Goal: Check status: Check status

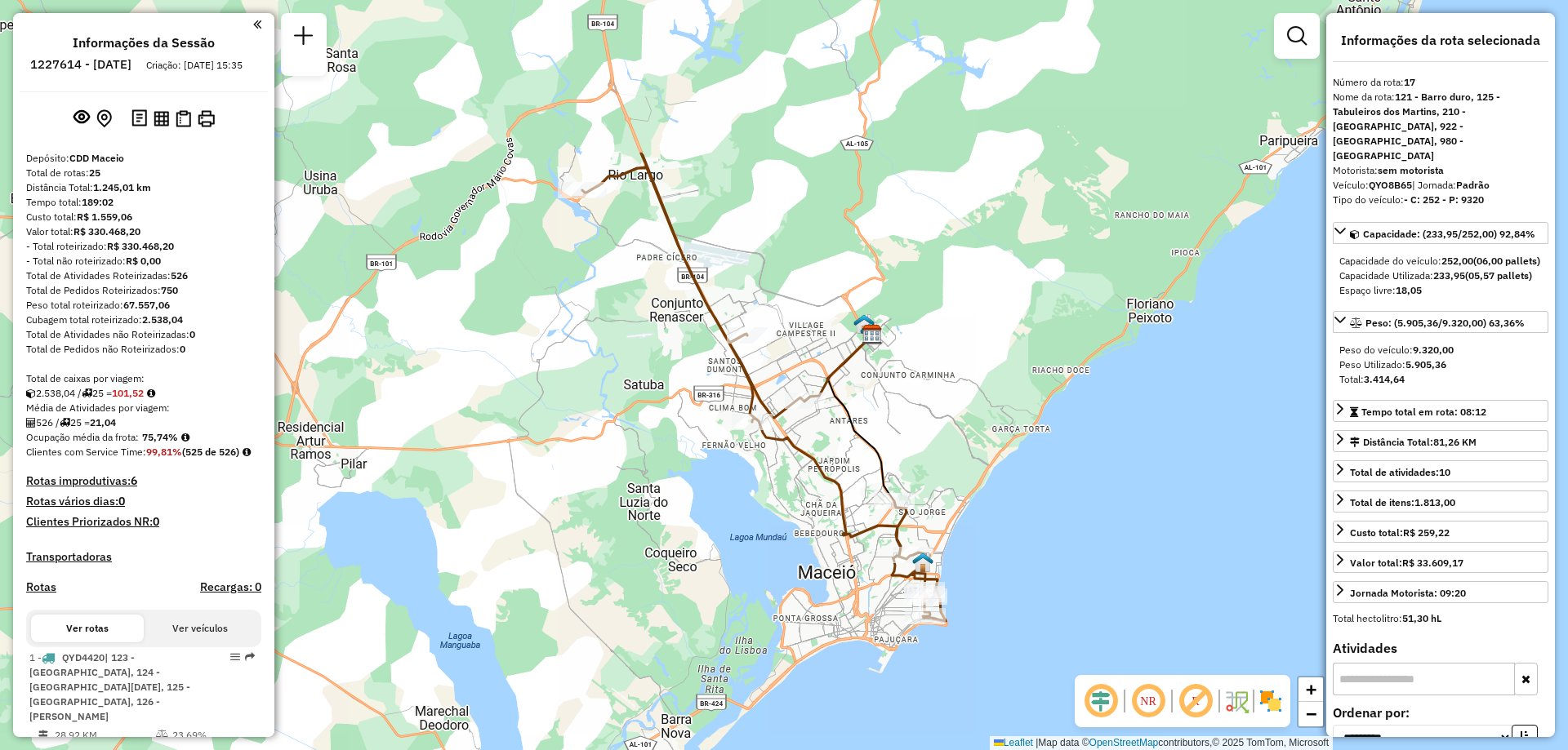
select select "**********"
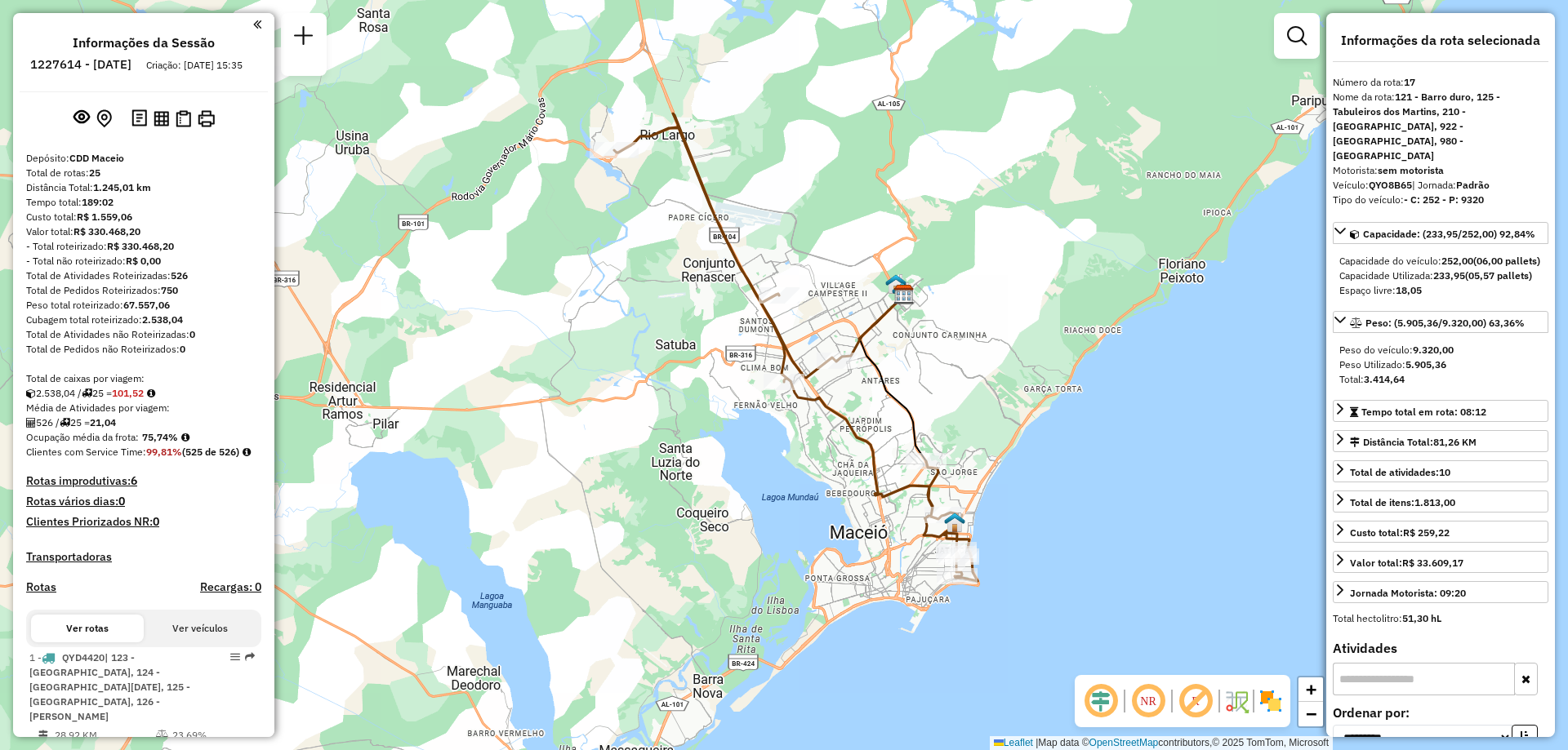
drag, startPoint x: 910, startPoint y: 408, endPoint x: 939, endPoint y: 369, distance: 48.6
click at [939, 369] on div "Janela de atendimento Grade de atendimento Capacidade Transportadoras Veículos …" at bounding box center [784, 375] width 1568 height 750
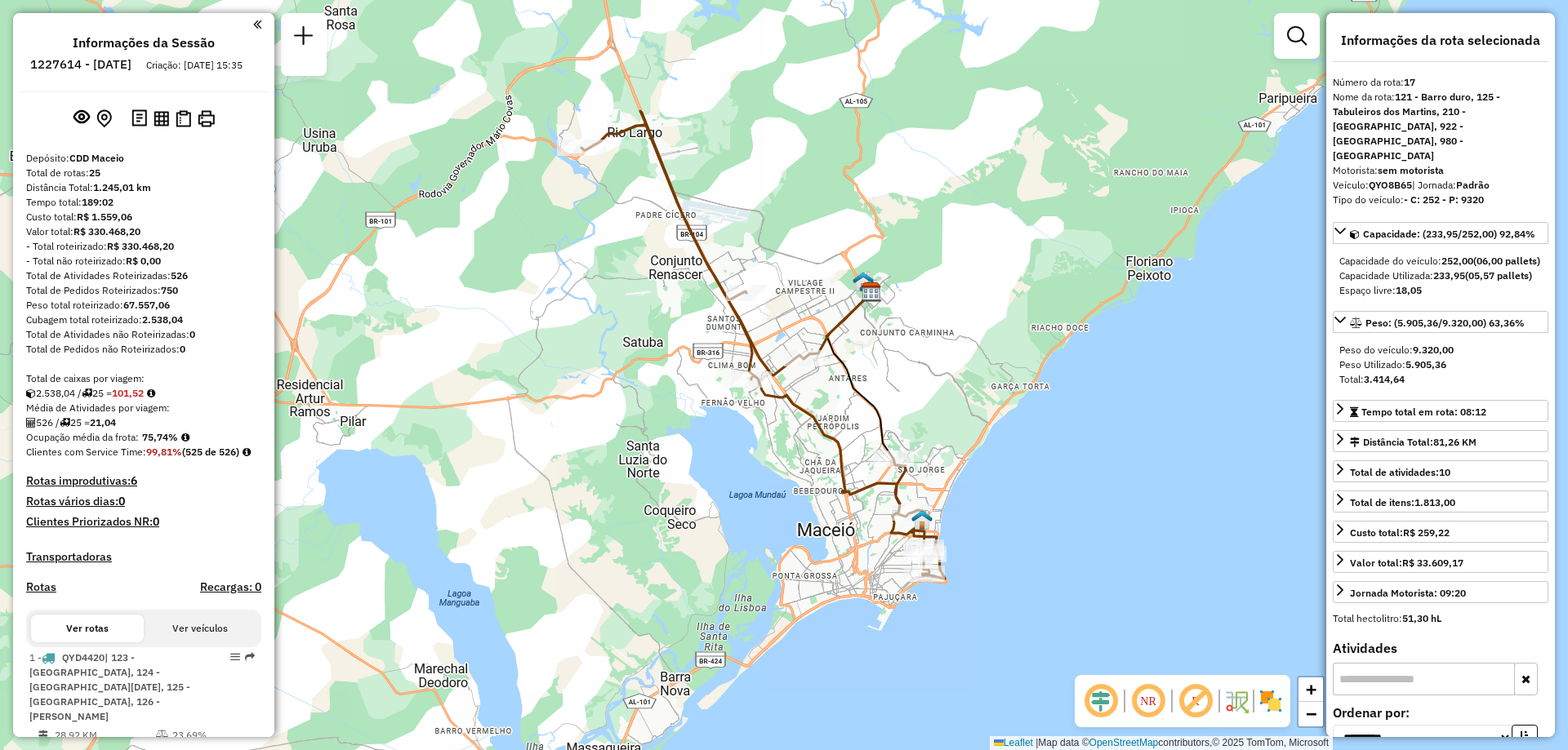
drag, startPoint x: 961, startPoint y: 378, endPoint x: 928, endPoint y: 376, distance: 33.1
click at [928, 376] on div "Janela de atendimento Grade de atendimento Capacidade Transportadoras Veículos …" at bounding box center [784, 375] width 1568 height 750
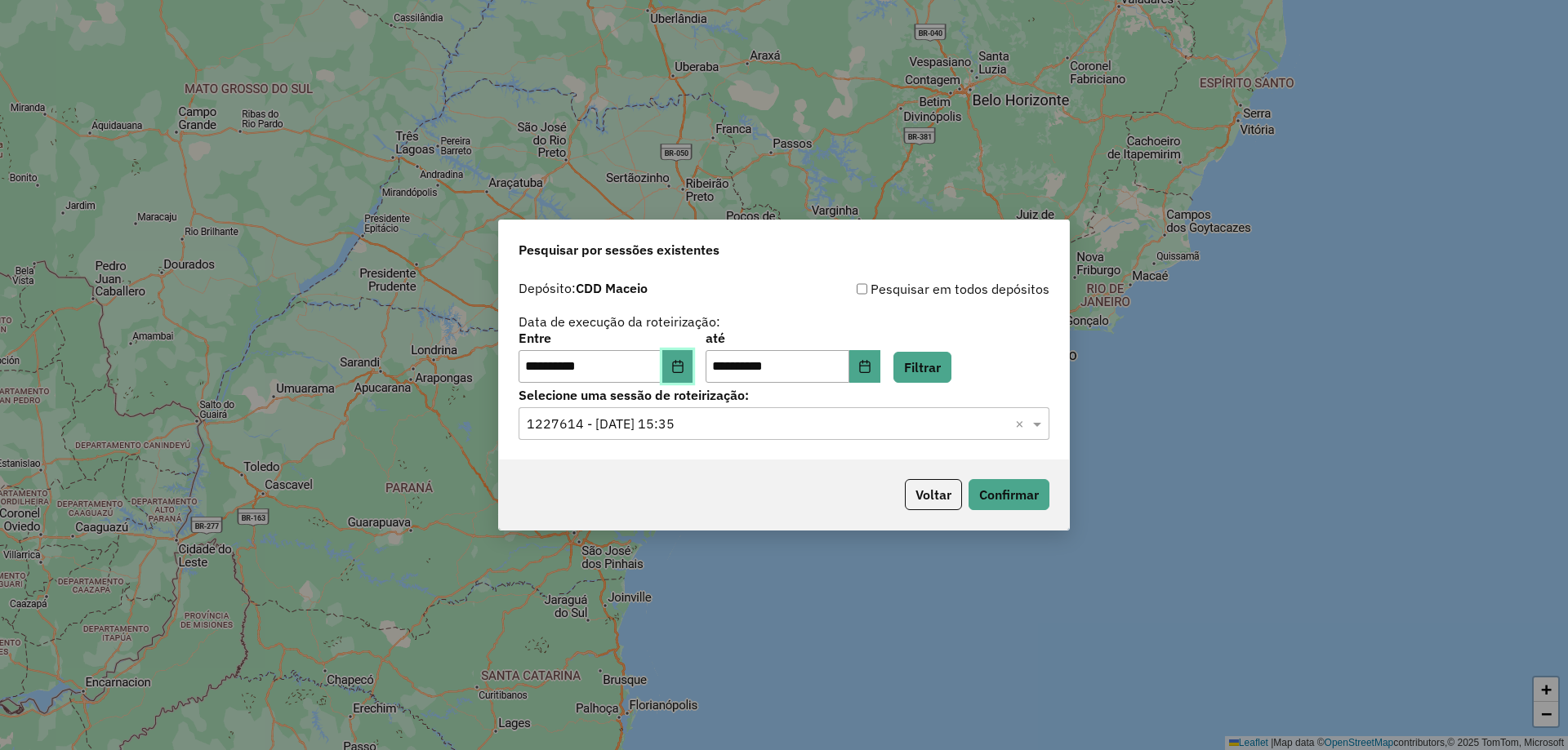
click at [675, 373] on button "Choose Date" at bounding box center [677, 367] width 31 height 33
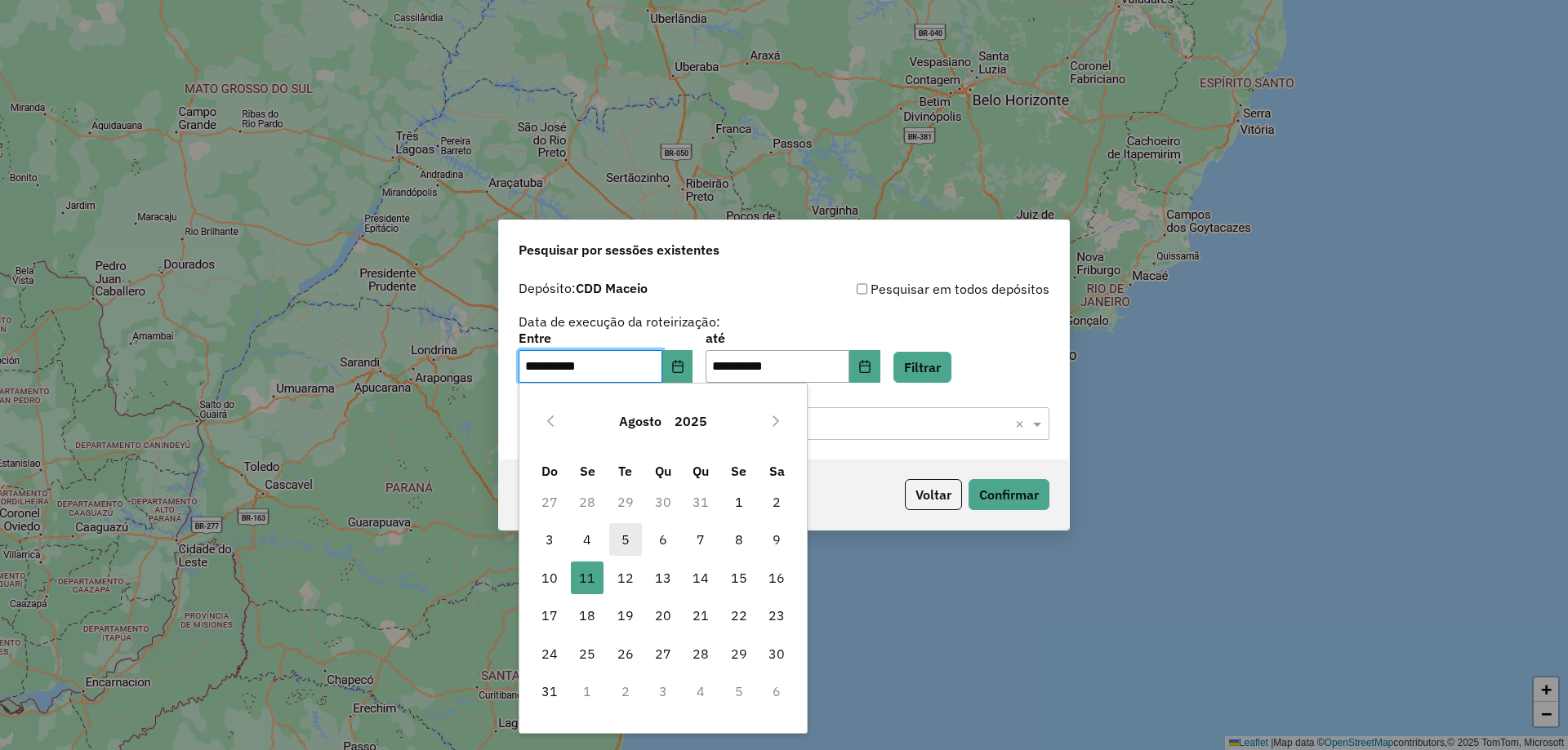
click at [624, 536] on span "5" at bounding box center [625, 539] width 33 height 33
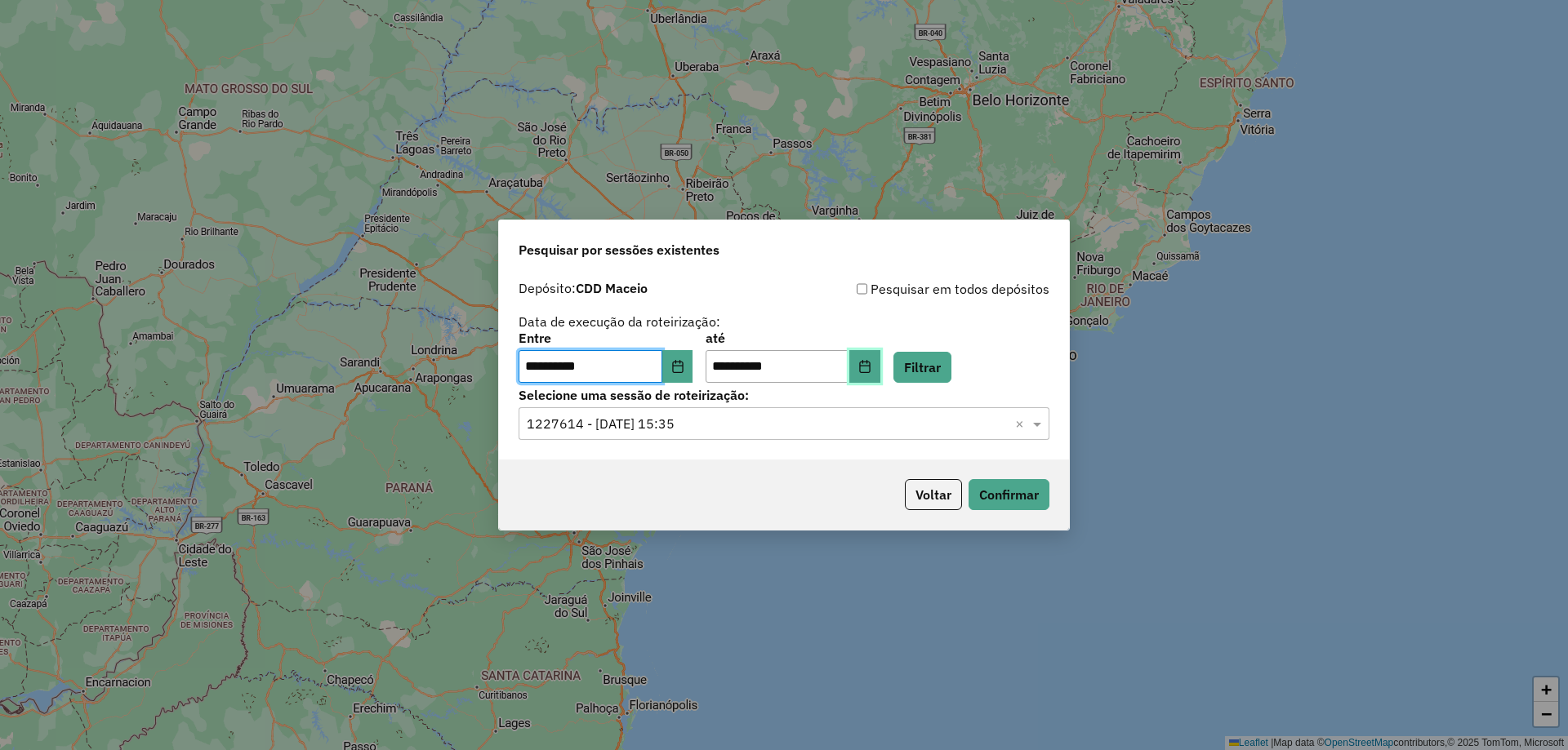
click at [881, 367] on button "Choose Date" at bounding box center [865, 367] width 31 height 33
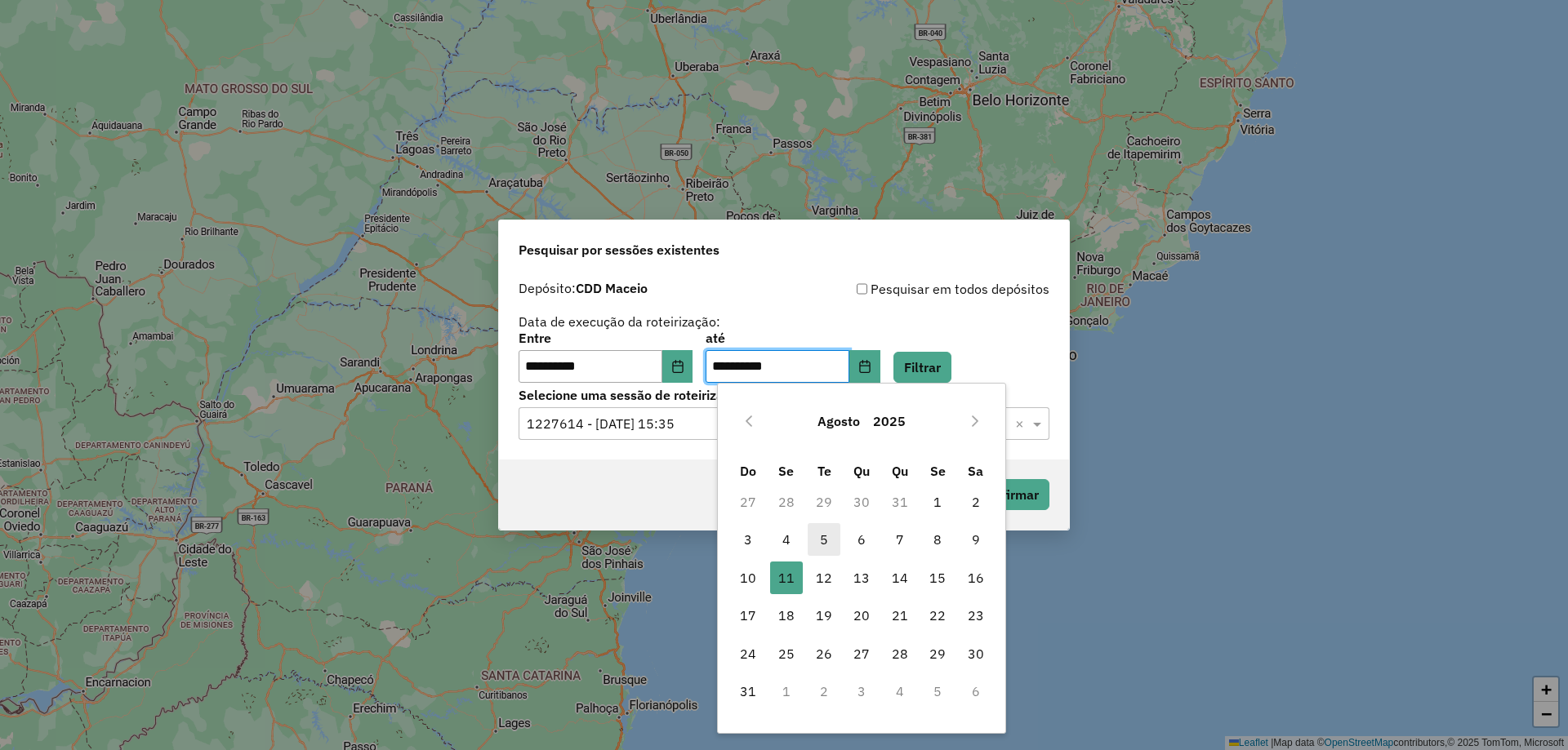
click at [821, 531] on span "5" at bounding box center [824, 539] width 33 height 33
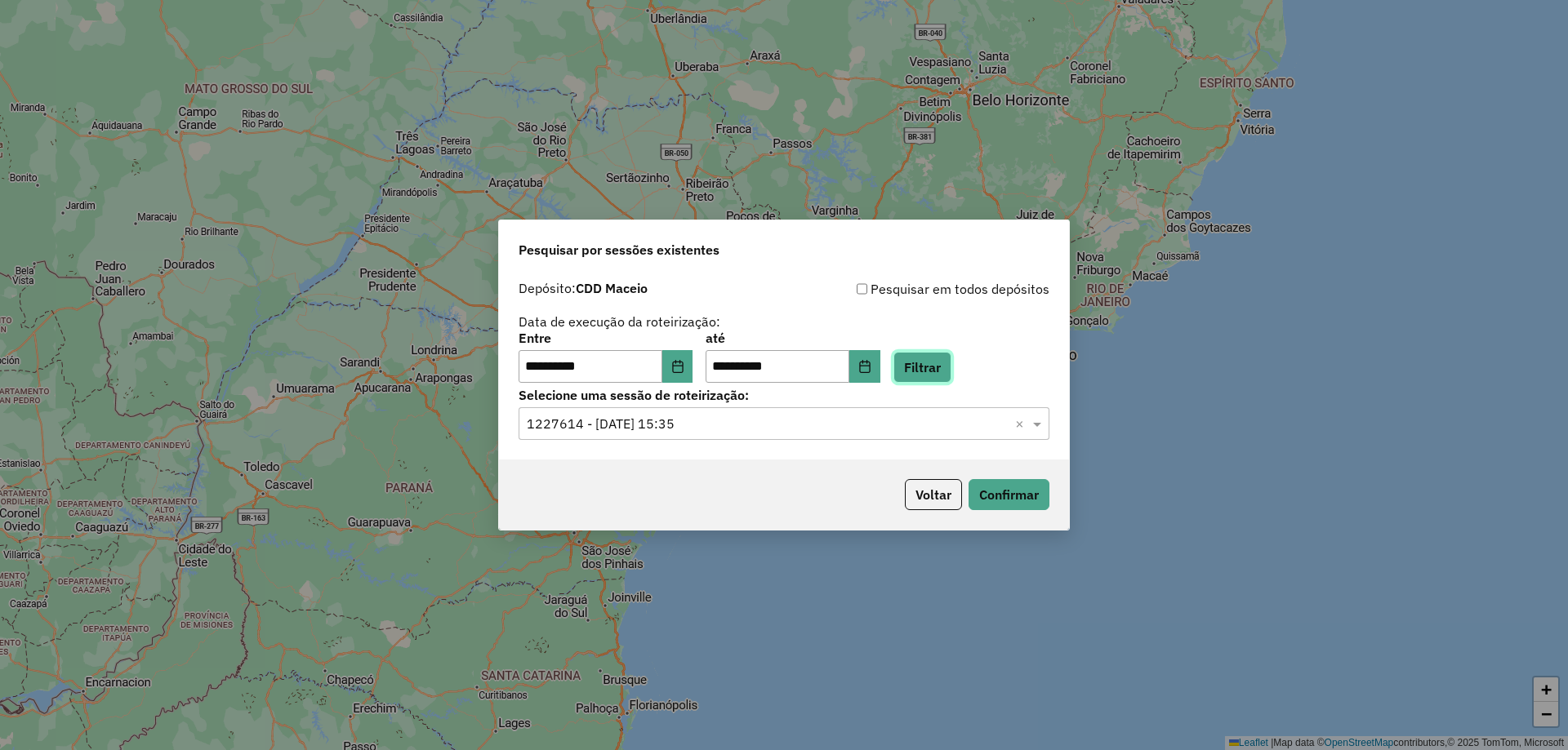
click at [950, 373] on button "Filtrar" at bounding box center [922, 367] width 58 height 31
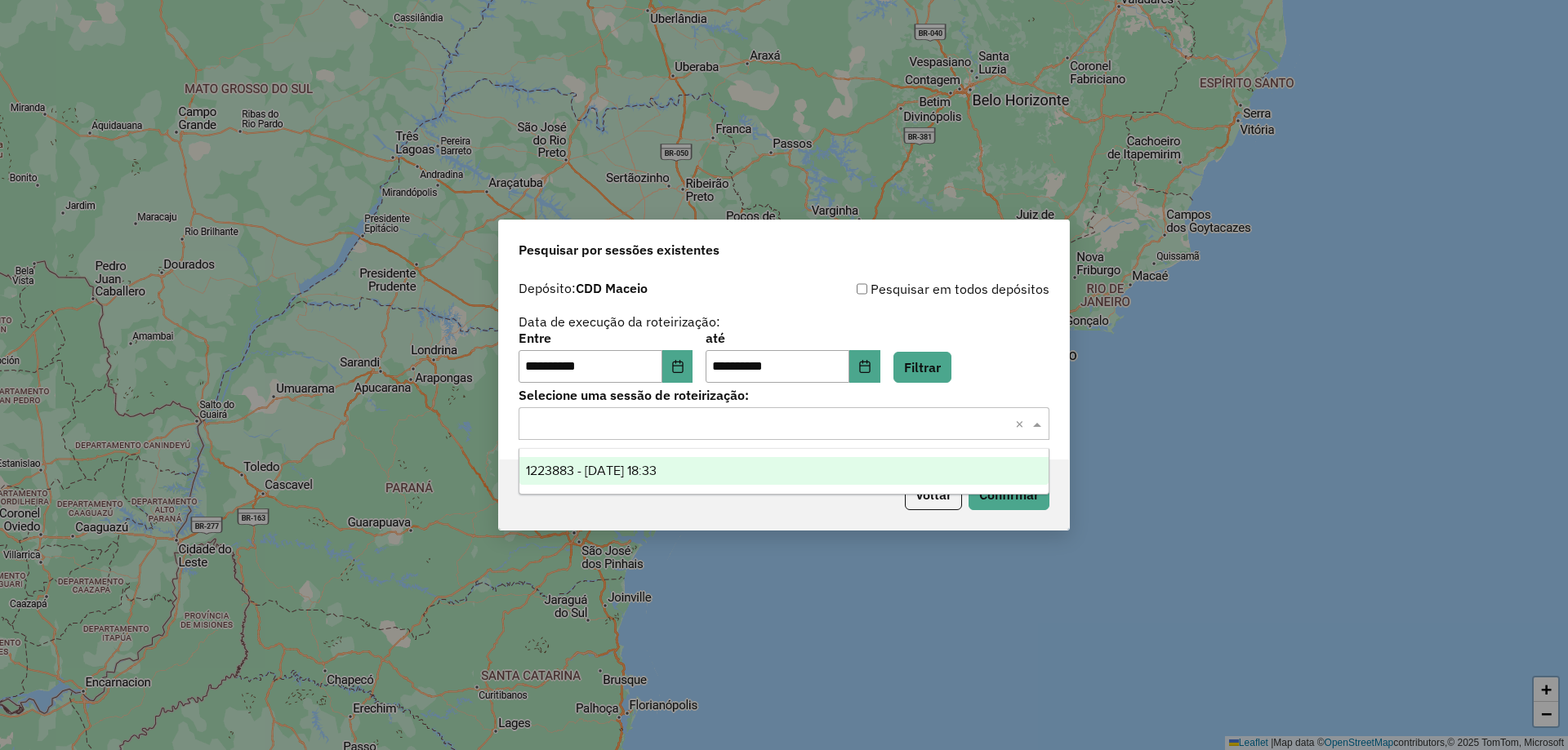
drag, startPoint x: 910, startPoint y: 431, endPoint x: 900, endPoint y: 436, distance: 11.2
click at [908, 432] on input "text" at bounding box center [767, 424] width 482 height 19
click at [723, 467] on div "1223883 - 05/08/2025 18:33" at bounding box center [784, 471] width 529 height 28
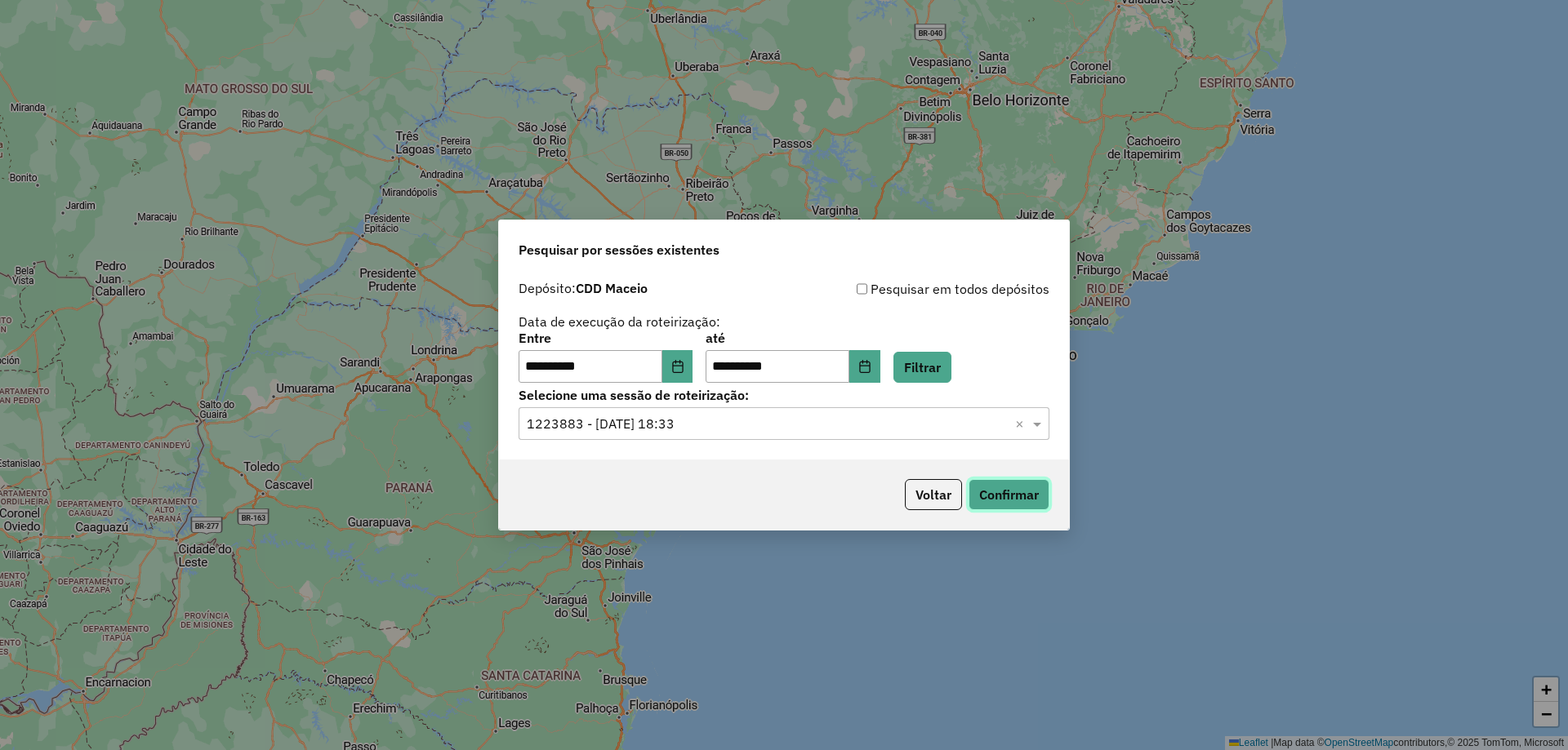
click at [1025, 495] on button "Confirmar" at bounding box center [1009, 494] width 81 height 31
click at [683, 367] on icon "Choose Date" at bounding box center [677, 367] width 11 height 13
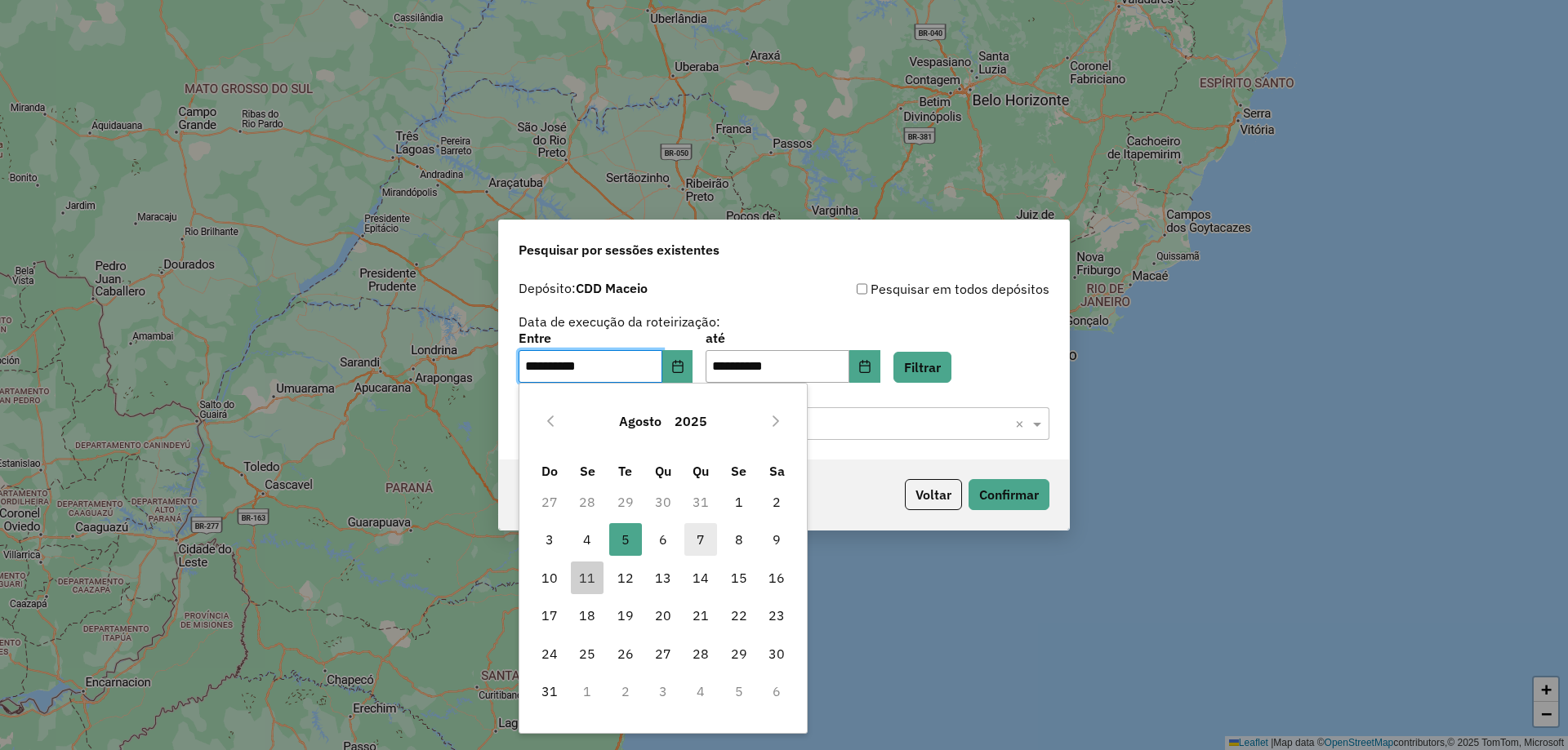
click at [697, 538] on span "7" at bounding box center [701, 539] width 33 height 33
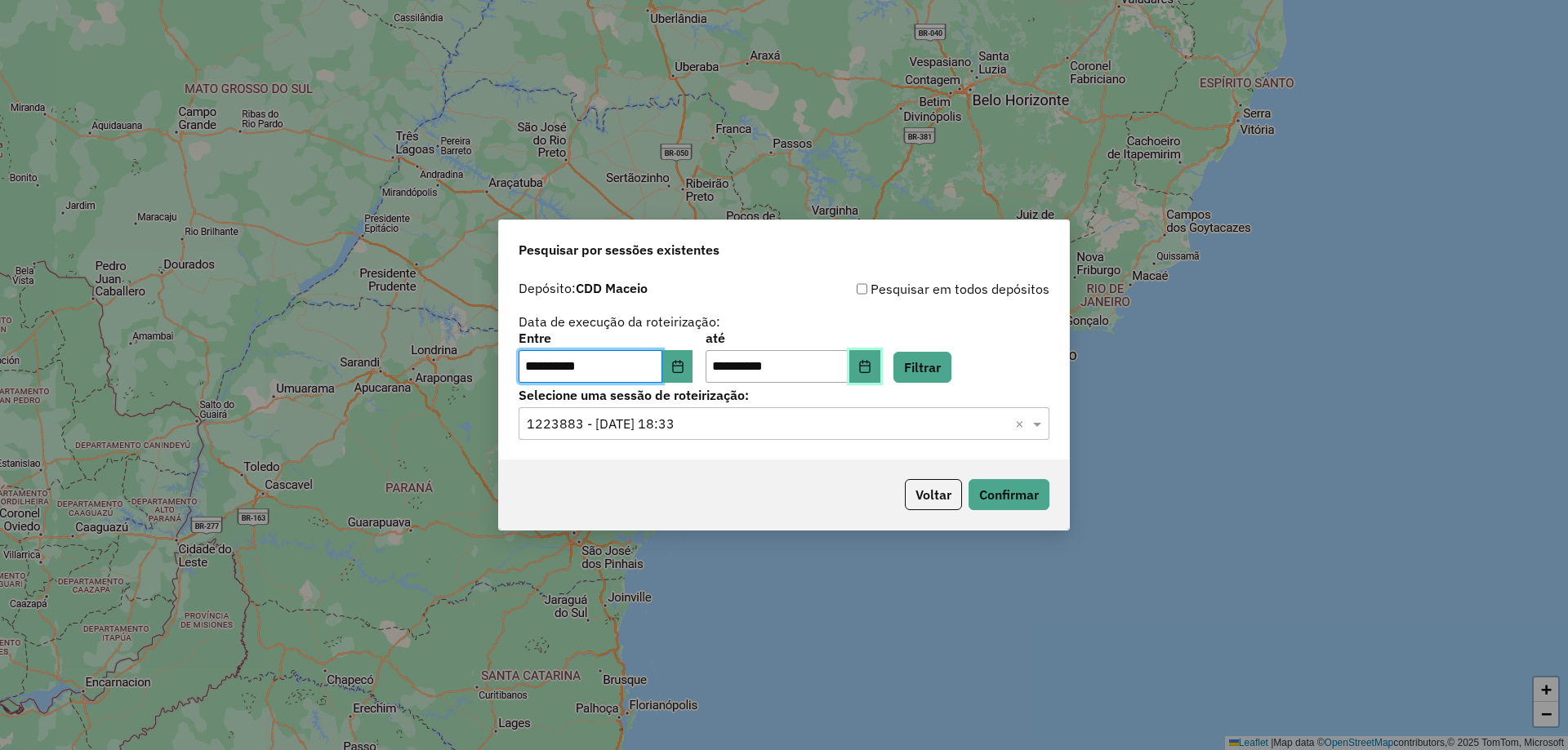
click at [871, 367] on icon "Choose Date" at bounding box center [866, 367] width 13 height 13
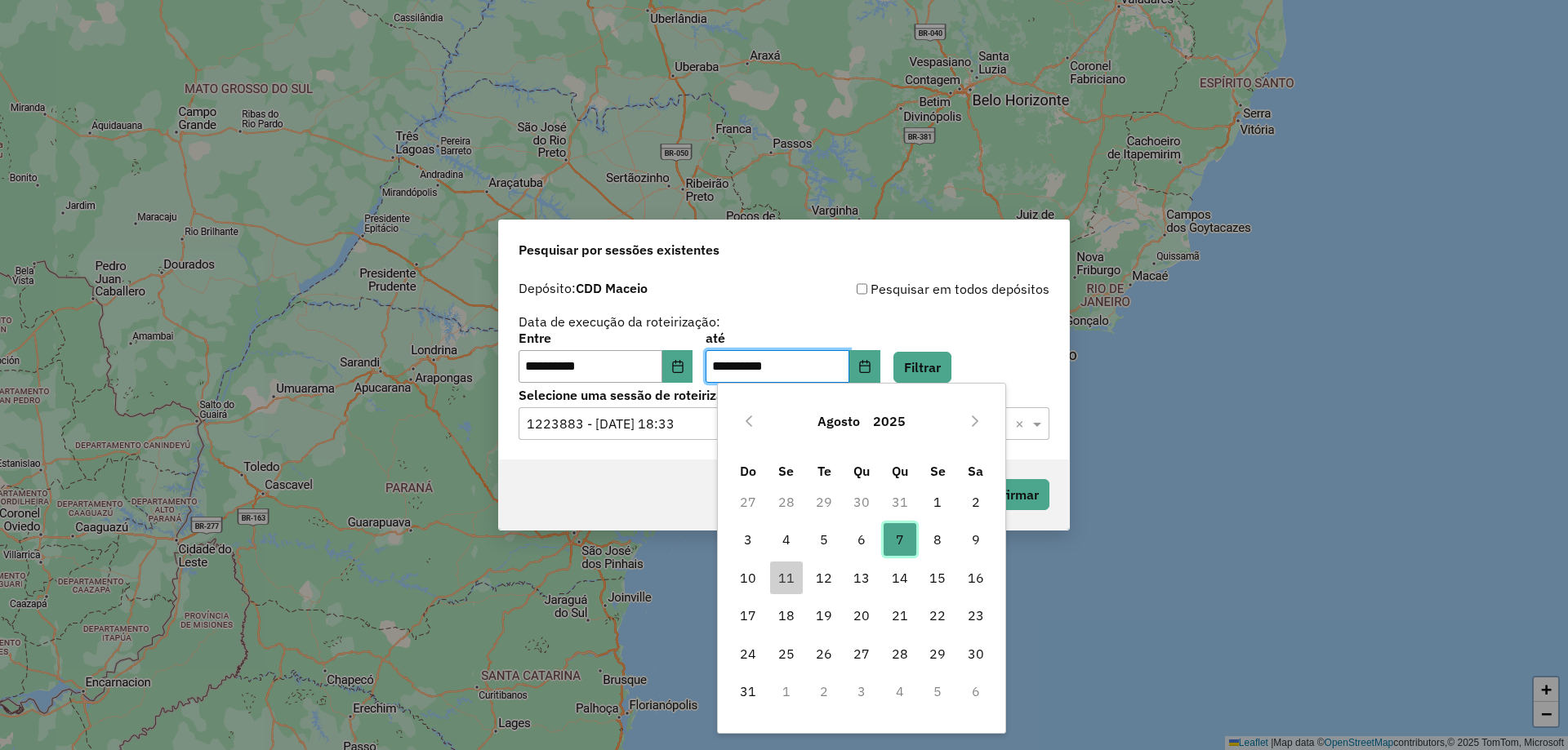
click at [897, 535] on span "7" at bounding box center [900, 539] width 33 height 33
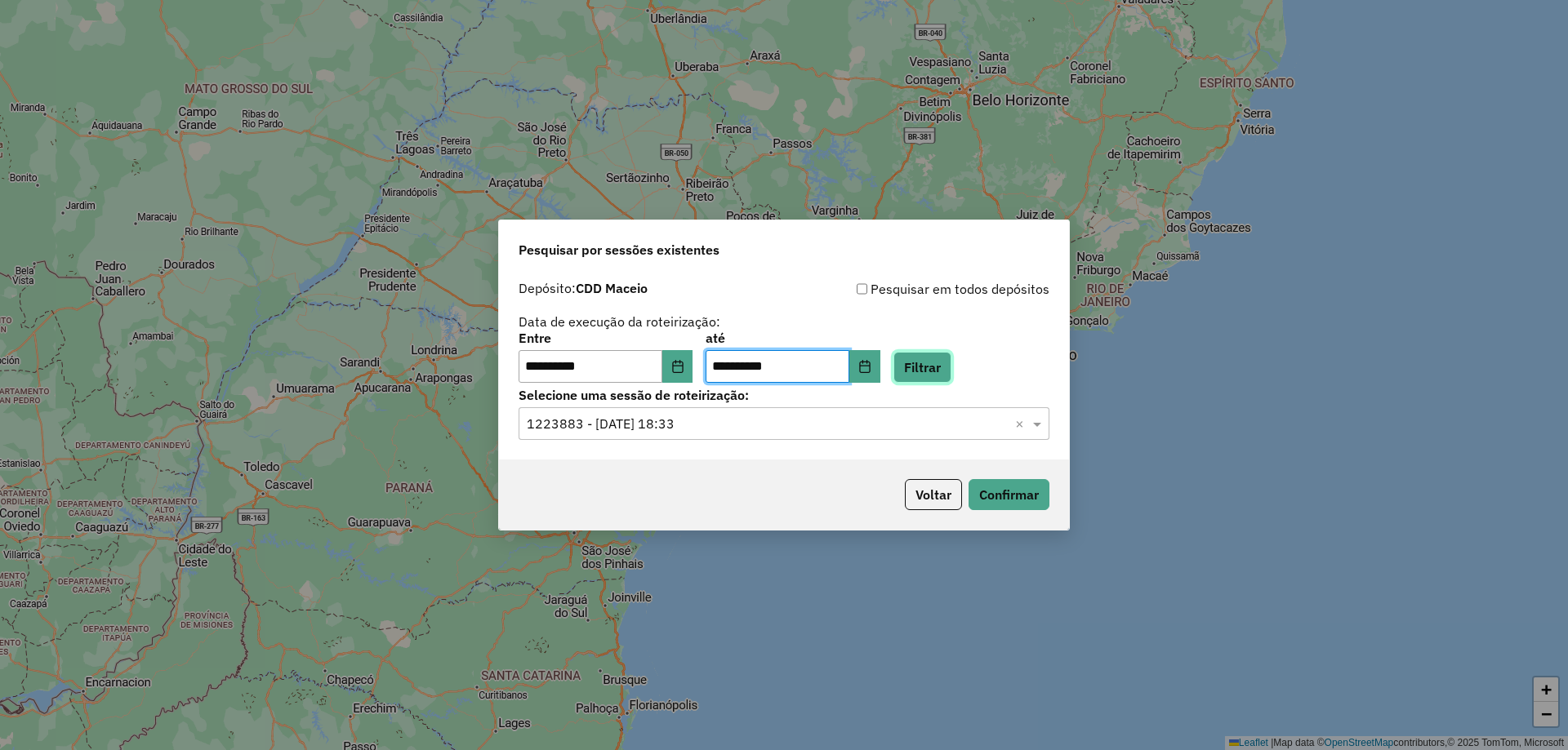
click at [944, 359] on button "Filtrar" at bounding box center [922, 367] width 58 height 31
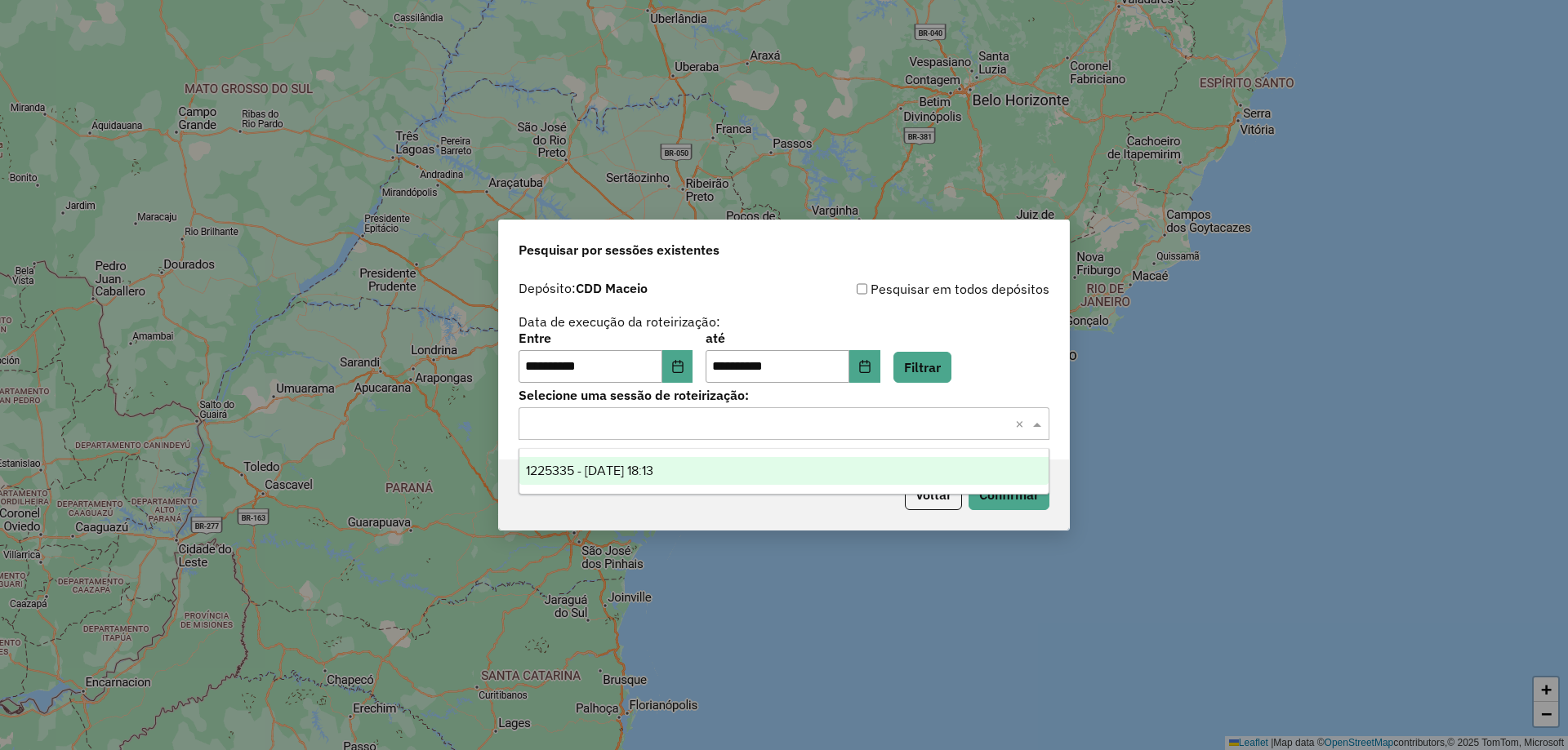
click at [870, 430] on input "text" at bounding box center [767, 424] width 482 height 19
click at [701, 475] on div "1225335 - 07/08/2025 18:13" at bounding box center [784, 471] width 529 height 28
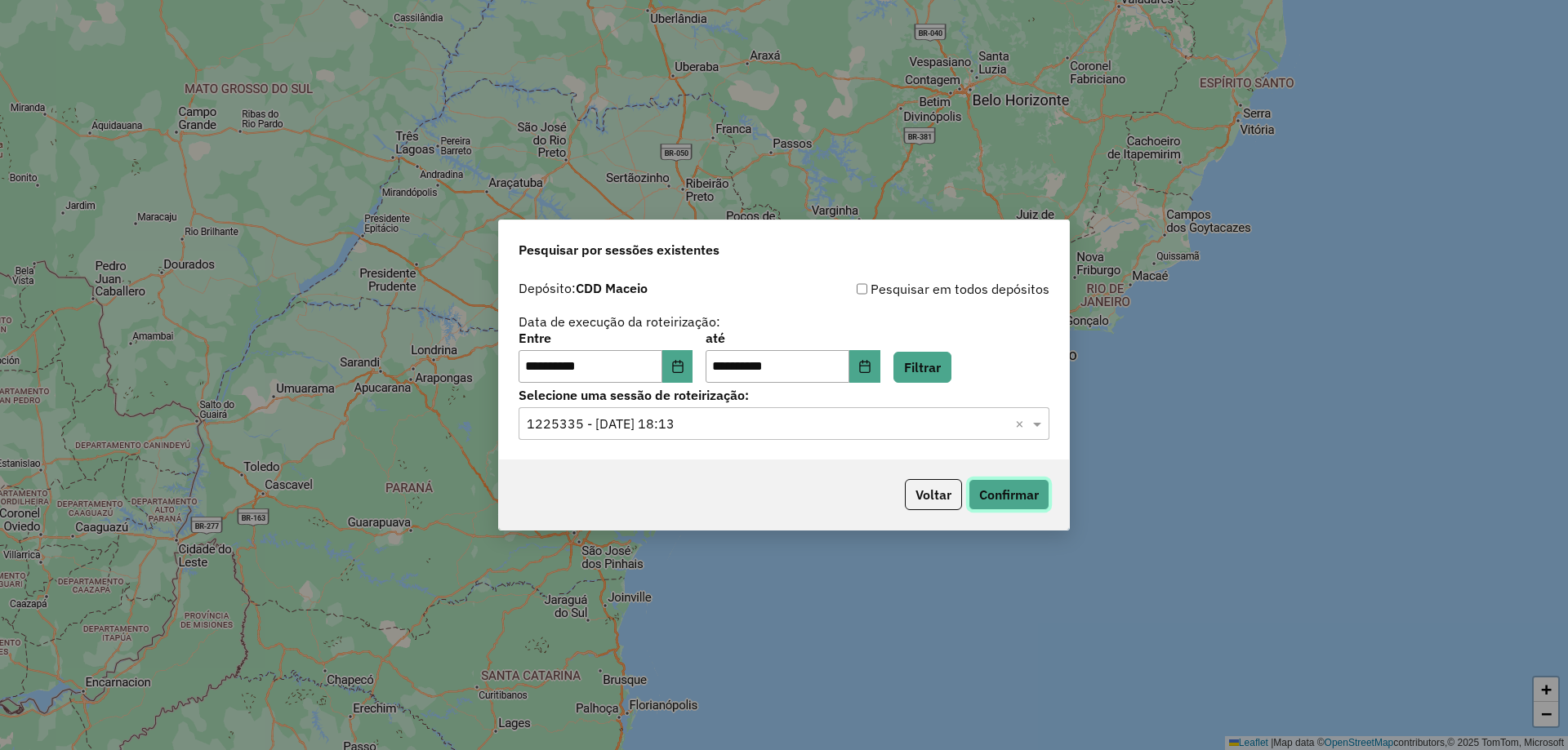
click at [1021, 499] on button "Confirmar" at bounding box center [1009, 494] width 81 height 31
click at [693, 367] on button "Choose Date" at bounding box center [677, 367] width 31 height 33
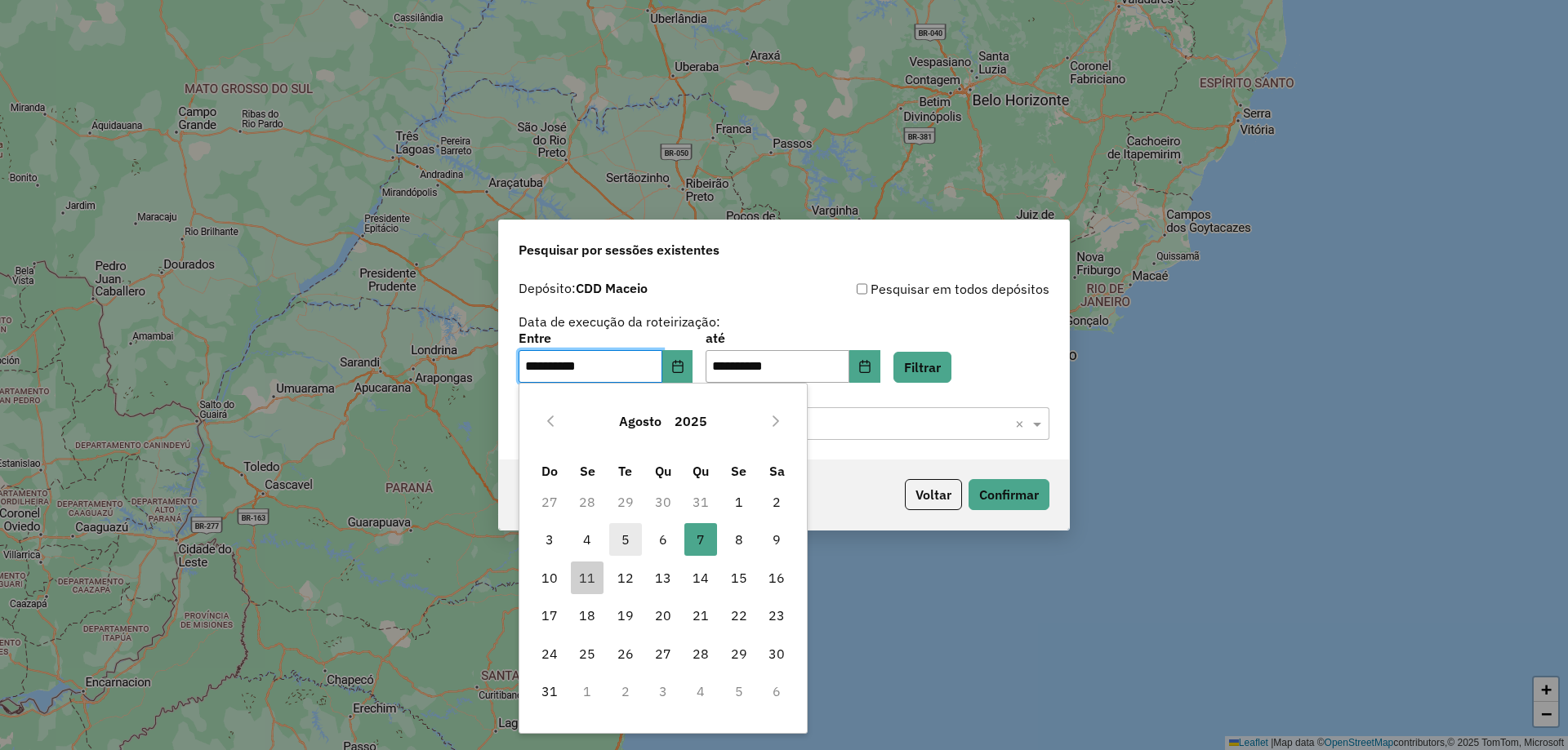
click at [615, 539] on span "5" at bounding box center [625, 539] width 33 height 33
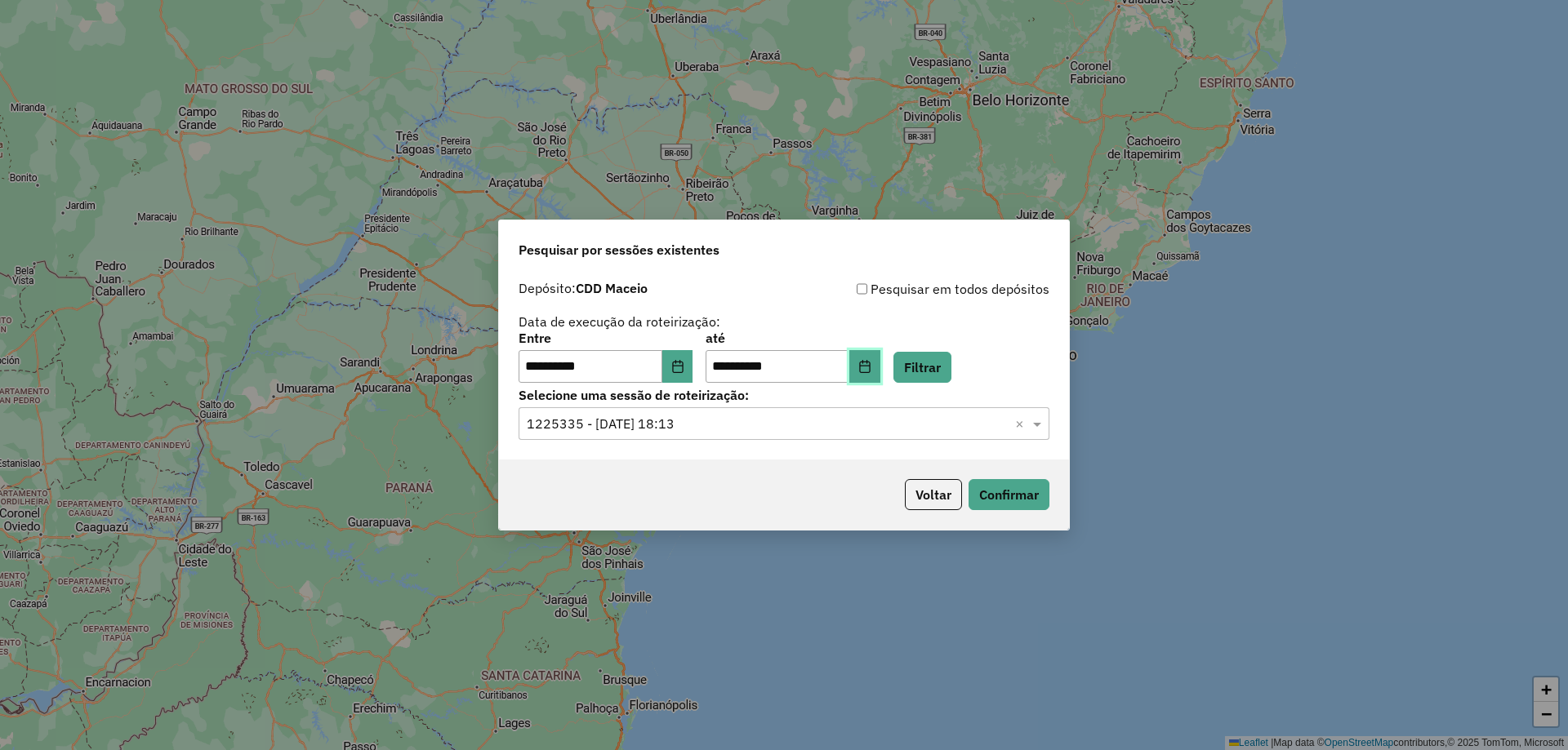
click at [870, 372] on icon "Choose Date" at bounding box center [865, 367] width 11 height 13
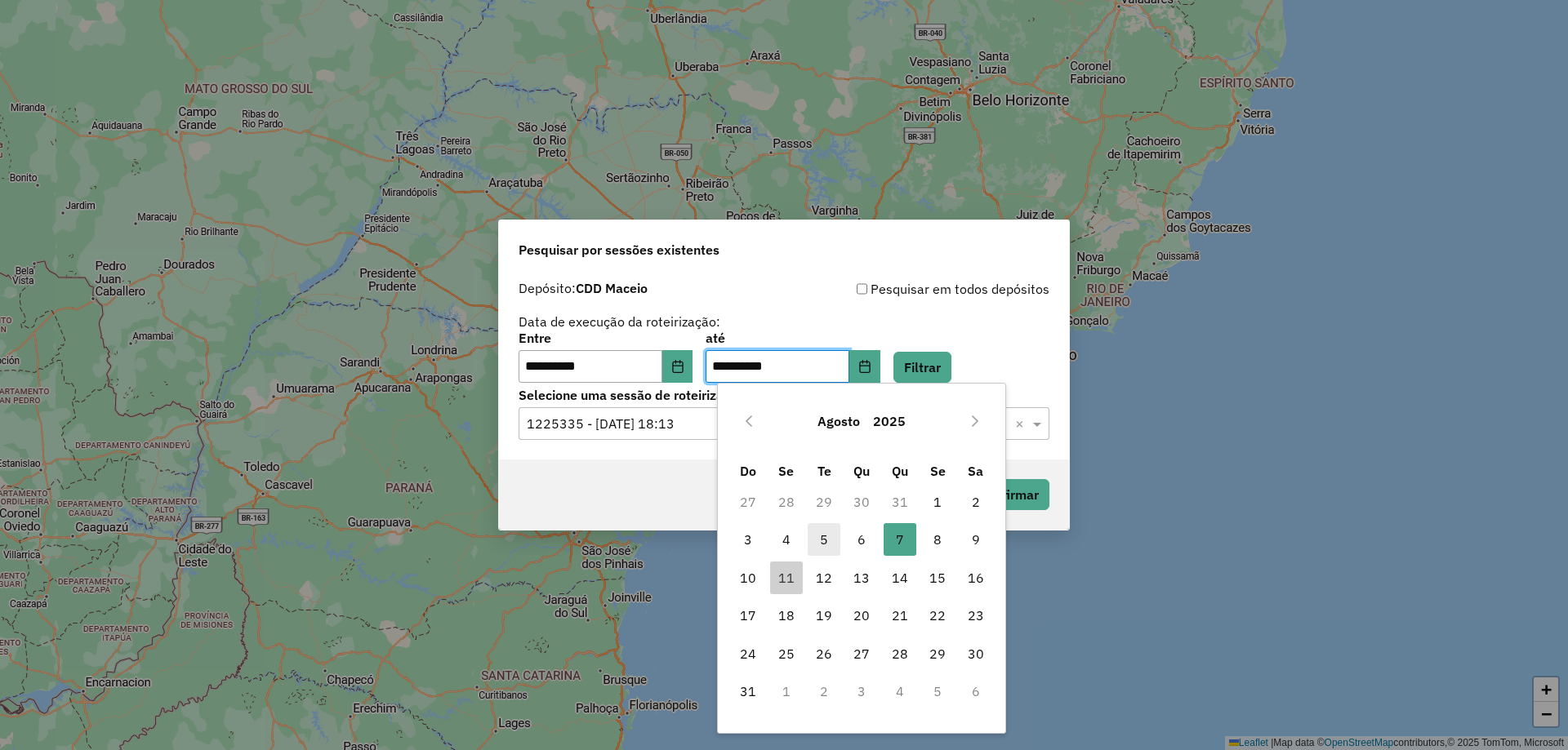
click at [824, 541] on span "5" at bounding box center [824, 539] width 33 height 33
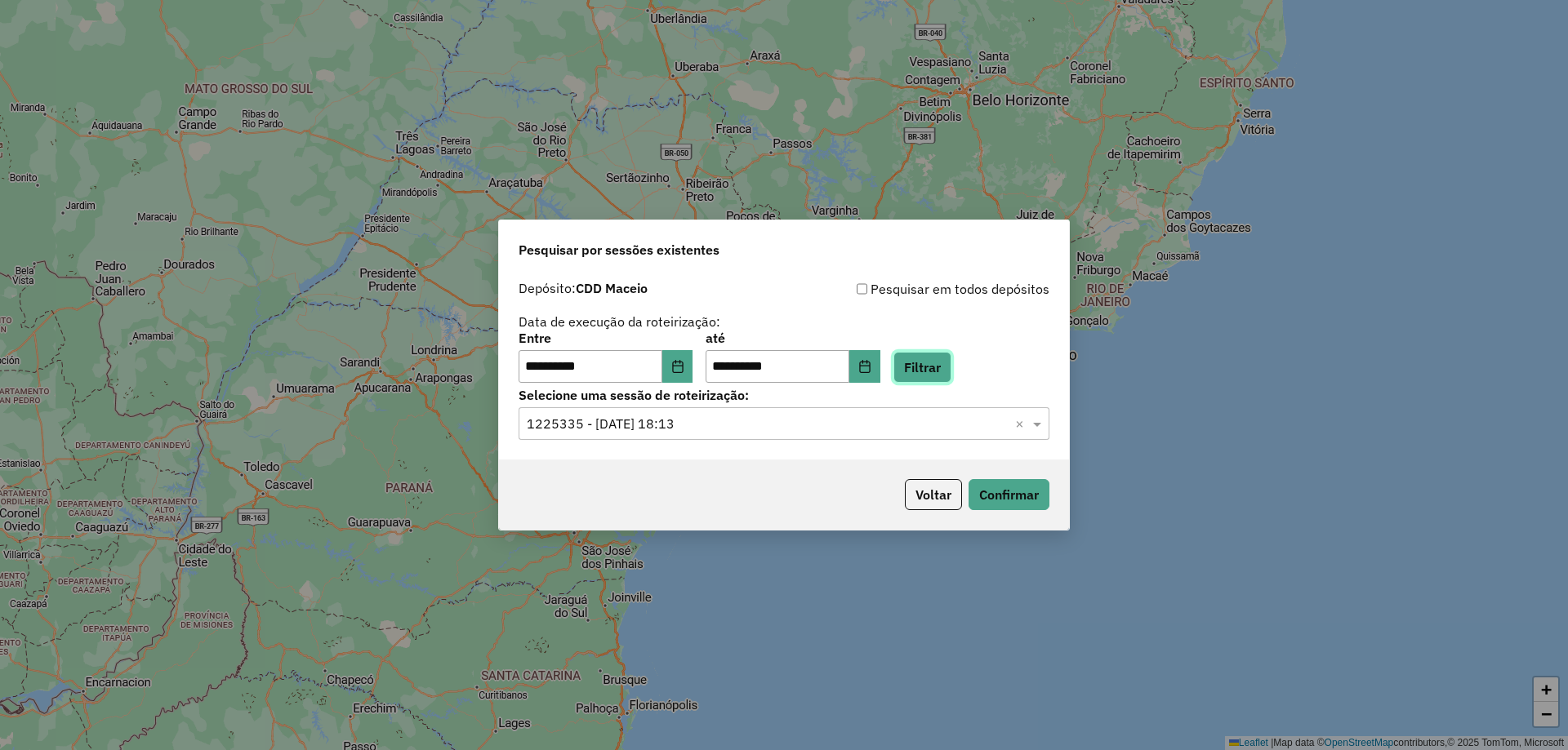
click at [951, 372] on button "Filtrar" at bounding box center [922, 367] width 58 height 31
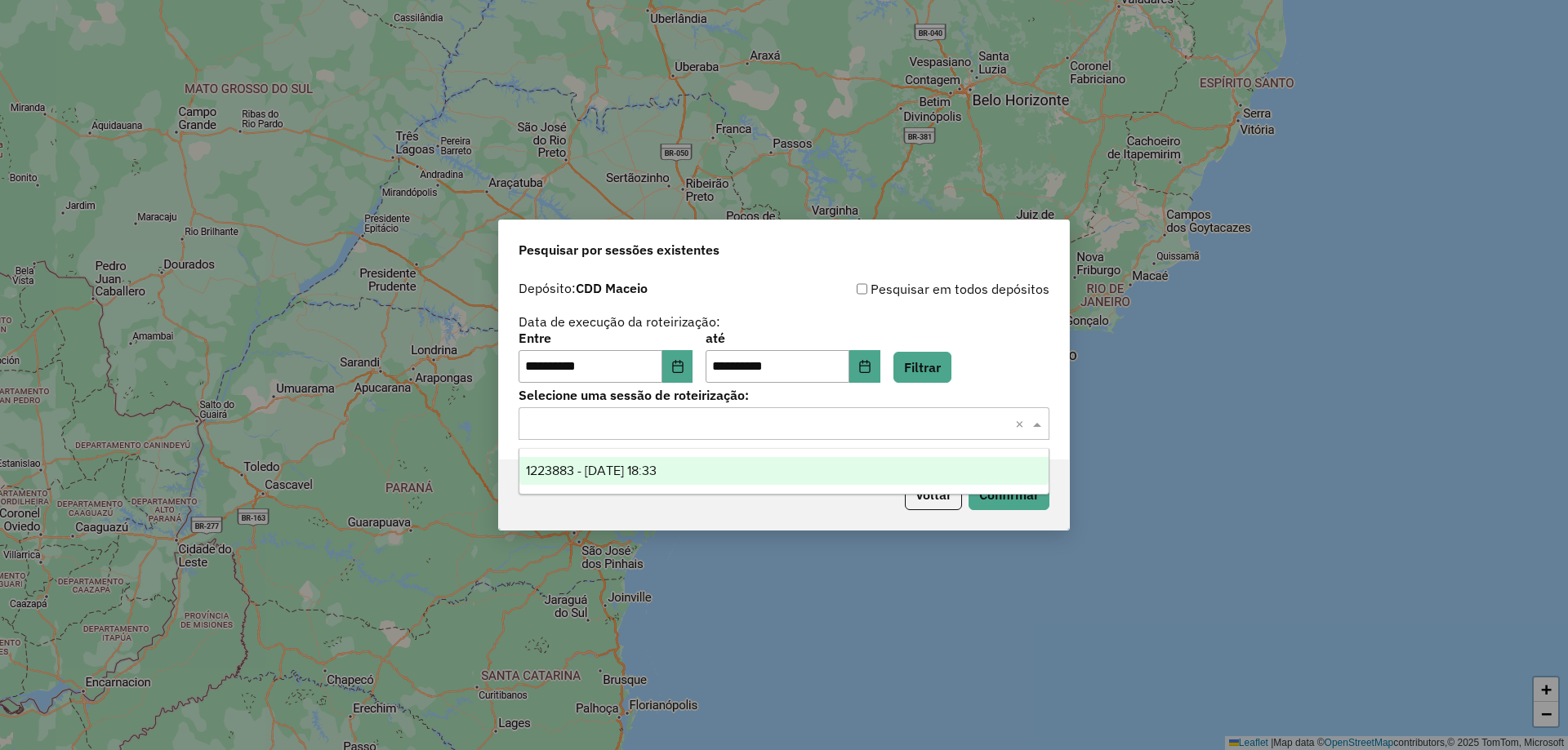
click at [866, 434] on div "Selecione uma sessão × ×" at bounding box center [784, 424] width 531 height 33
click at [760, 478] on div "1223883 - 05/08/2025 18:33" at bounding box center [784, 471] width 529 height 28
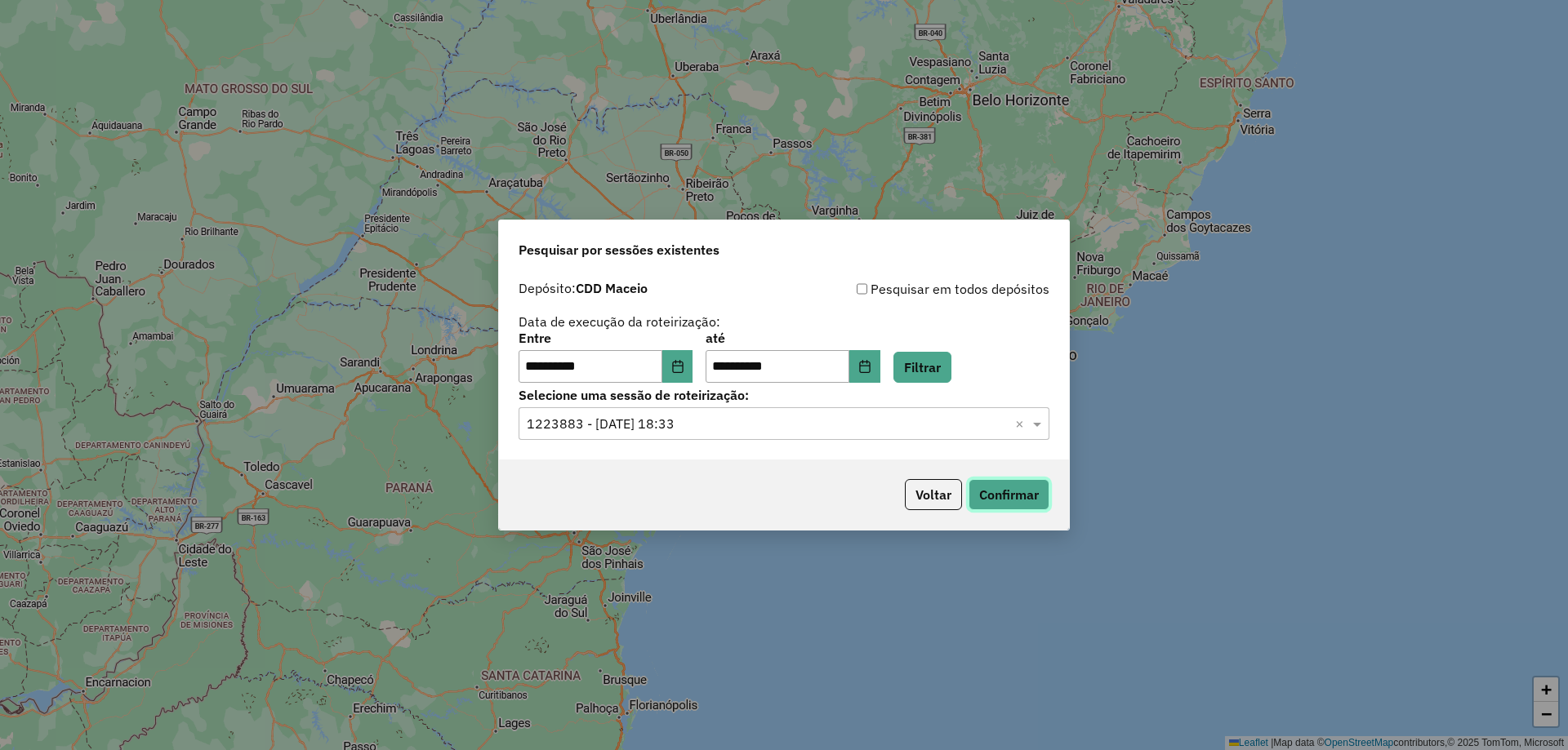
click at [1030, 497] on button "Confirmar" at bounding box center [1009, 494] width 81 height 31
click at [682, 372] on icon "Choose Date" at bounding box center [678, 367] width 13 height 13
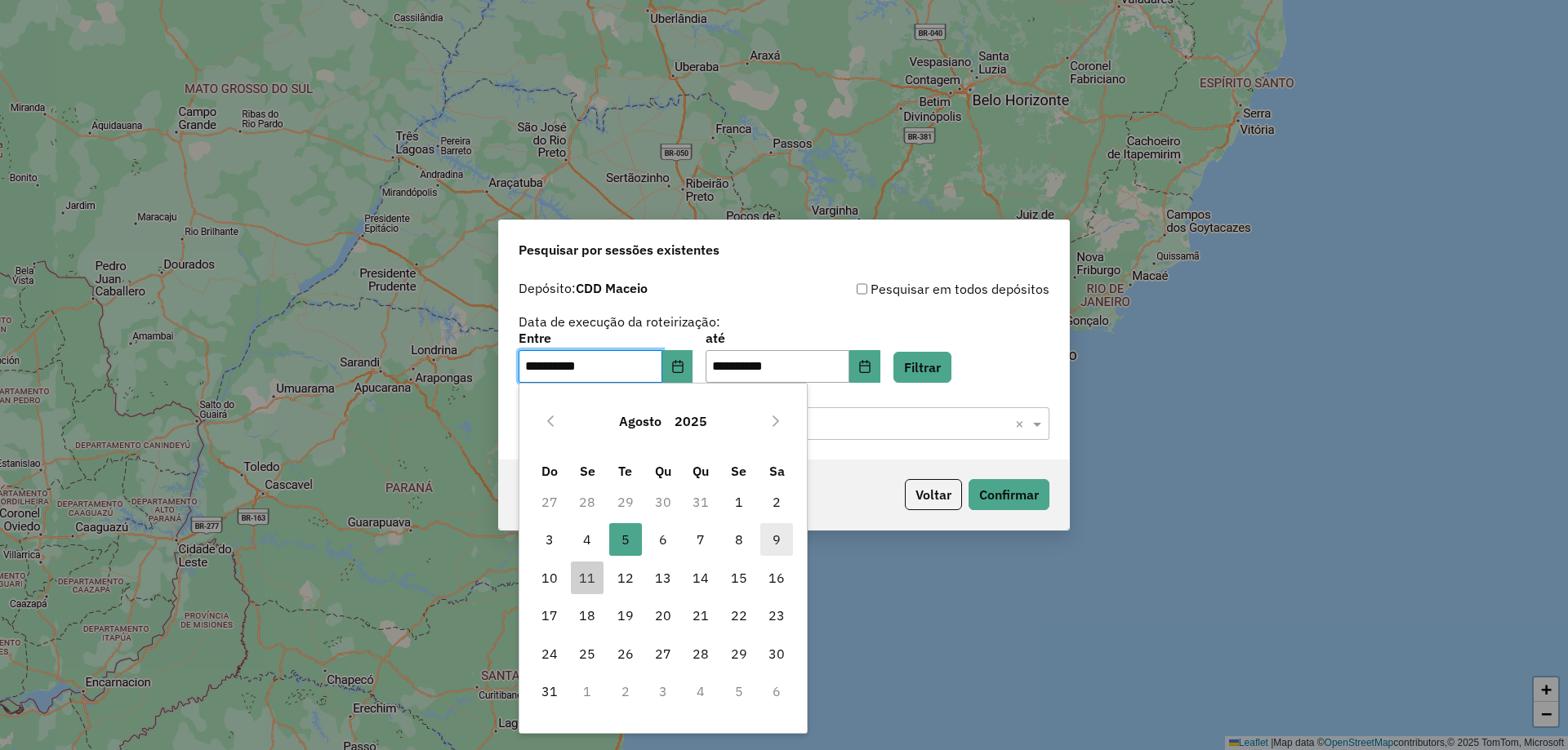
click at [781, 537] on span "9" at bounding box center [776, 539] width 33 height 33
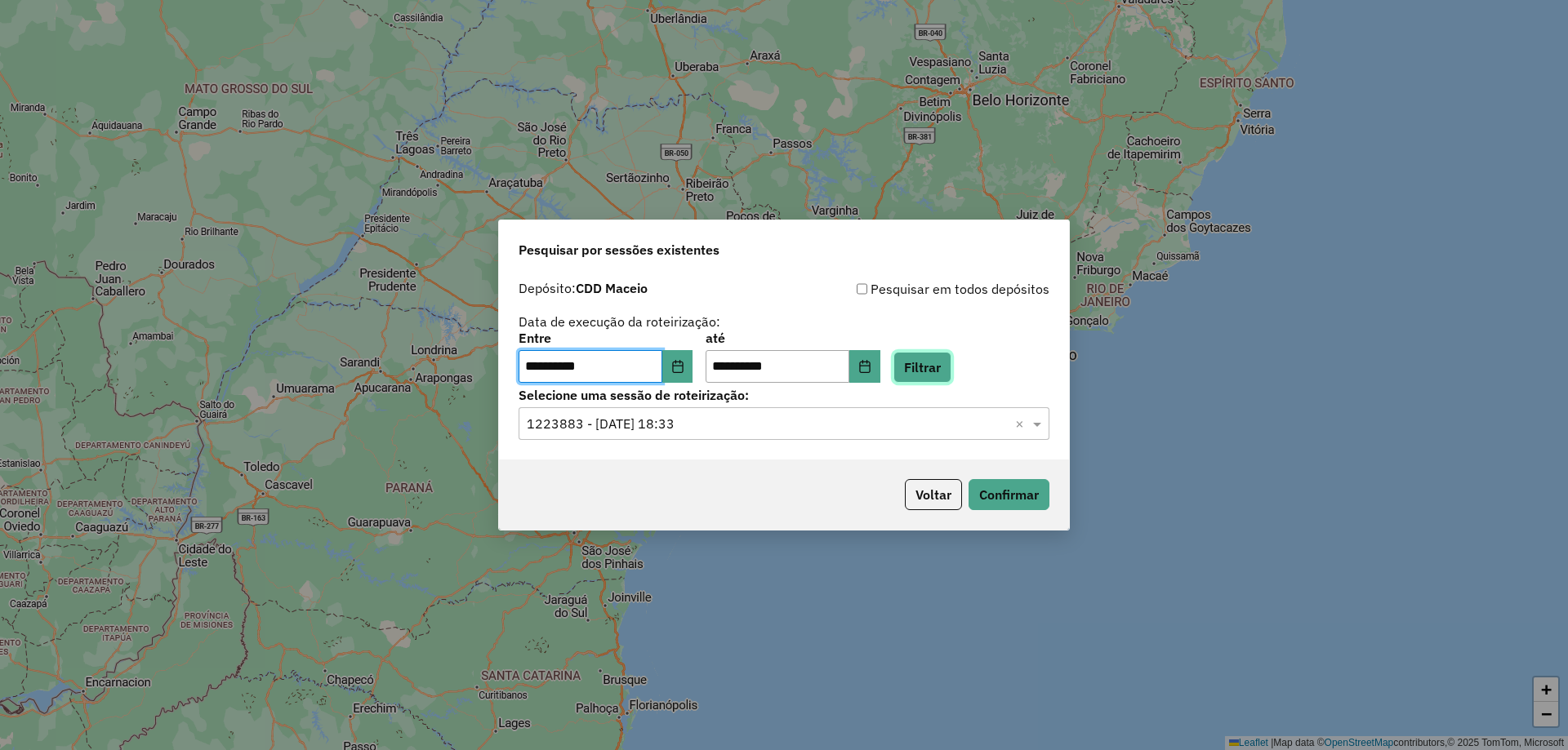
click at [950, 372] on button "Filtrar" at bounding box center [922, 367] width 58 height 31
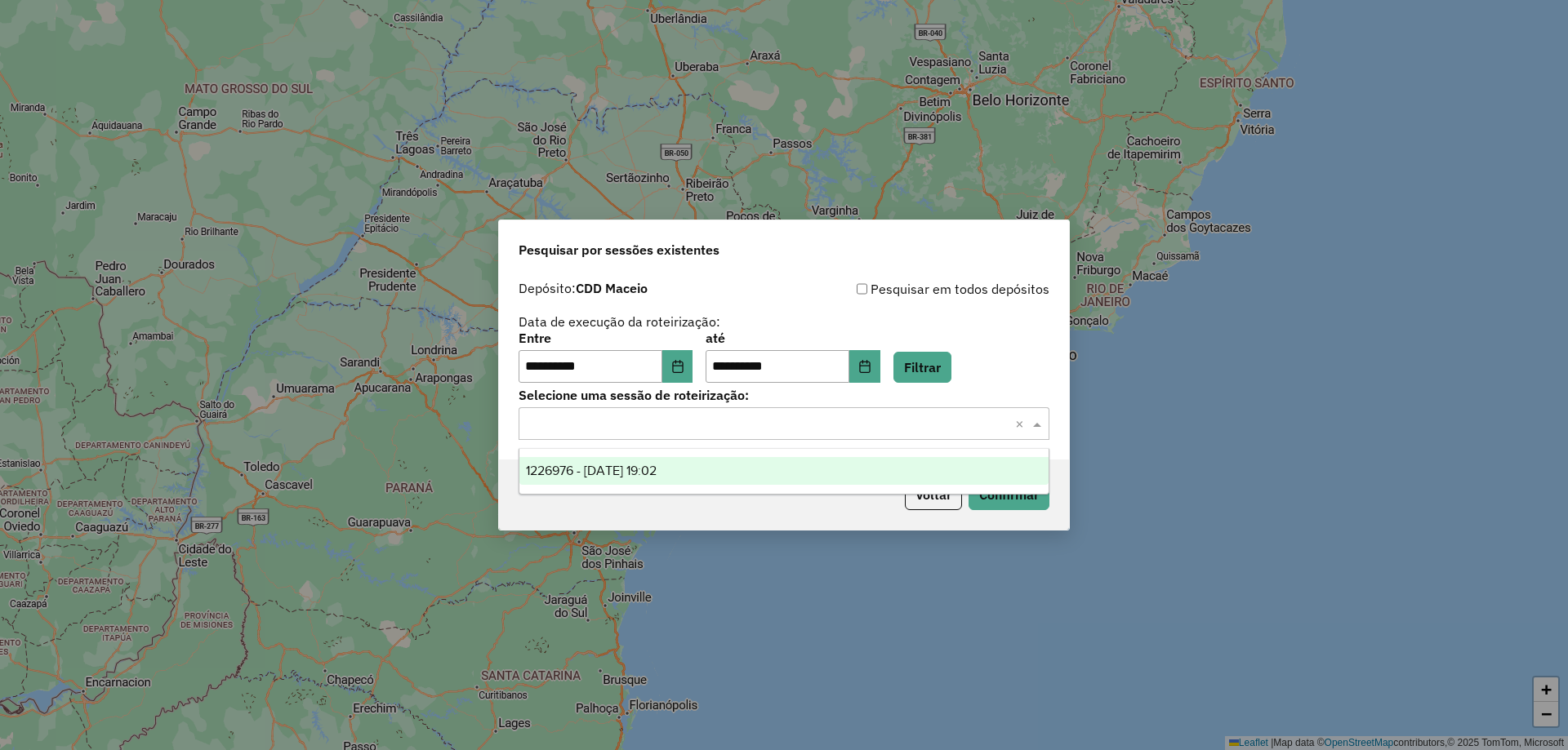
click at [908, 430] on input "text" at bounding box center [767, 424] width 482 height 19
click at [657, 469] on span "1226976 - 09/08/2025 19:02" at bounding box center [591, 471] width 130 height 14
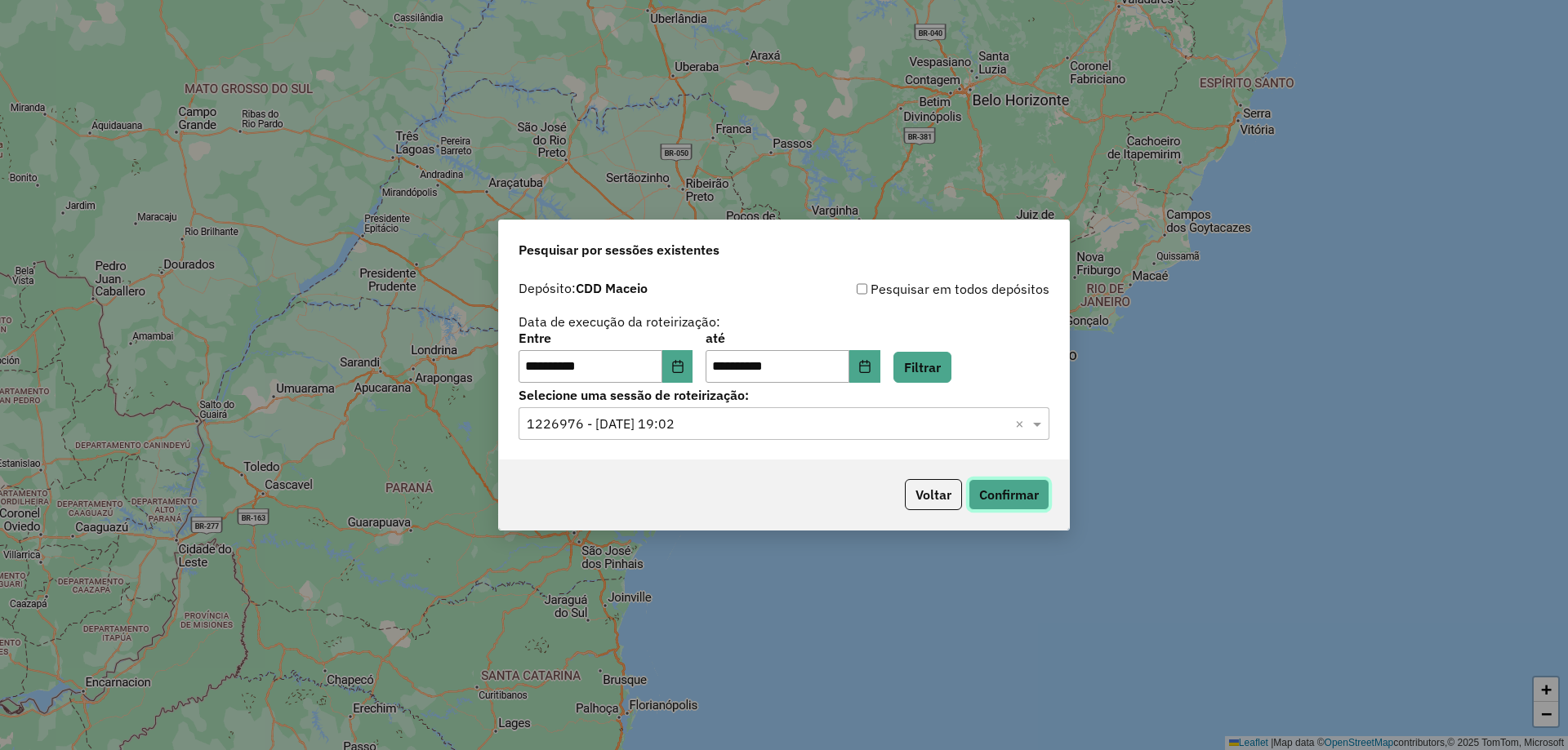
click at [1027, 499] on button "Confirmar" at bounding box center [1009, 494] width 81 height 31
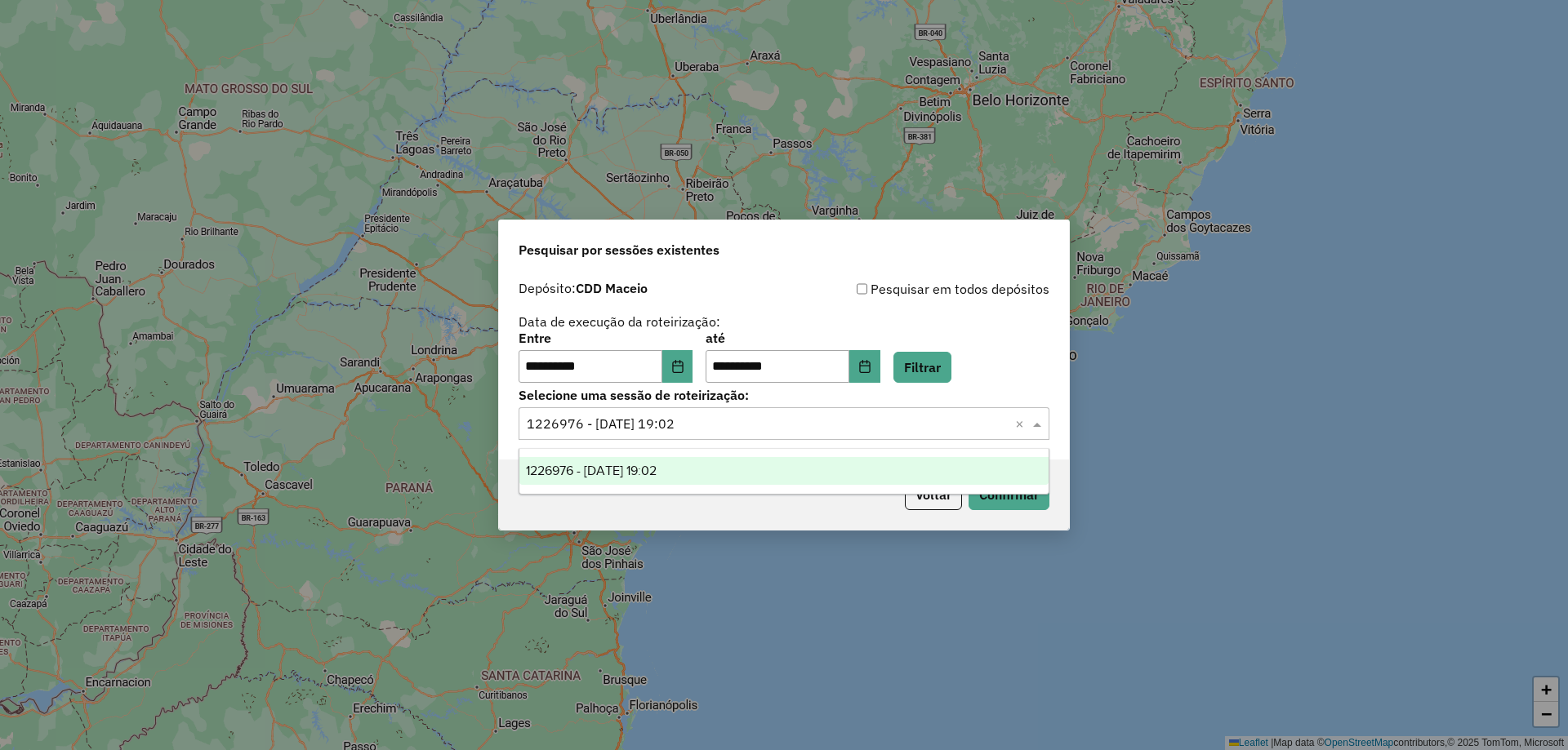
click at [829, 423] on input "text" at bounding box center [767, 424] width 482 height 19
click at [685, 369] on icon "Choose Date" at bounding box center [678, 367] width 13 height 13
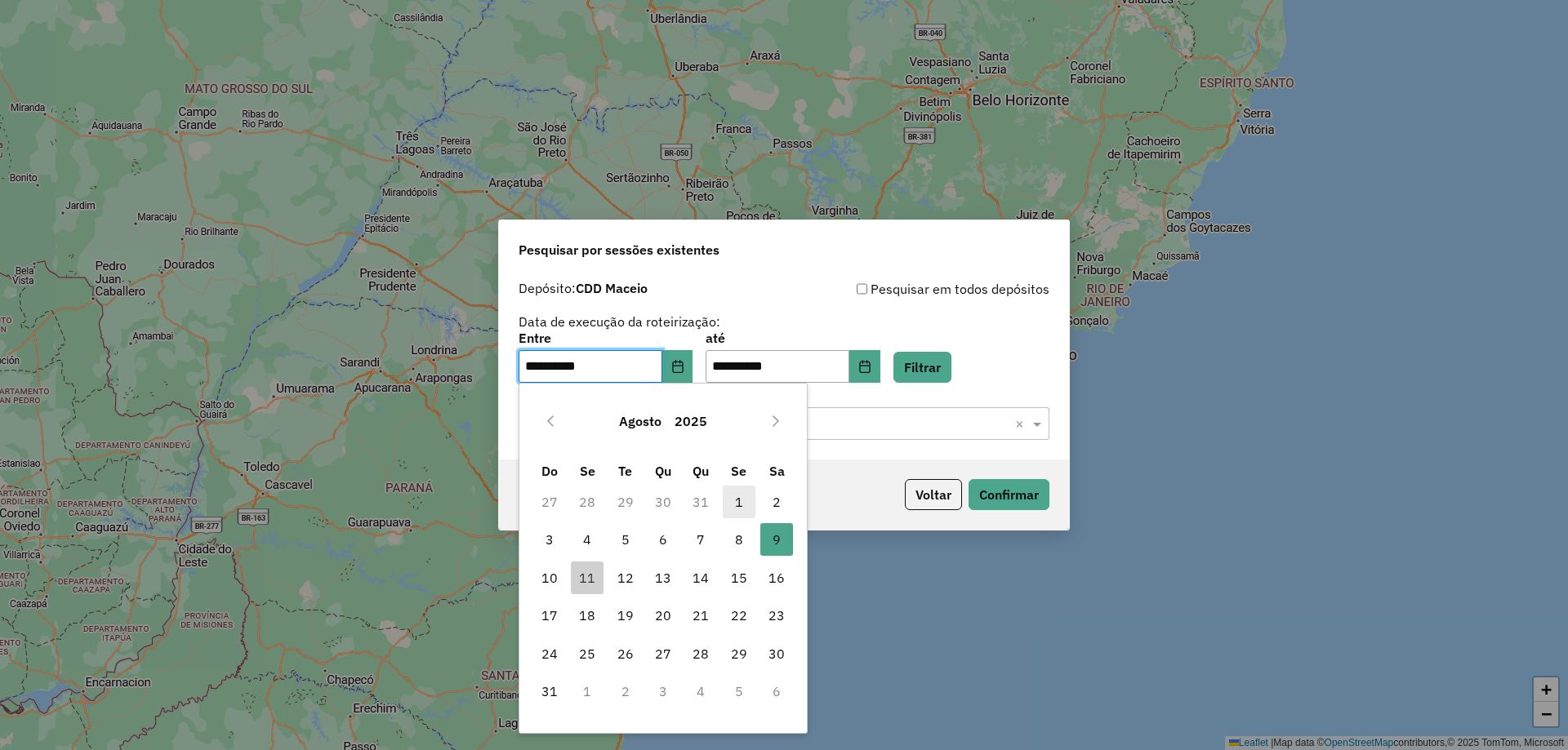
click at [740, 508] on span "1" at bounding box center [739, 502] width 33 height 33
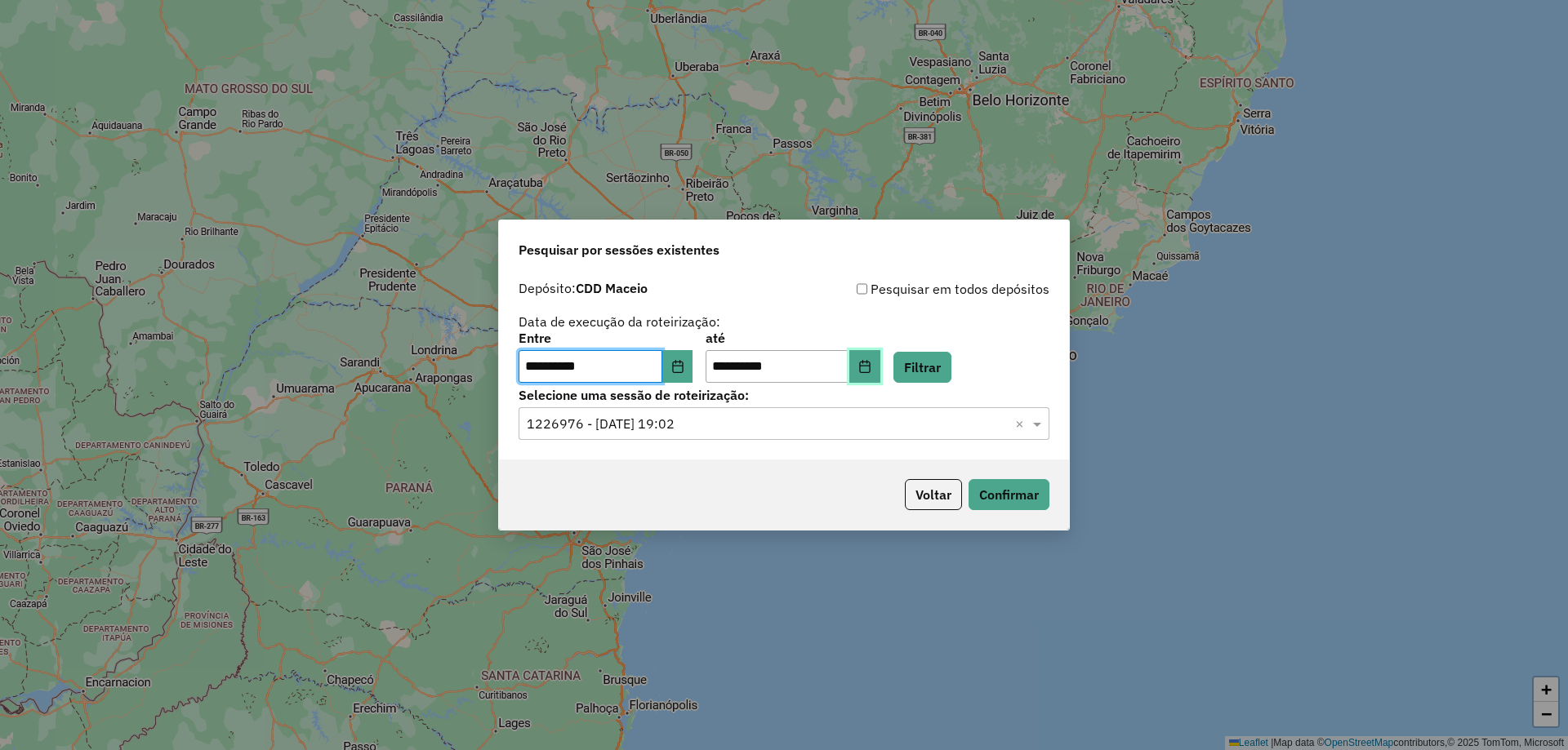
click at [871, 367] on icon "Choose Date" at bounding box center [866, 367] width 13 height 13
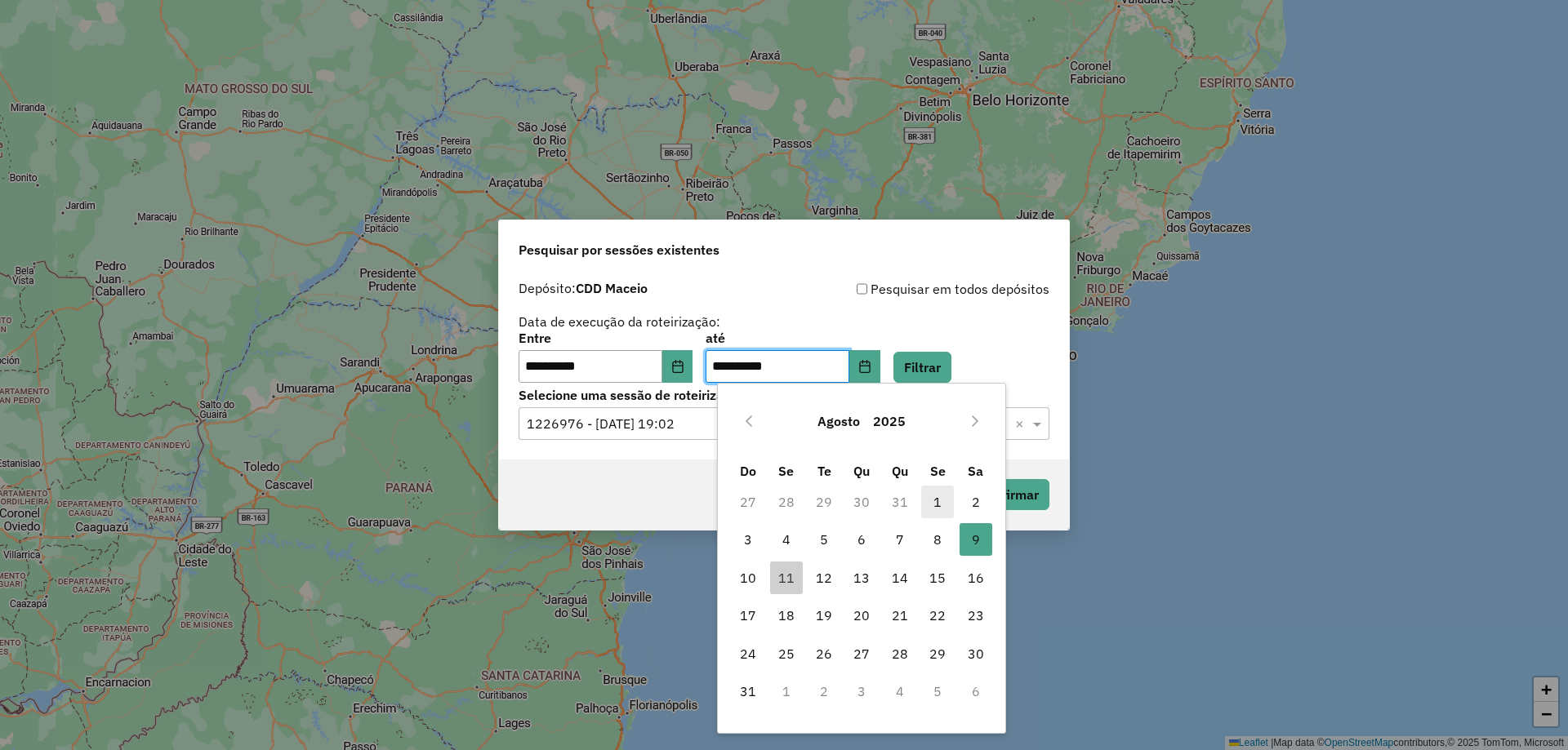
click at [934, 500] on span "1" at bounding box center [937, 502] width 33 height 33
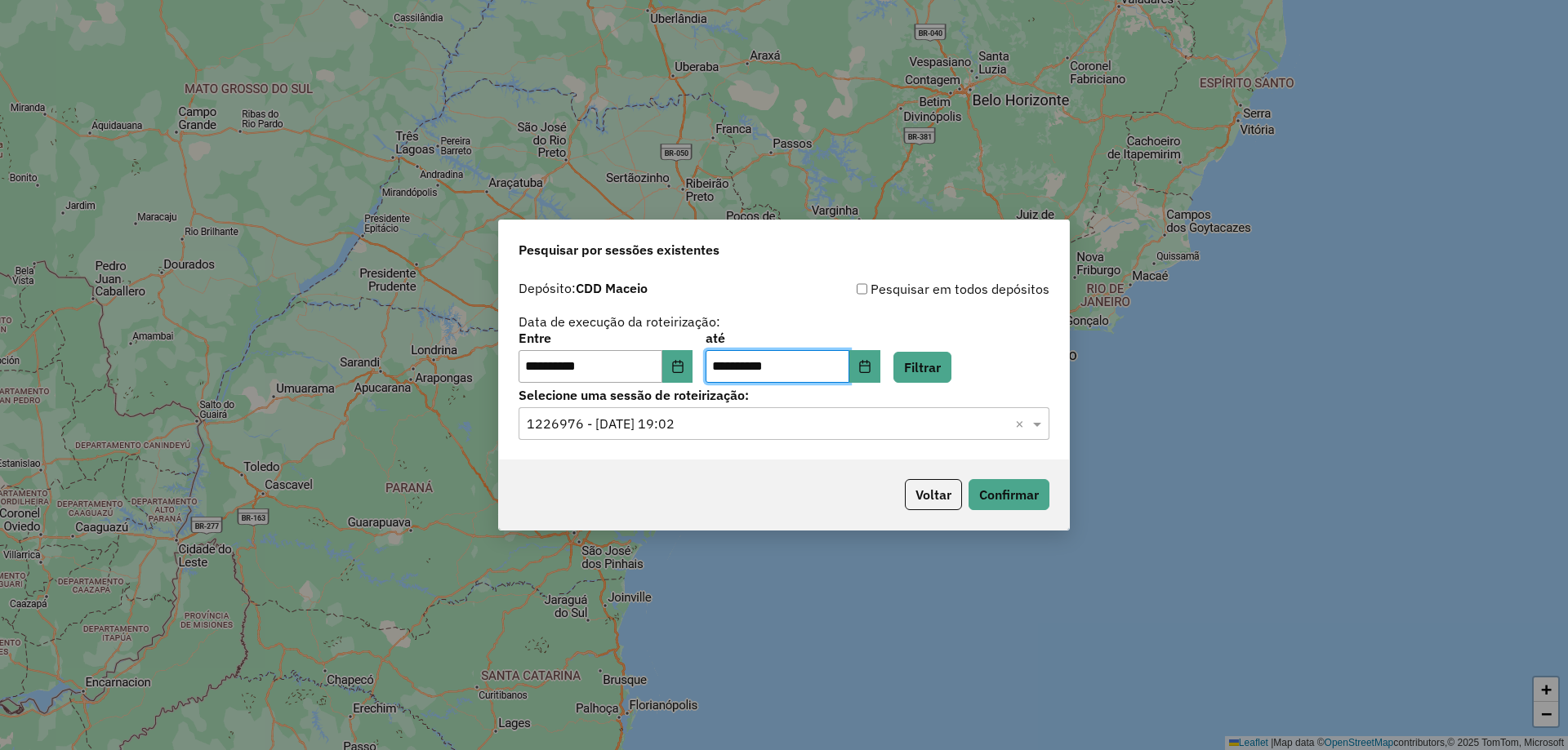
click at [945, 335] on div "**********" at bounding box center [784, 357] width 531 height 50
click at [937, 367] on button "Filtrar" at bounding box center [922, 367] width 58 height 31
click at [999, 420] on input "text" at bounding box center [767, 424] width 482 height 19
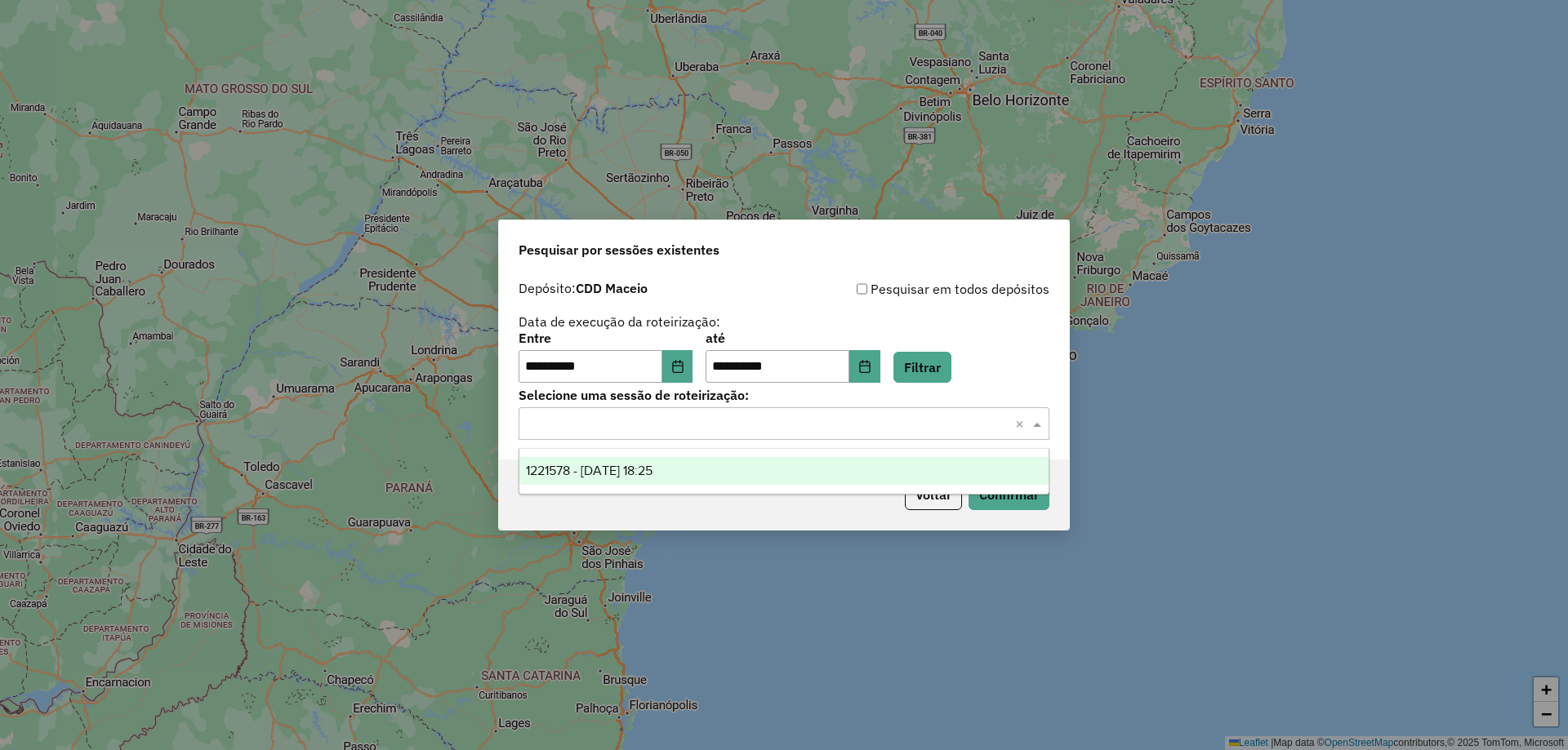
click at [740, 477] on div "1221578 - 01/08/2025 18:25" at bounding box center [784, 471] width 529 height 28
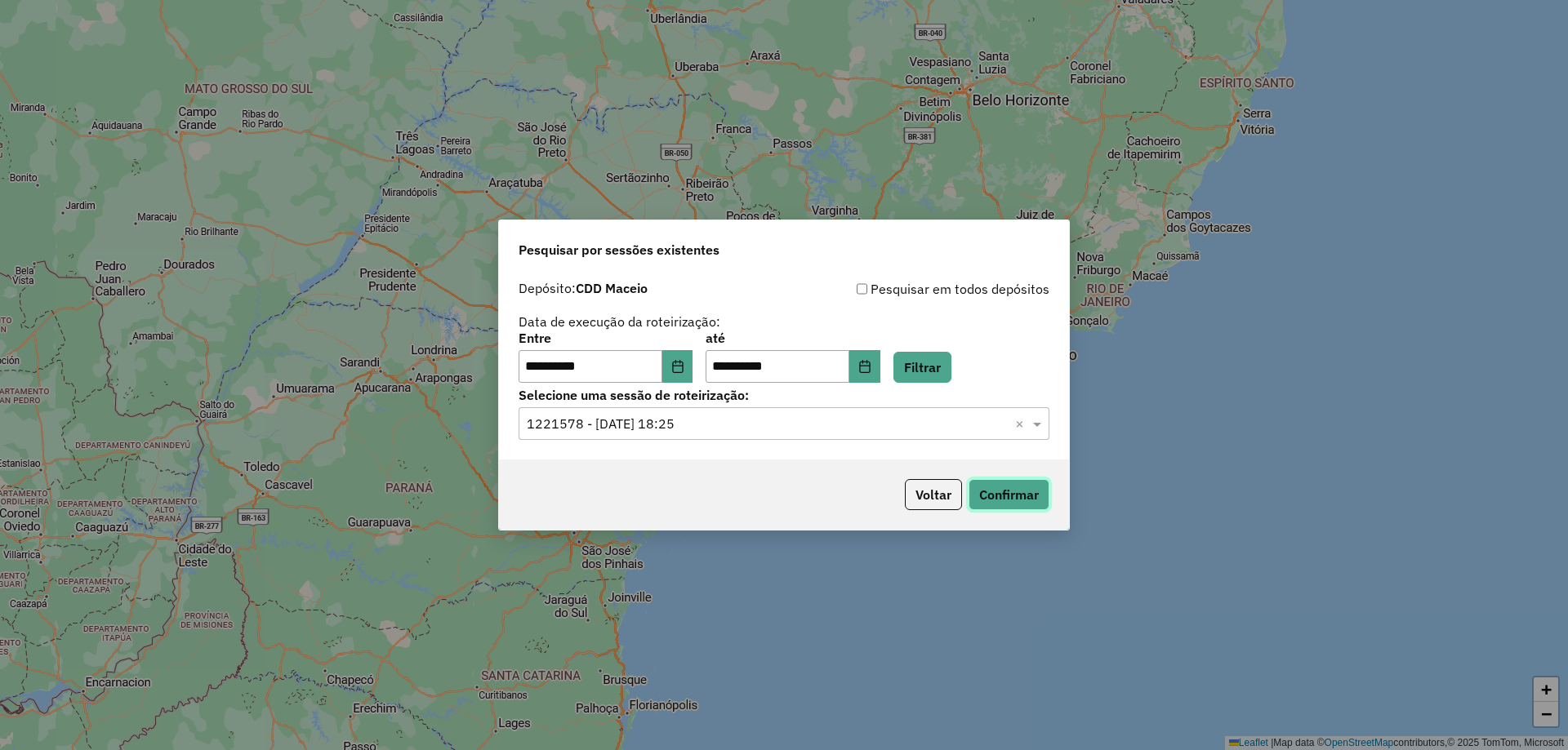
click at [1015, 495] on button "Confirmar" at bounding box center [1009, 494] width 81 height 31
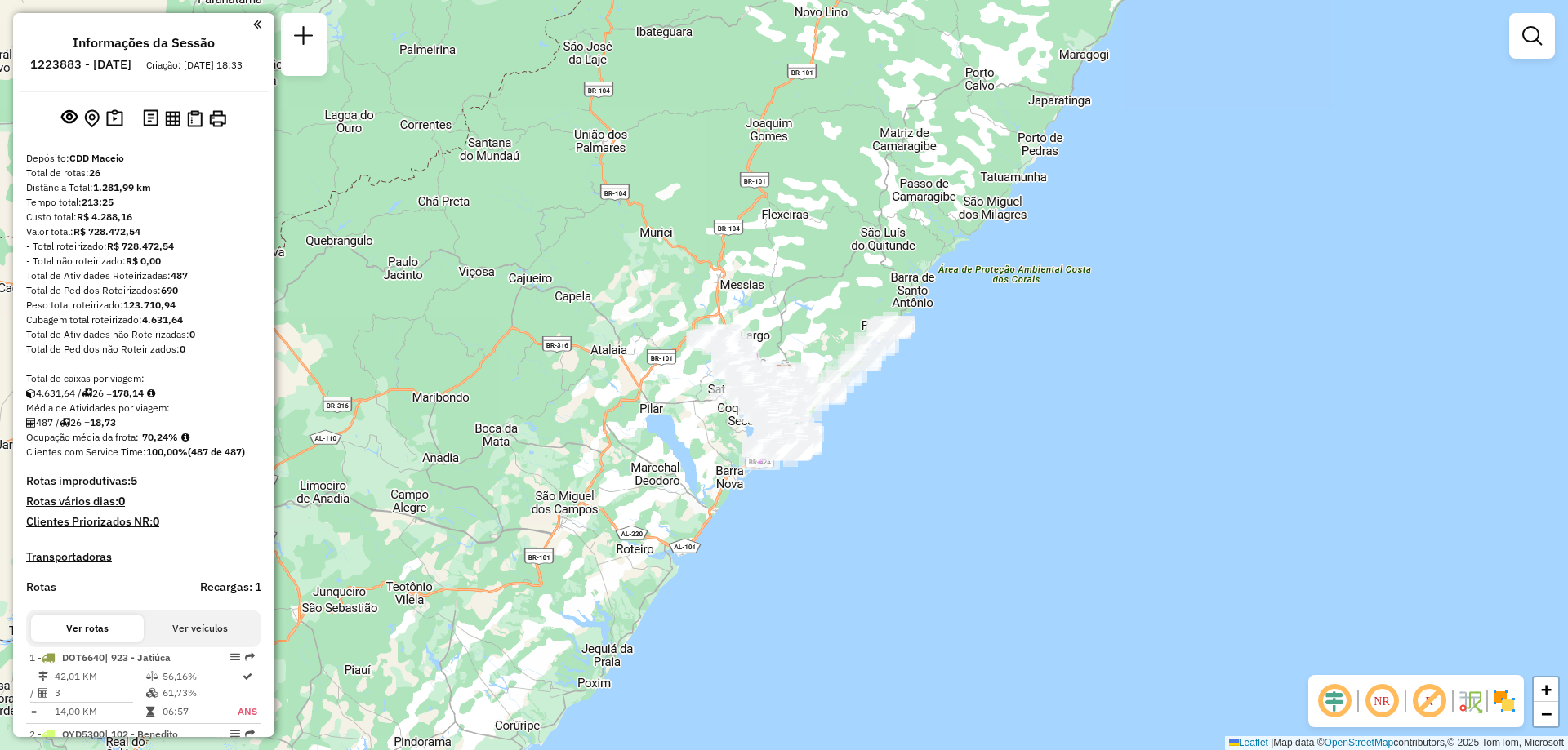
scroll to position [890, 0]
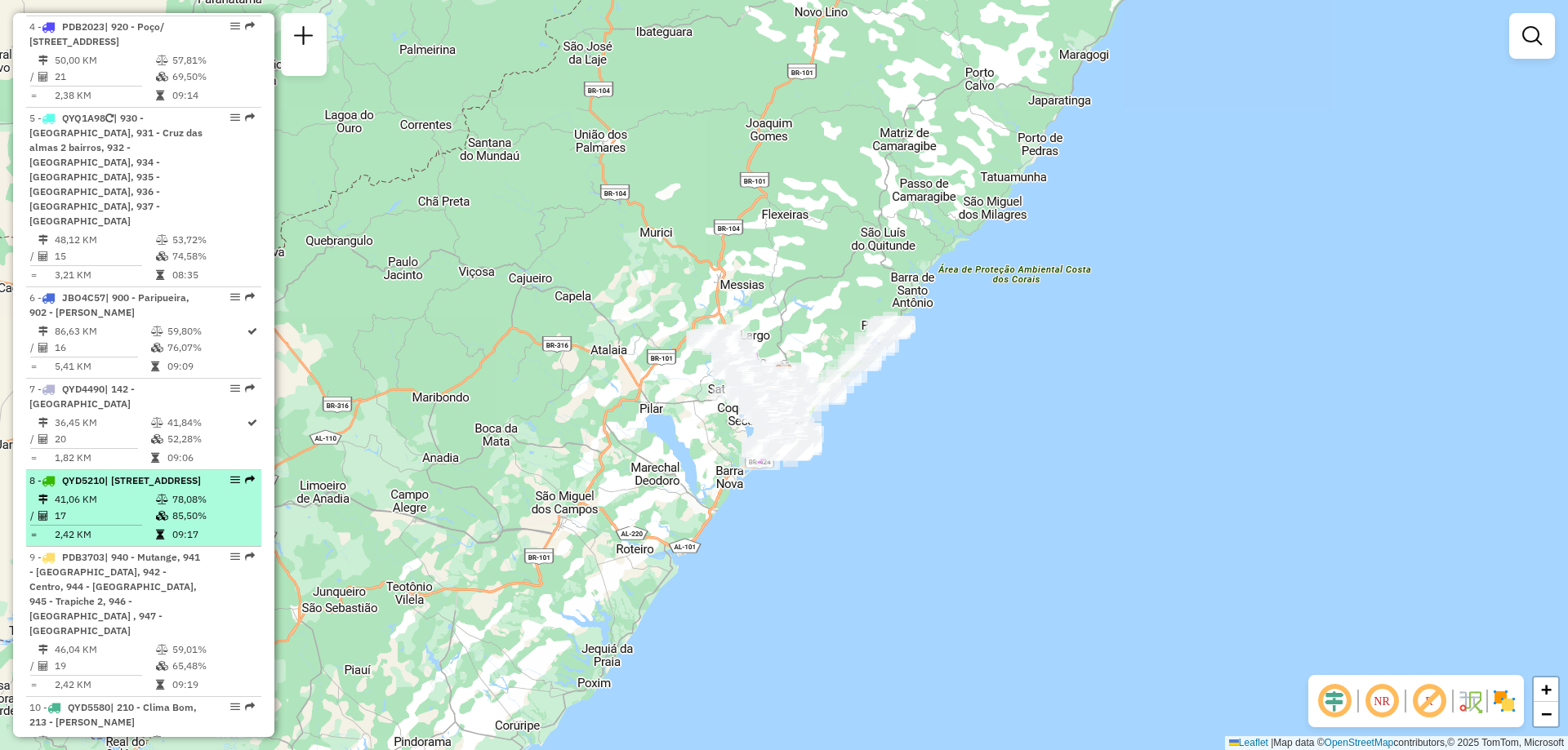
select select "**********"
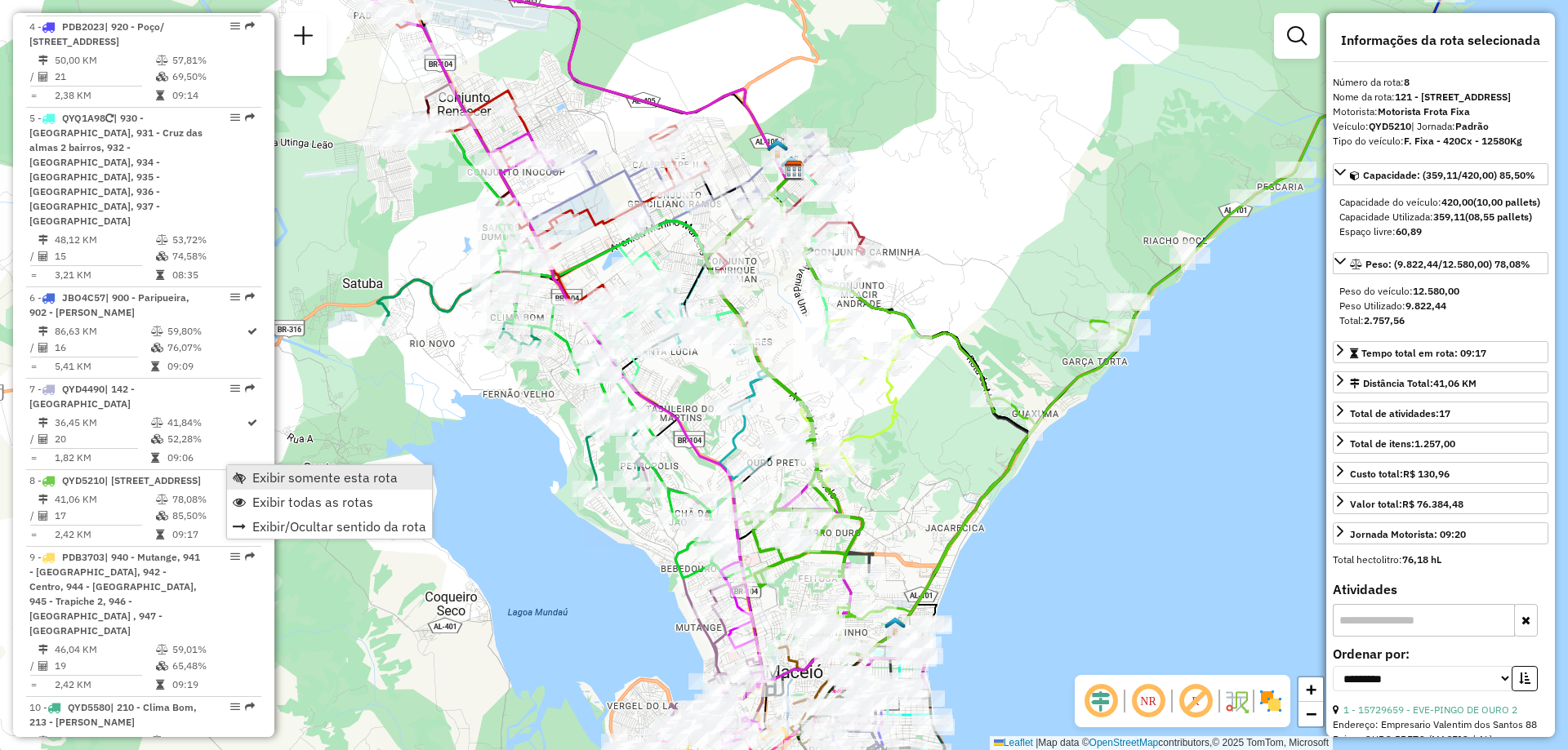
click at [272, 474] on span "Exibir somente esta rota" at bounding box center [325, 478] width 146 height 13
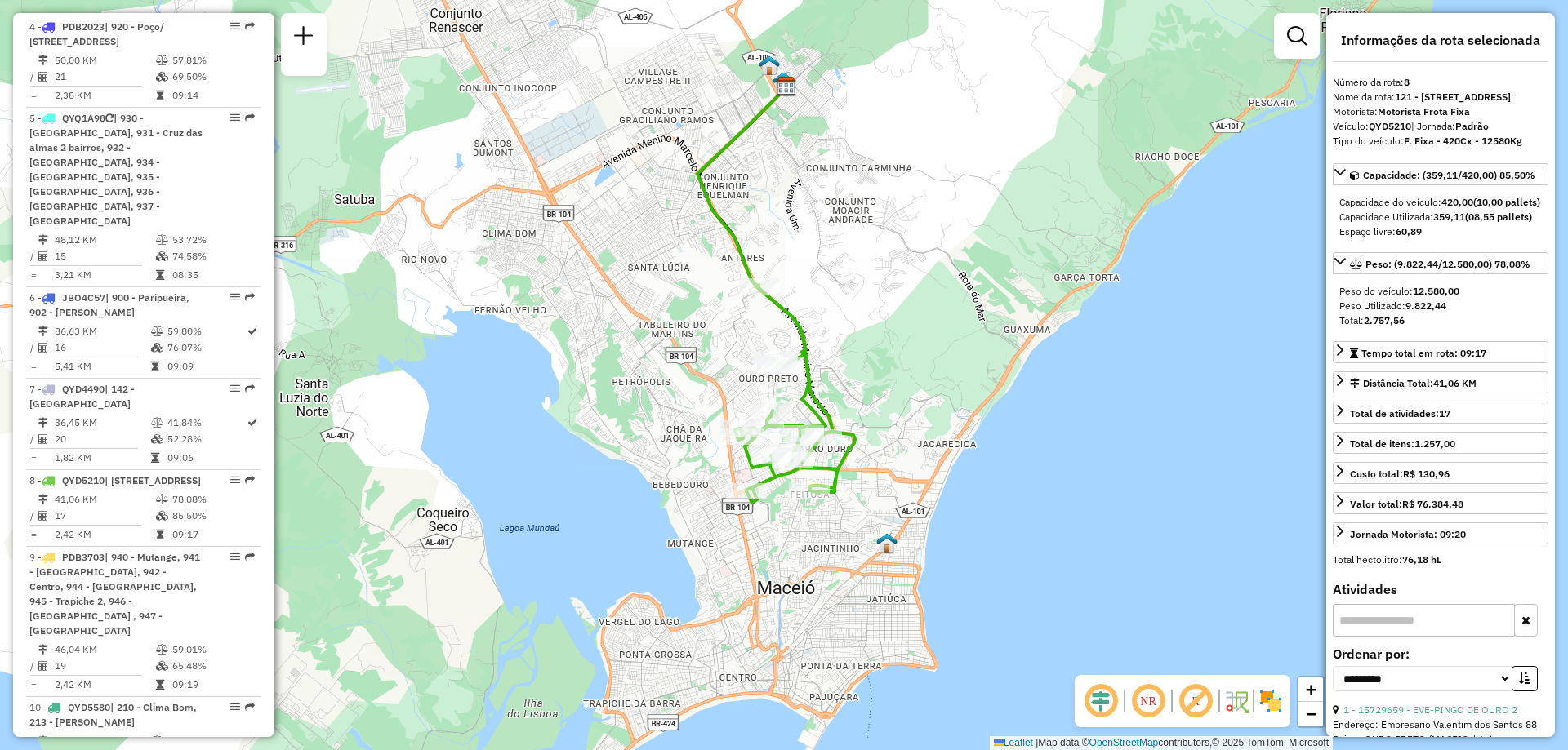
drag, startPoint x: 934, startPoint y: 477, endPoint x: 936, endPoint y: 442, distance: 35.1
click at [936, 442] on div "Janela de atendimento Grade de atendimento Capacidade Transportadoras Veículos …" at bounding box center [784, 375] width 1568 height 750
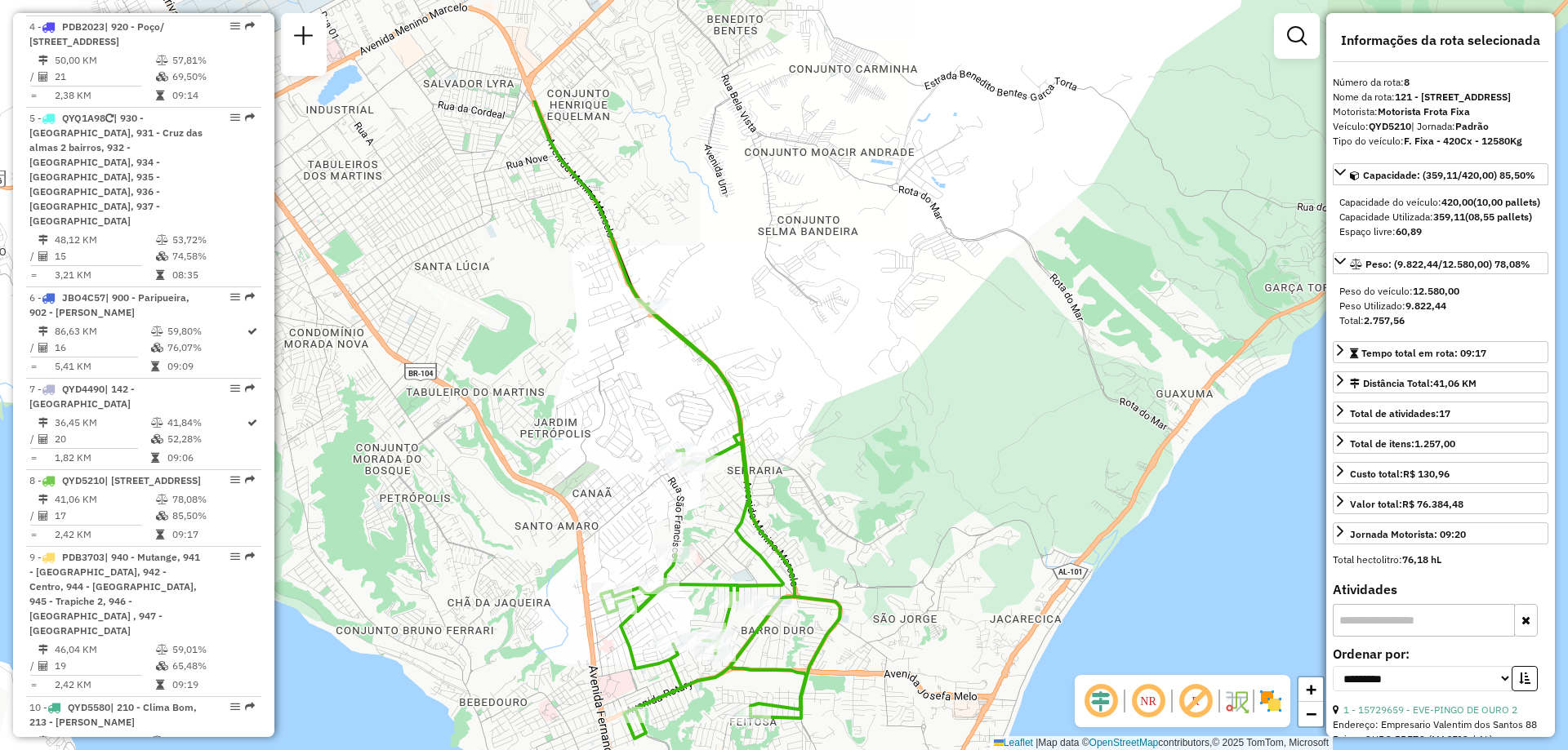
drag, startPoint x: 803, startPoint y: 266, endPoint x: 863, endPoint y: 420, distance: 165.3
click at [863, 420] on div "Janela de atendimento Grade de atendimento Capacidade Transportadoras Veículos …" at bounding box center [784, 375] width 1568 height 750
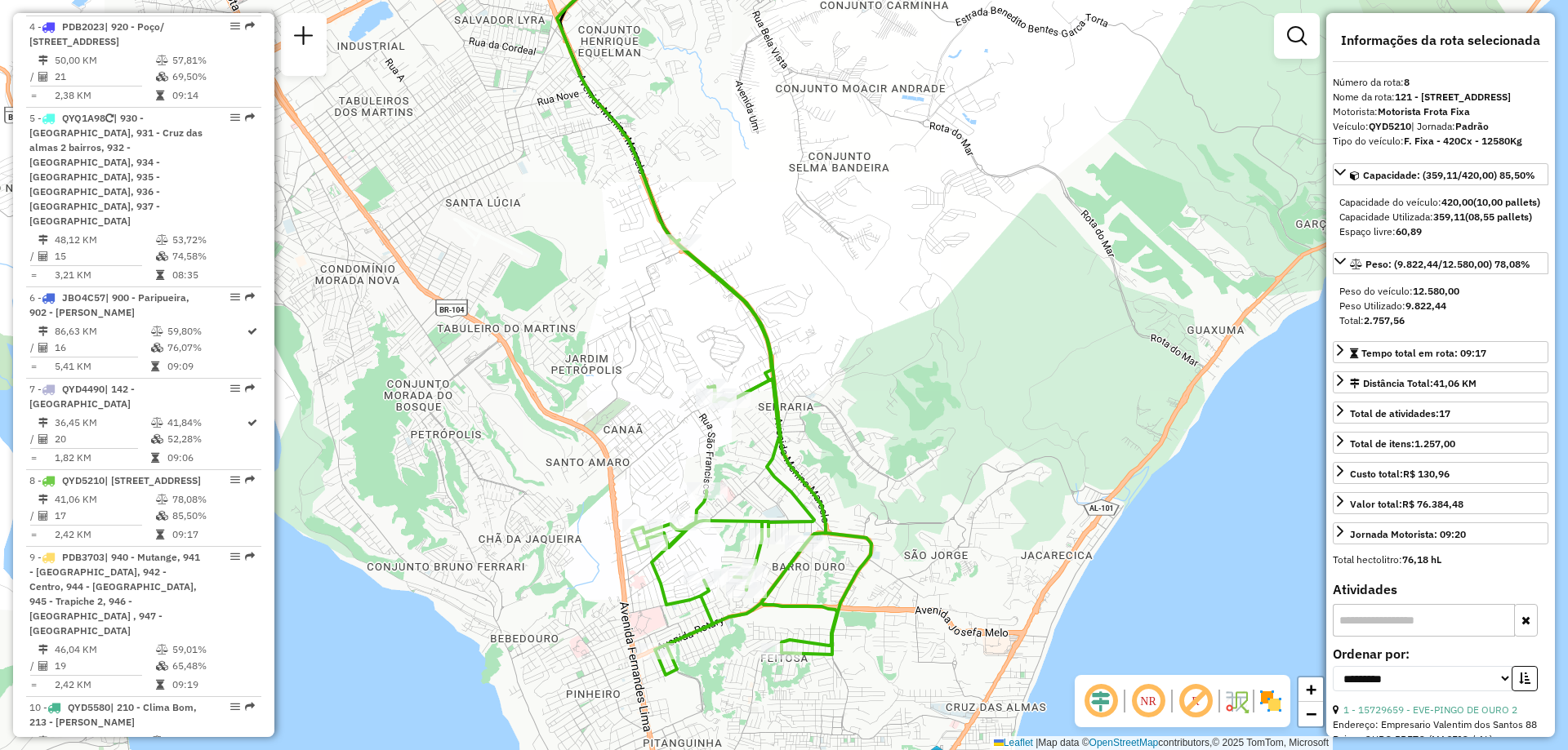
drag, startPoint x: 866, startPoint y: 415, endPoint x: 898, endPoint y: 351, distance: 71.6
click at [898, 351] on div "Janela de atendimento Grade de atendimento Capacidade Transportadoras Veículos …" at bounding box center [784, 375] width 1568 height 750
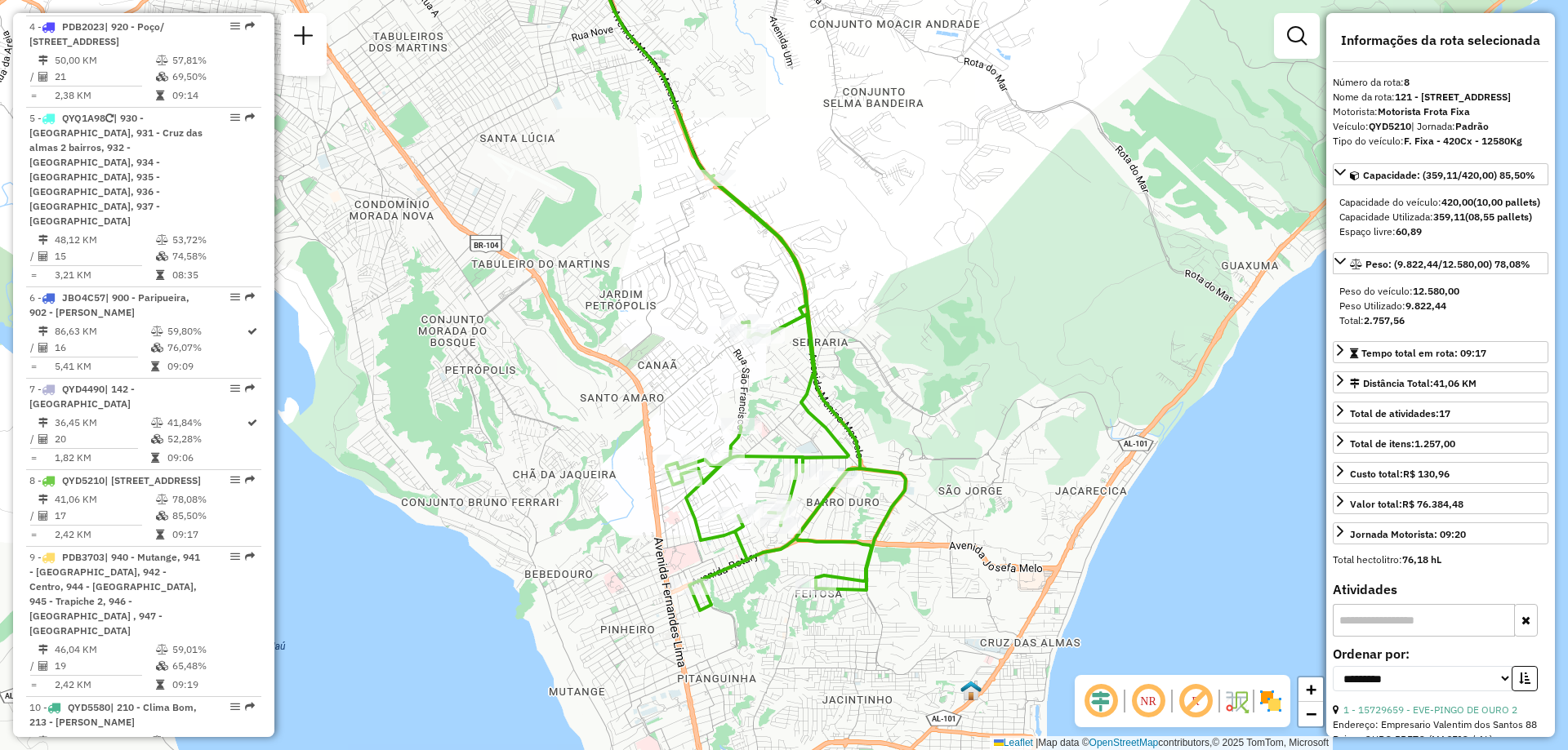
drag, startPoint x: 564, startPoint y: 468, endPoint x: 599, endPoint y: 404, distance: 72.9
click at [599, 404] on div "Janela de atendimento Grade de atendimento Capacidade Transportadoras Veículos …" at bounding box center [784, 375] width 1568 height 750
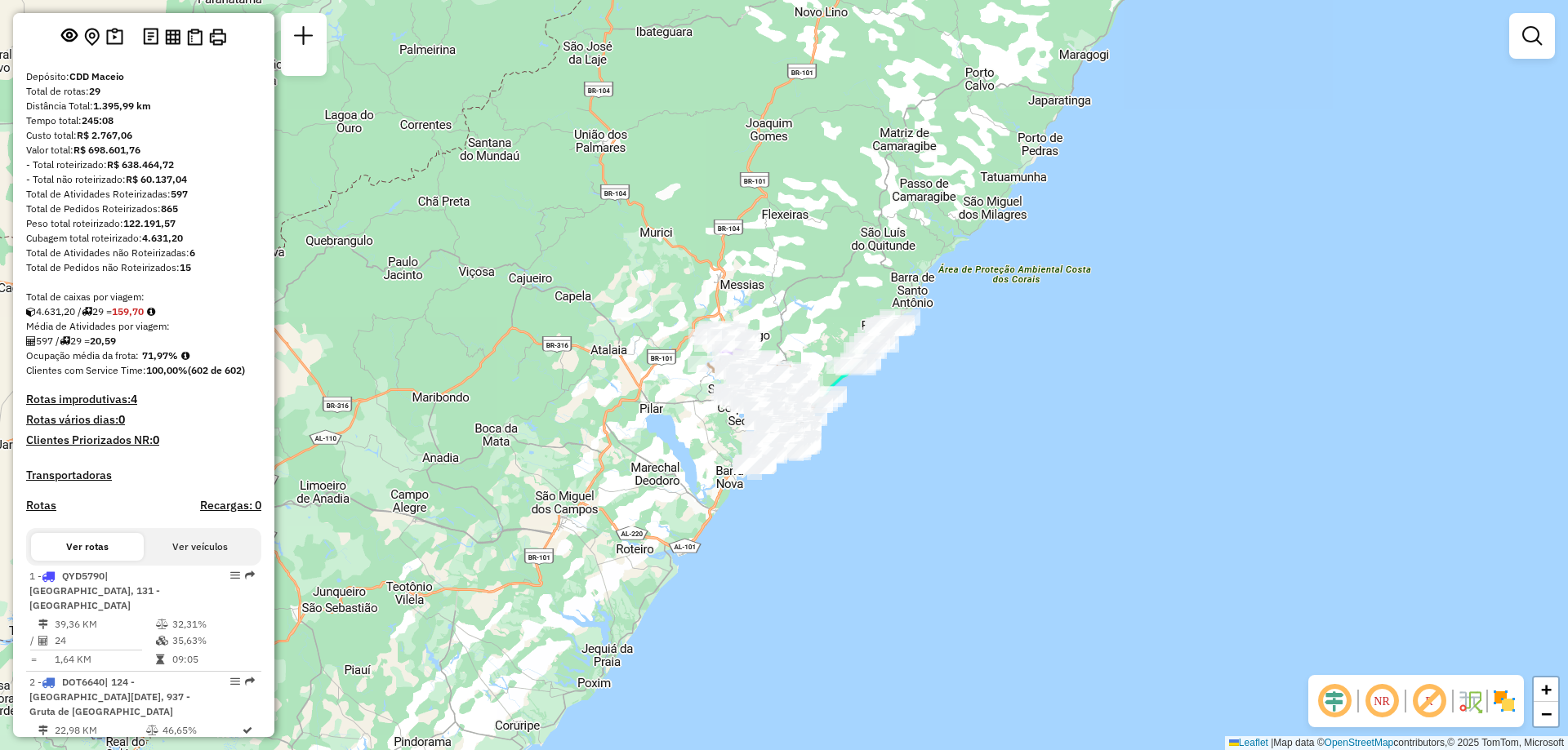
scroll to position [163, 0]
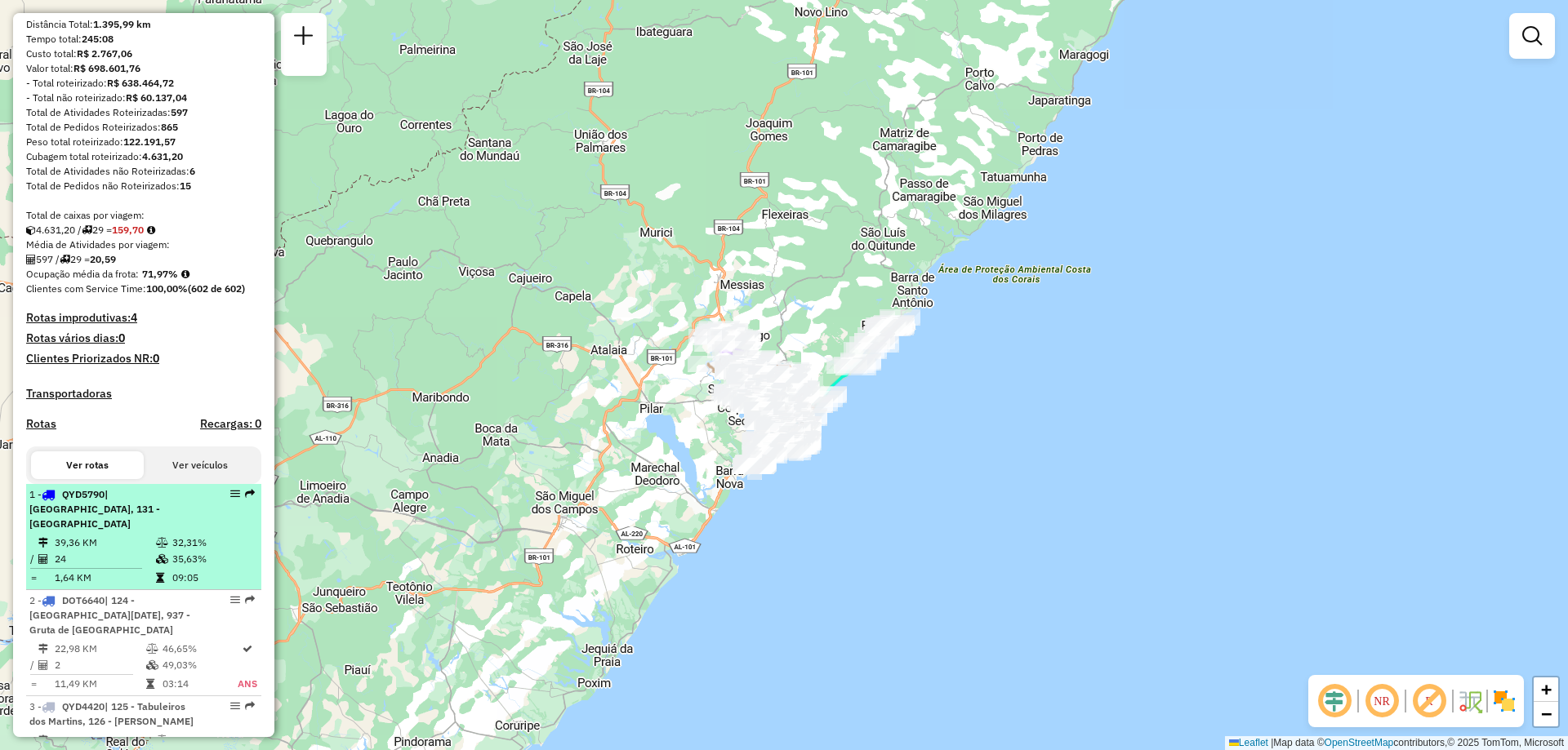
select select "**********"
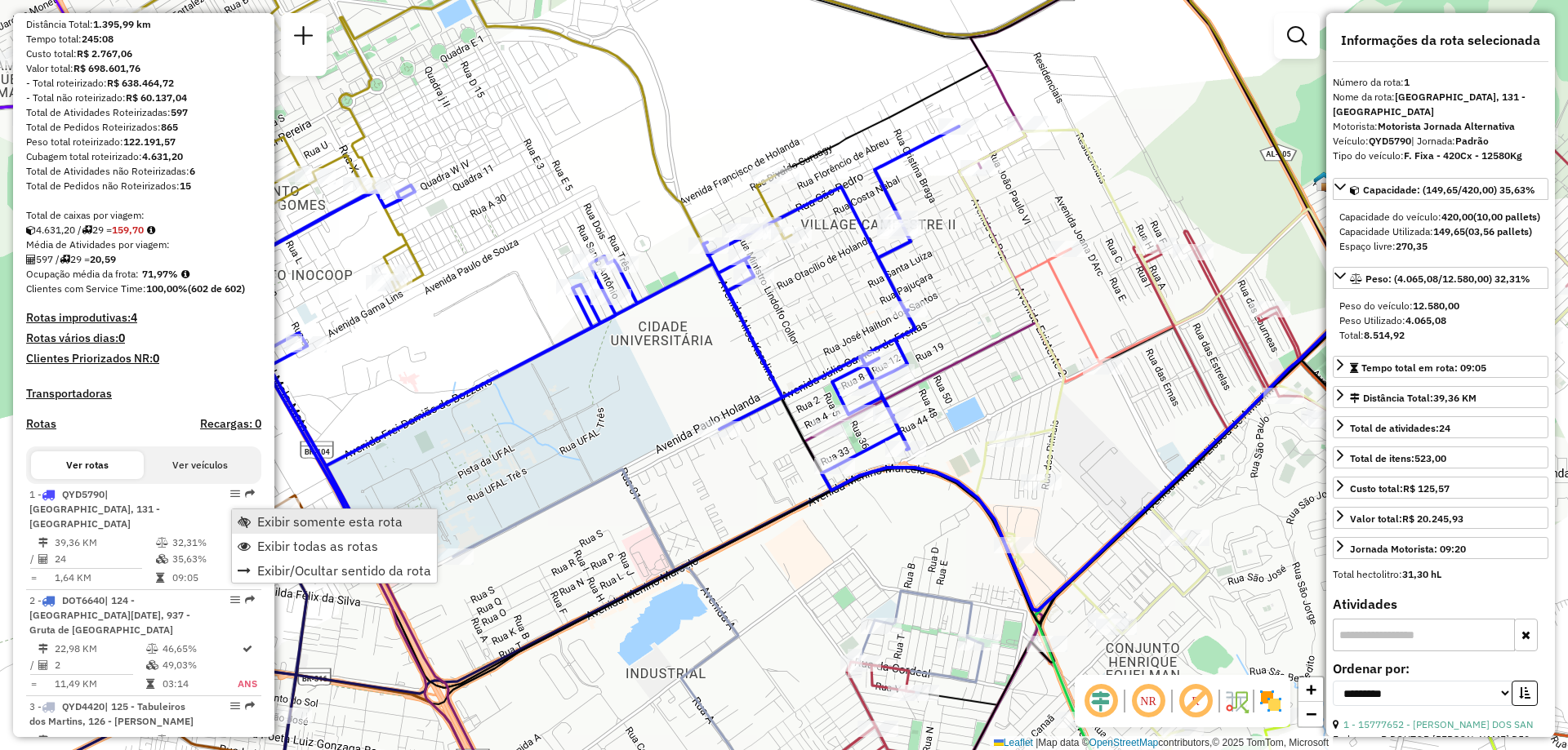
click at [279, 516] on span "Exibir somente esta rota" at bounding box center [330, 522] width 146 height 13
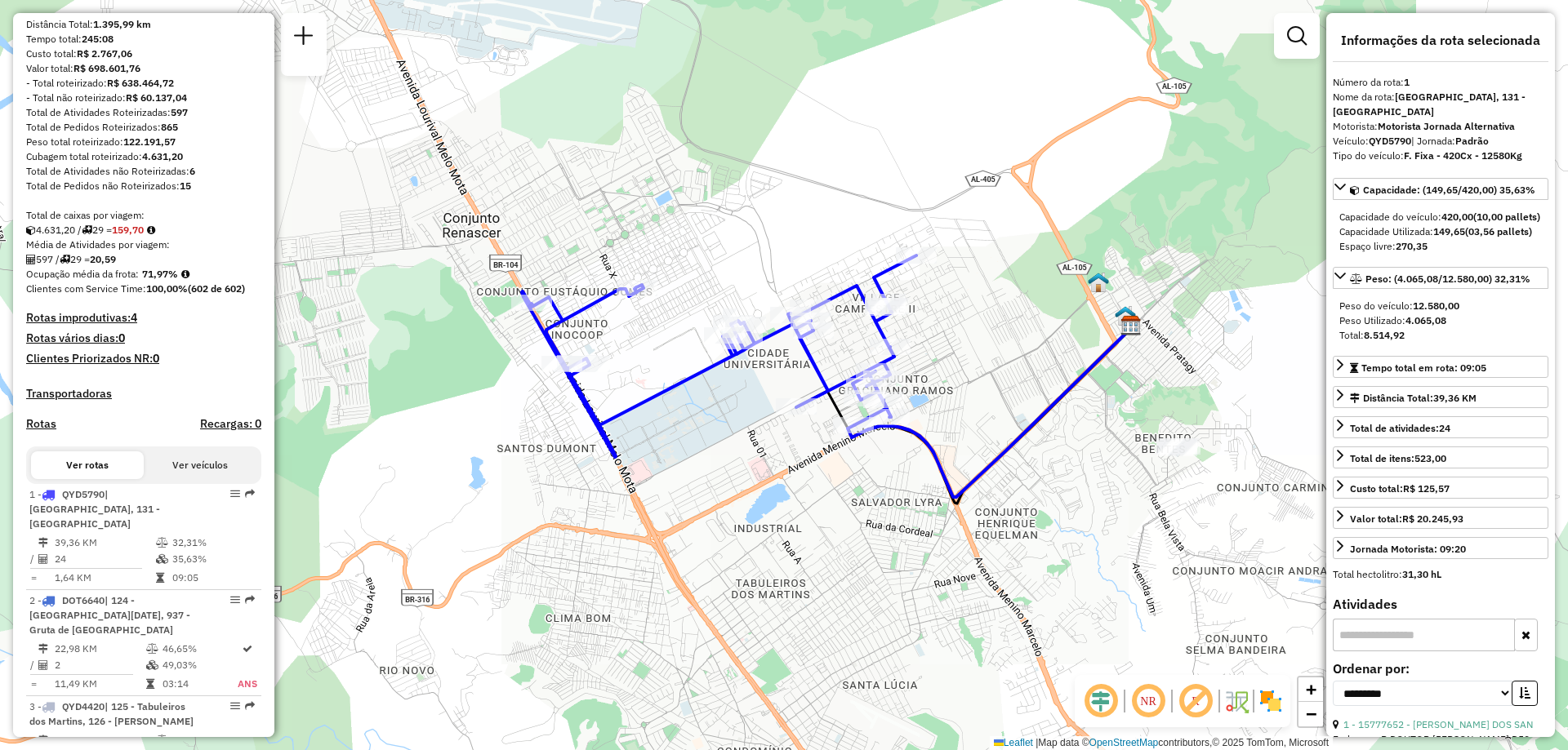
drag, startPoint x: 541, startPoint y: 507, endPoint x: 707, endPoint y: 457, distance: 173.4
click at [707, 457] on div "Janela de atendimento Grade de atendimento Capacidade Transportadoras Veículos …" at bounding box center [784, 375] width 1568 height 750
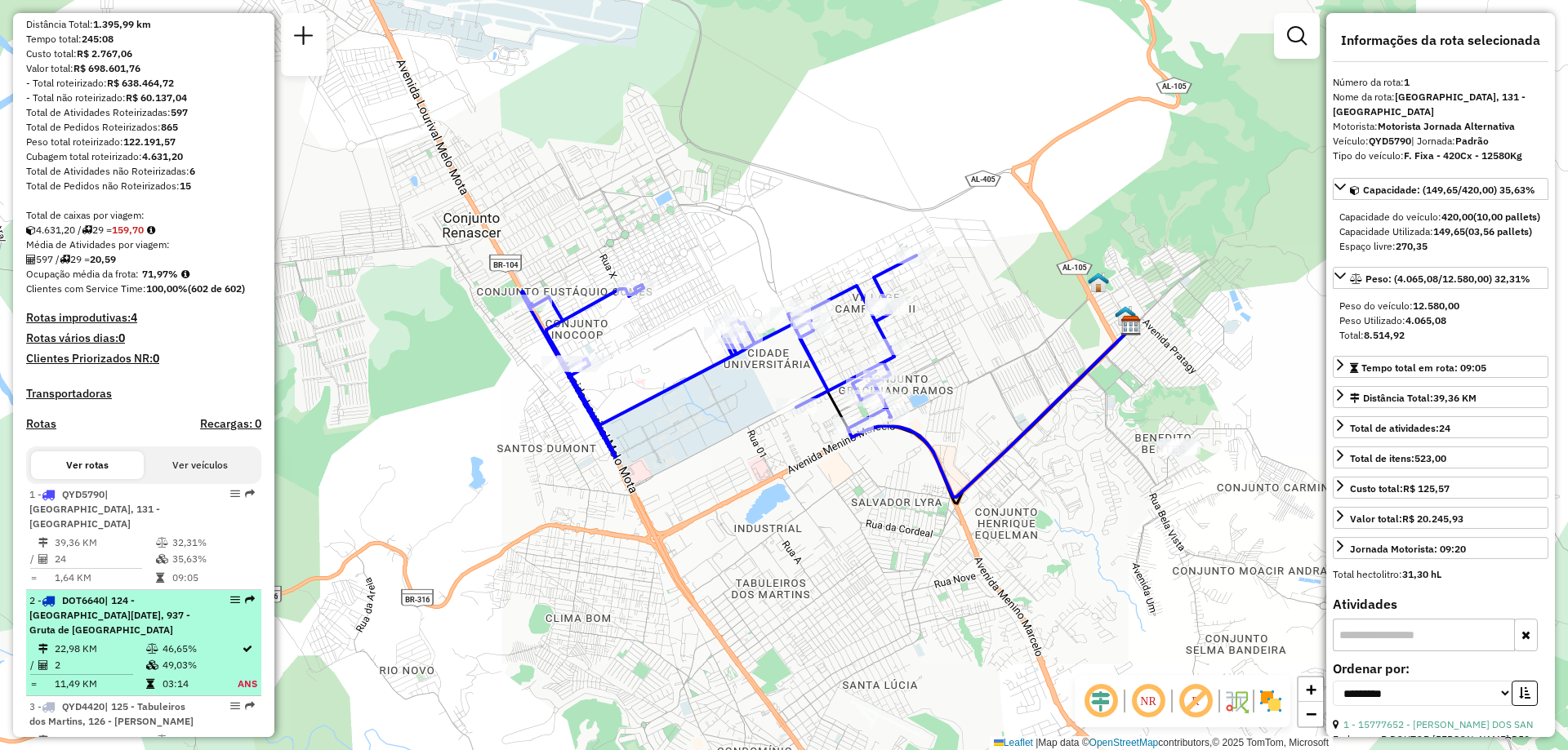
scroll to position [245, 0]
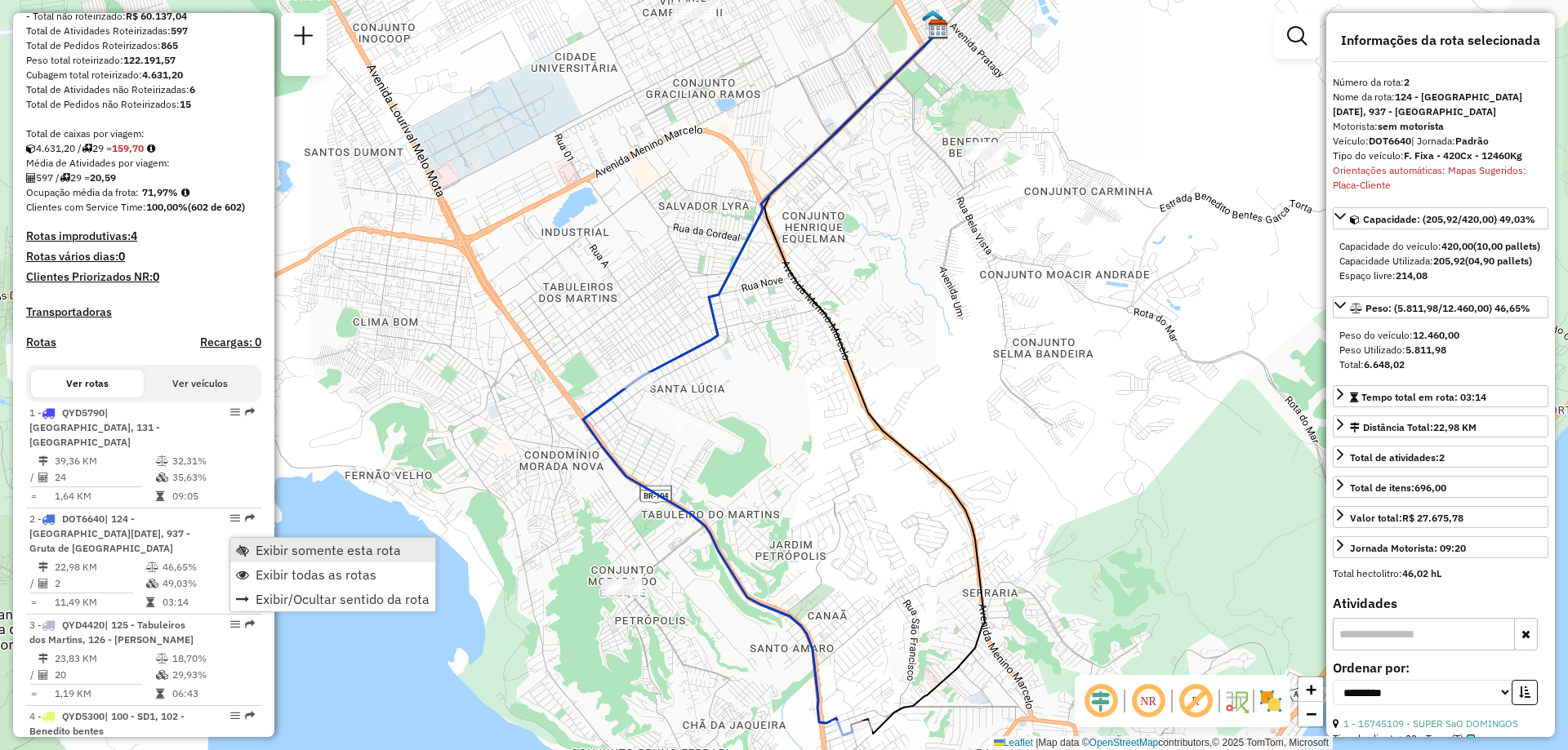
click at [264, 540] on link "Exibir somente esta rota" at bounding box center [333, 550] width 205 height 24
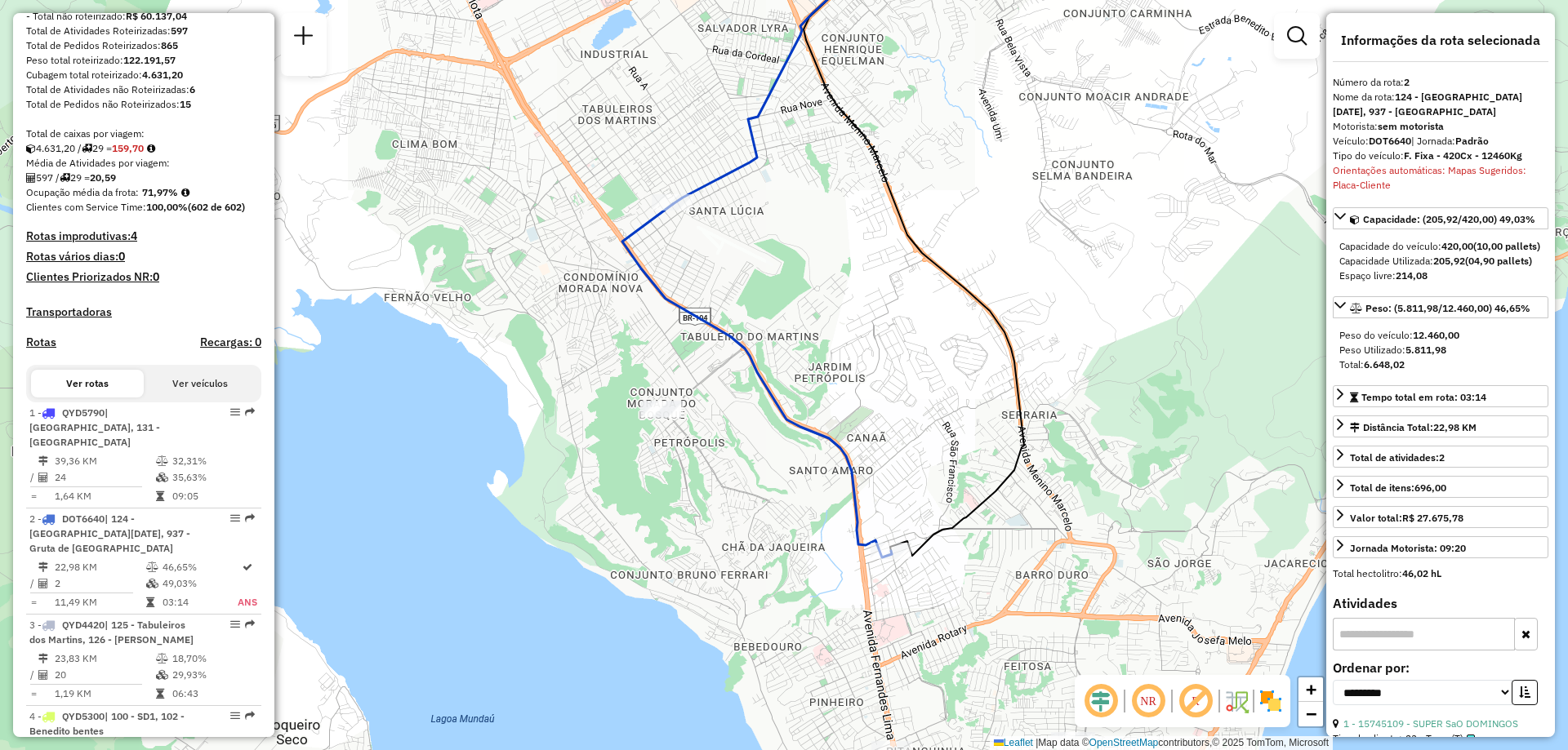
drag, startPoint x: 598, startPoint y: 480, endPoint x: 628, endPoint y: 306, distance: 176.6
click at [628, 306] on div "Janela de atendimento Grade de atendimento Capacidade Transportadoras Veículos …" at bounding box center [784, 375] width 1568 height 750
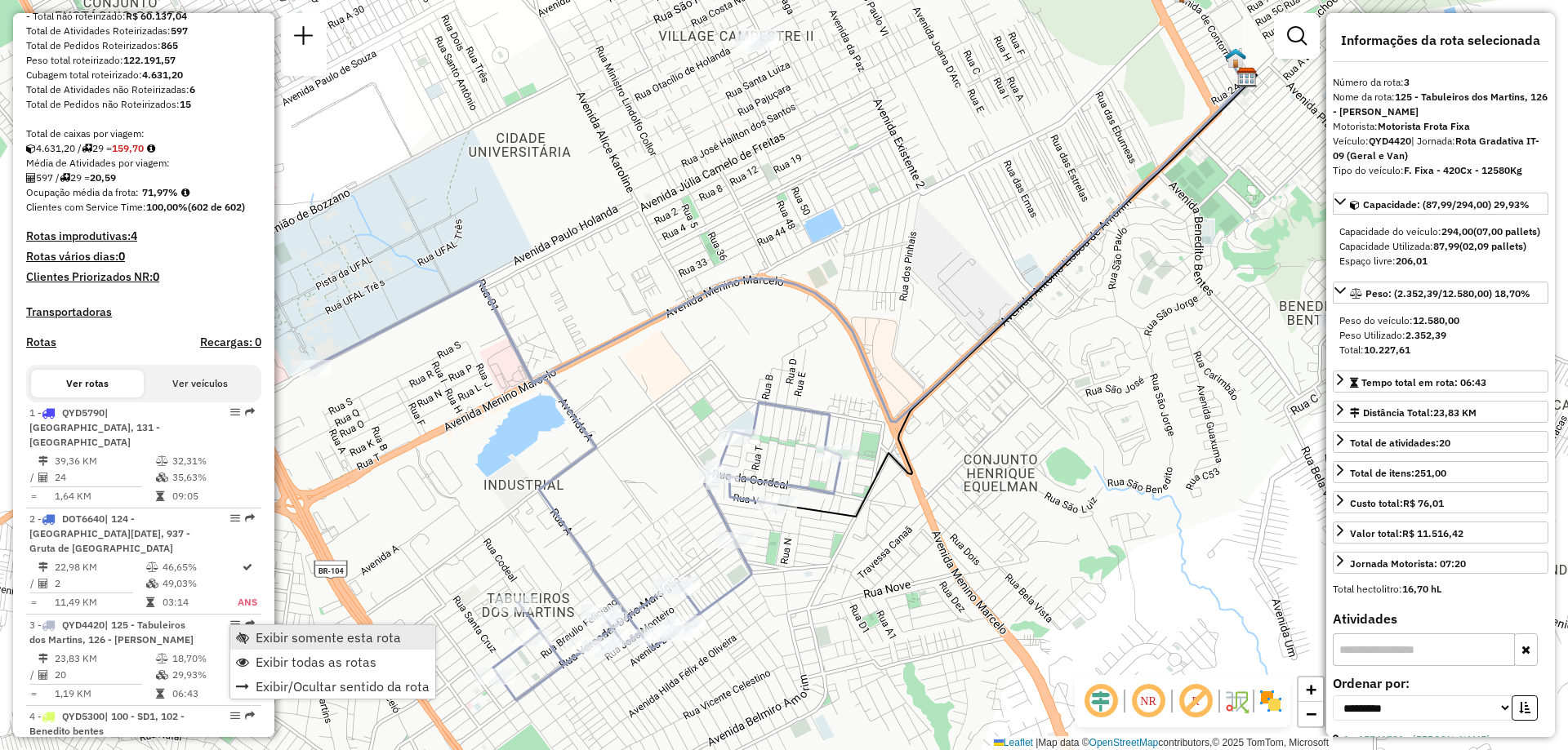
click at [274, 637] on span "Exibir somente esta rota" at bounding box center [328, 638] width 146 height 13
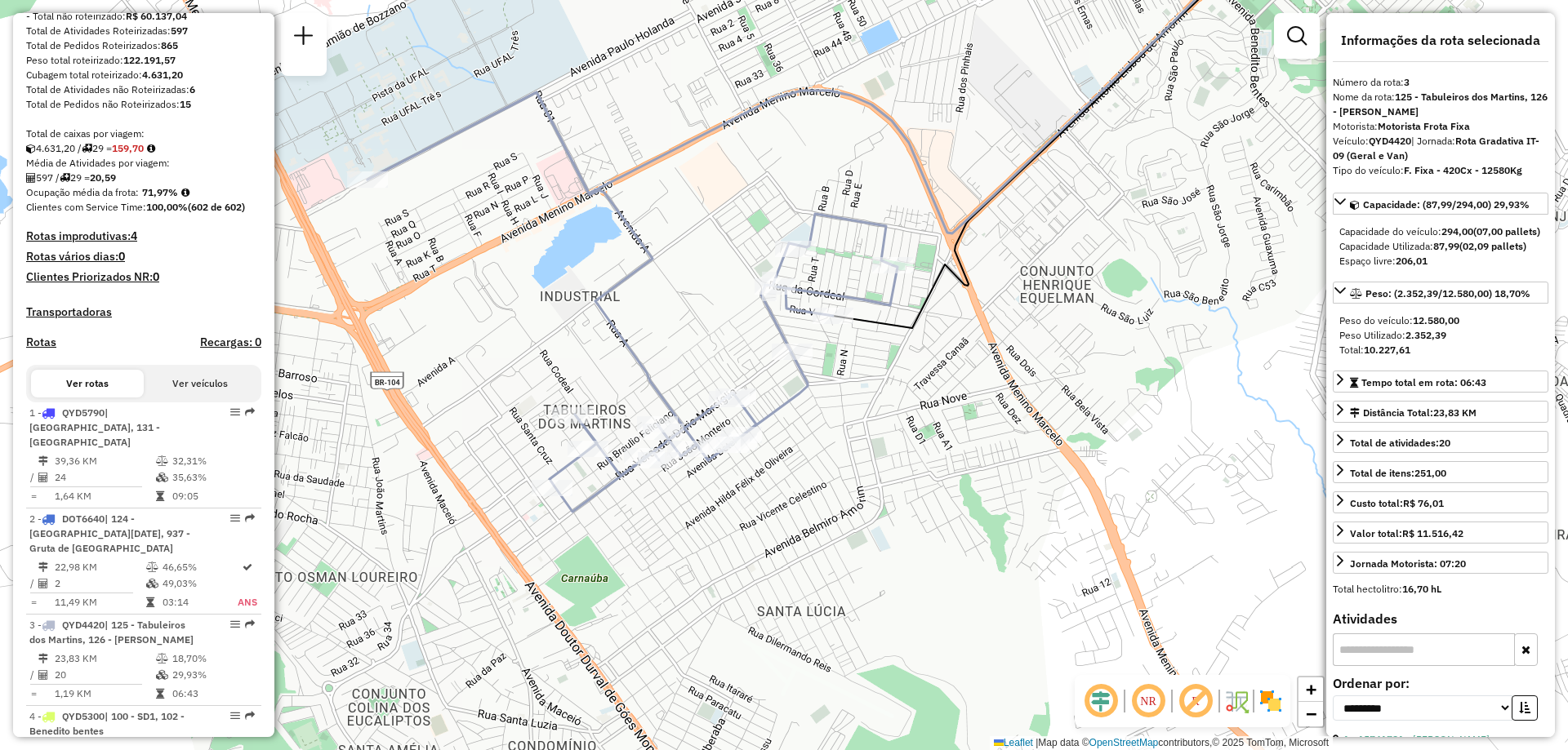
drag, startPoint x: 540, startPoint y: 504, endPoint x: 596, endPoint y: 330, distance: 182.8
click at [596, 330] on div "Janela de atendimento Grade de atendimento Capacidade Transportadoras Veículos …" at bounding box center [784, 375] width 1568 height 750
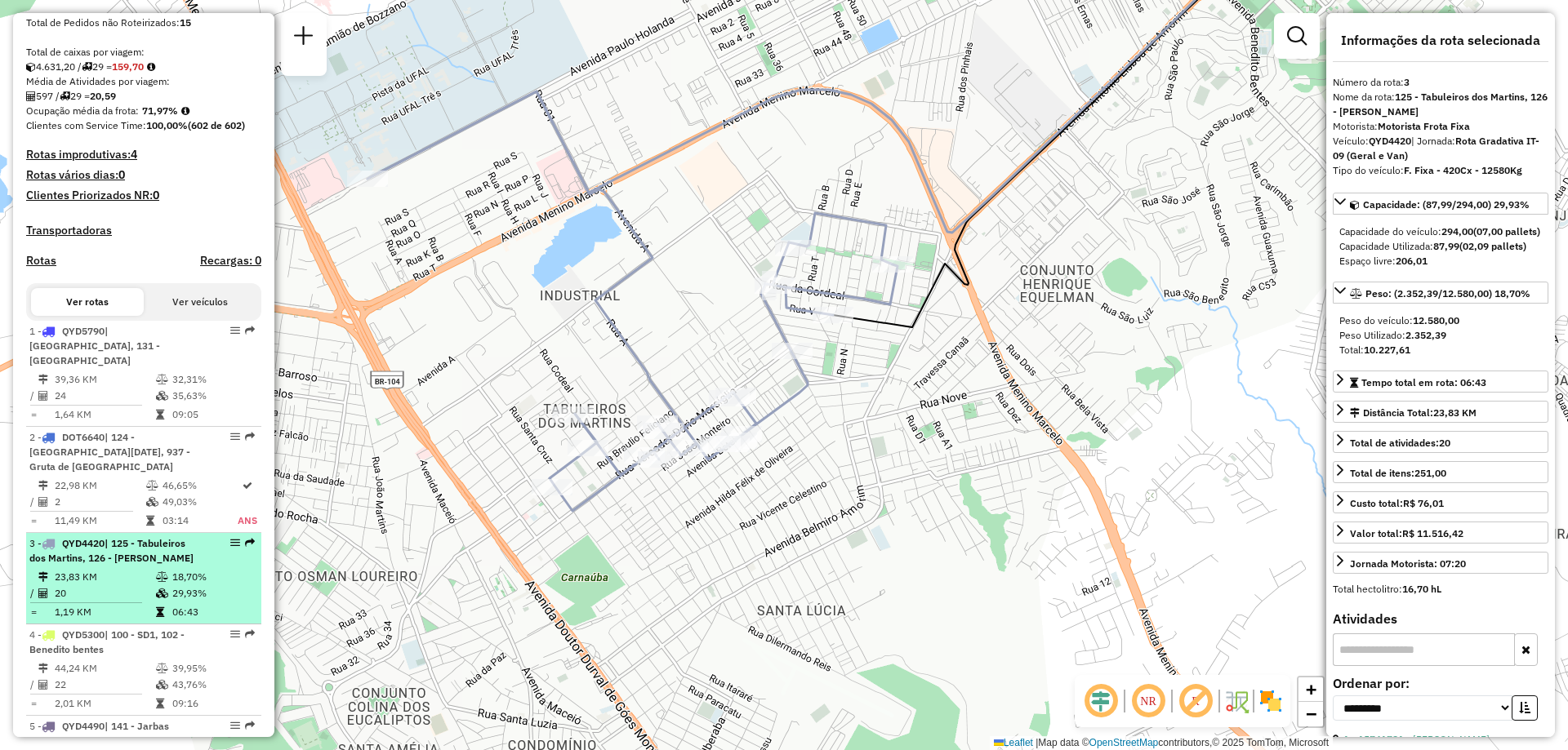
scroll to position [409, 0]
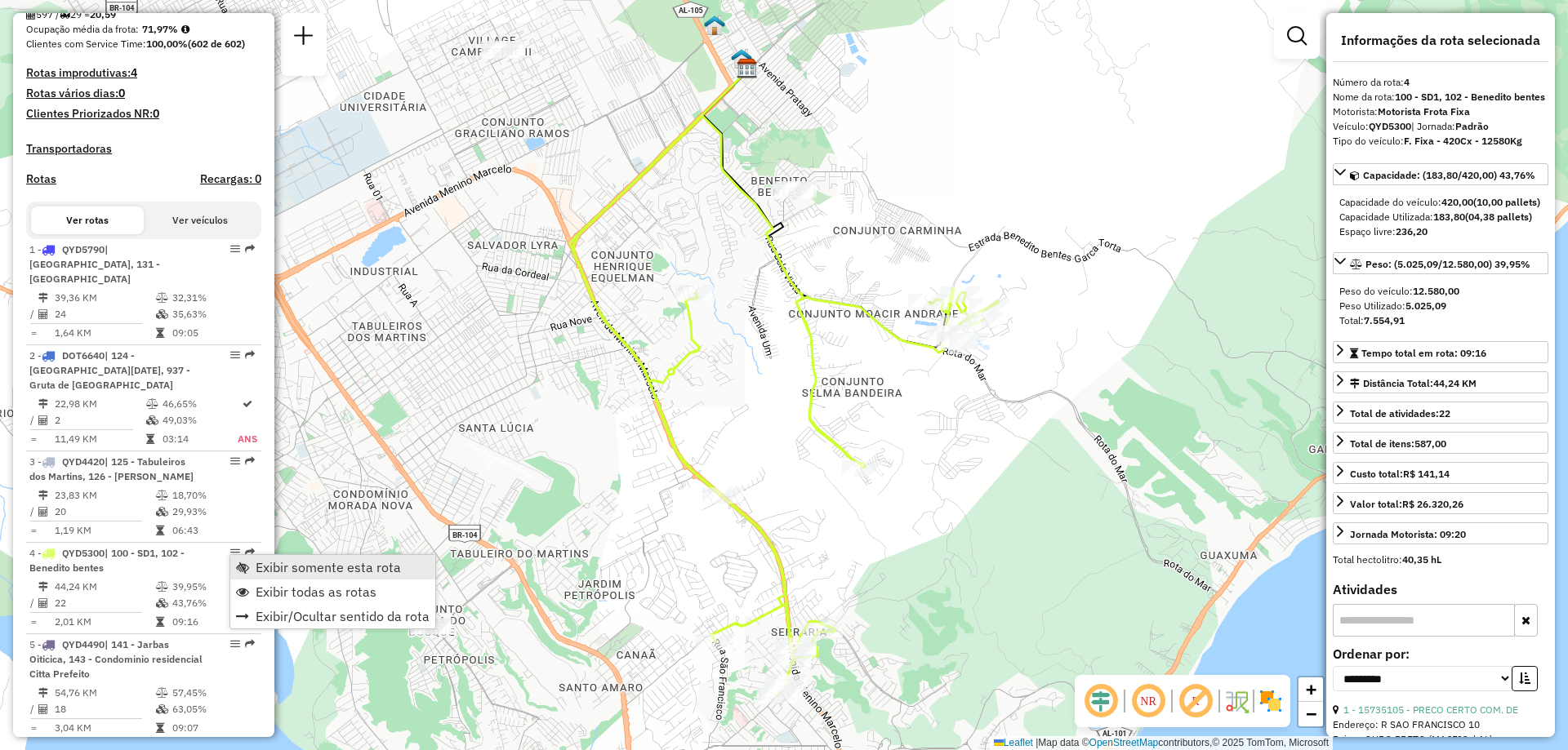
click at [274, 571] on span "Exibir somente esta rota" at bounding box center [328, 568] width 146 height 13
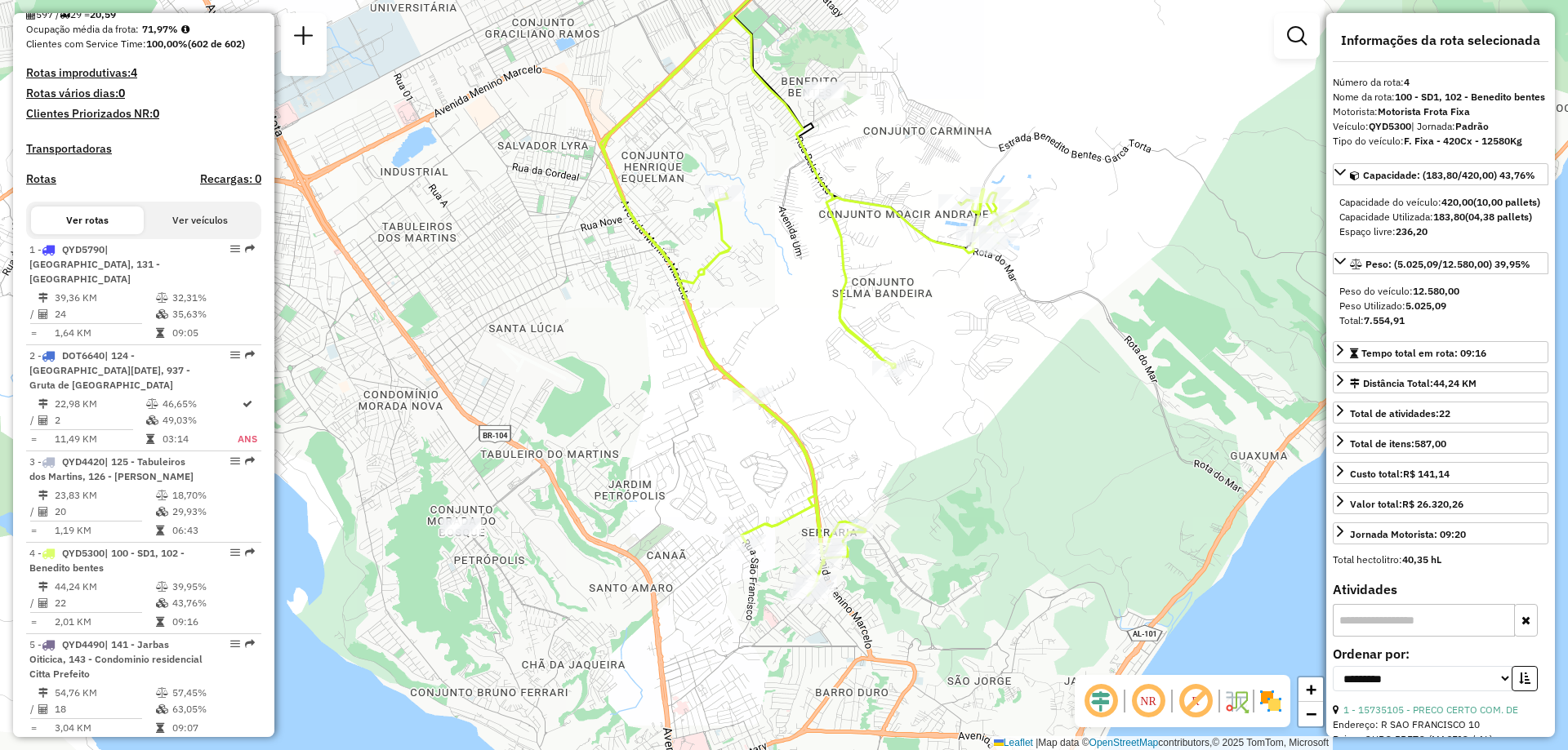
drag, startPoint x: 592, startPoint y: 547, endPoint x: 622, endPoint y: 447, distance: 104.4
click at [622, 447] on div "Janela de atendimento Grade de atendimento Capacidade Transportadoras Veículos …" at bounding box center [784, 375] width 1568 height 750
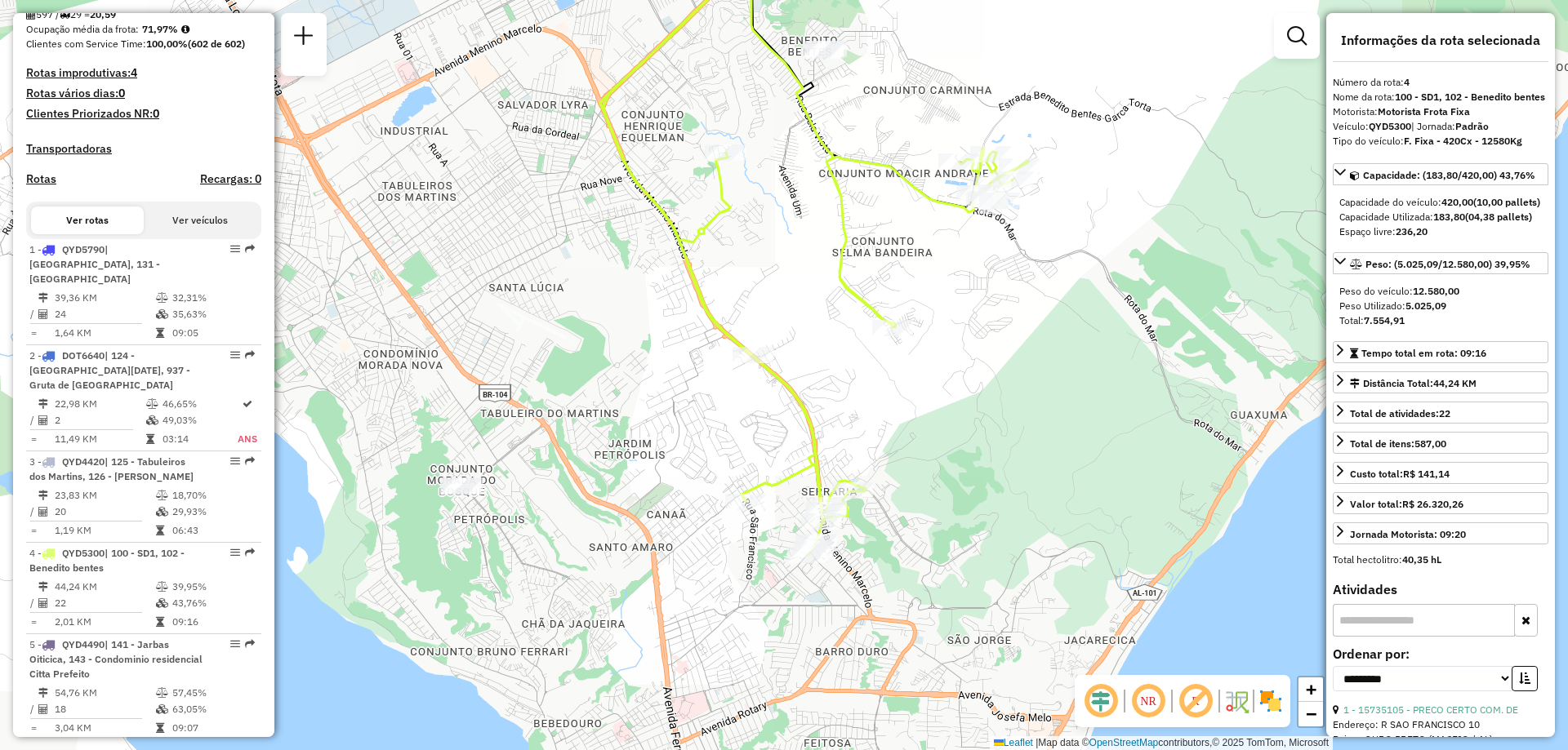
drag, startPoint x: 763, startPoint y: 632, endPoint x: 763, endPoint y: 591, distance: 41.0
click at [763, 591] on div "Janela de atendimento Grade de atendimento Capacidade Transportadoras Veículos …" at bounding box center [784, 375] width 1568 height 750
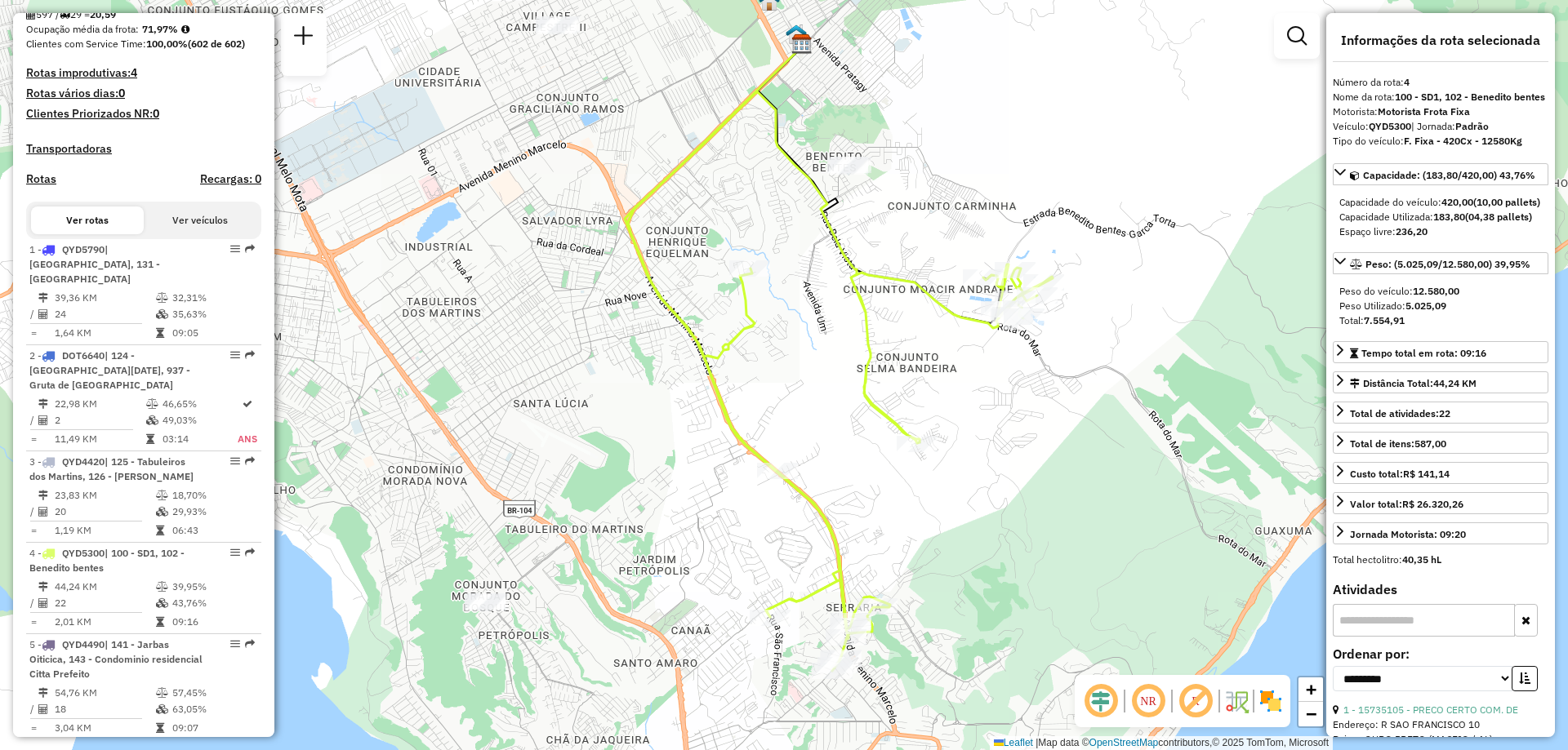
drag, startPoint x: 738, startPoint y: 454, endPoint x: 762, endPoint y: 570, distance: 118.5
click at [762, 570] on div "Janela de atendimento Grade de atendimento Capacidade Transportadoras Veículos …" at bounding box center [784, 375] width 1568 height 750
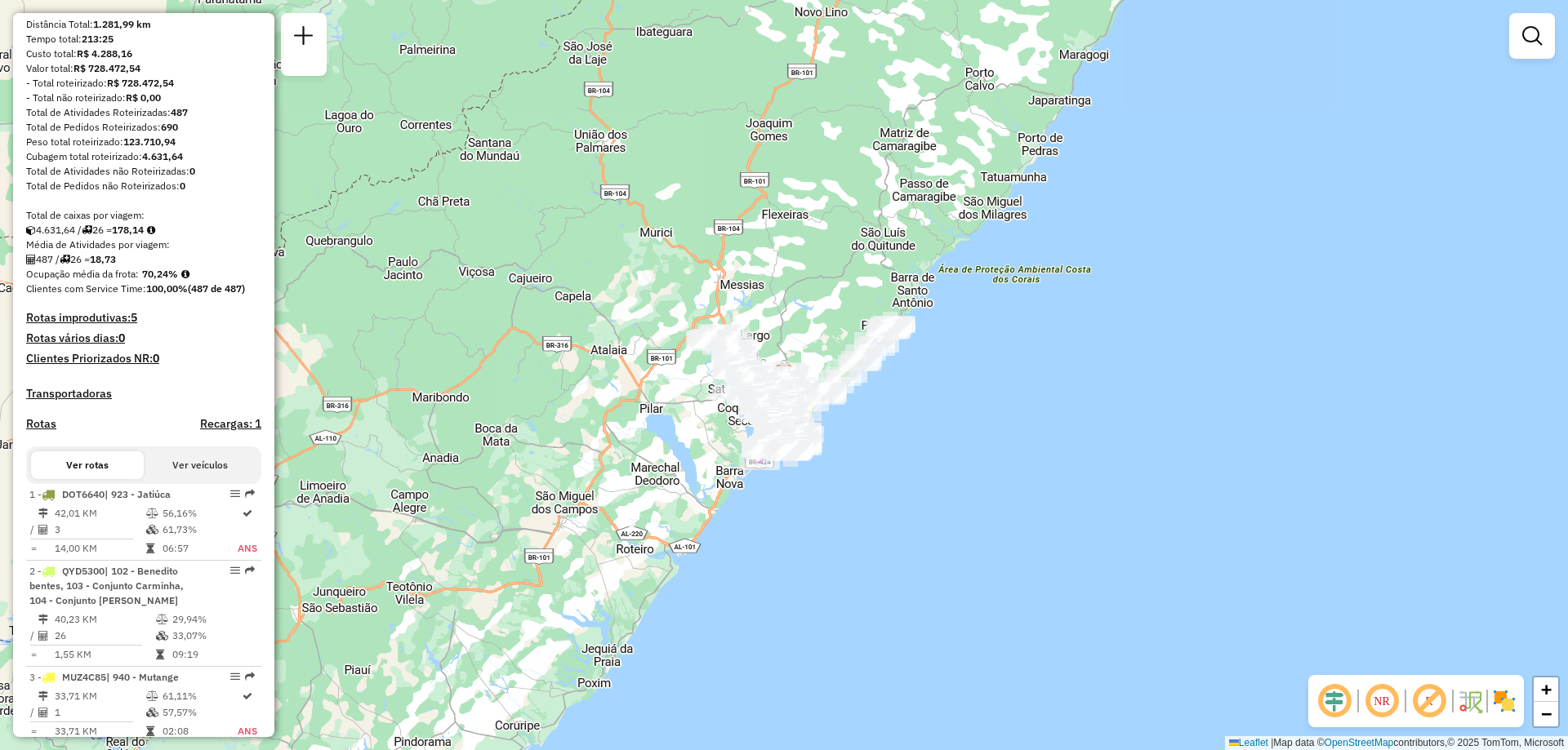
scroll to position [326, 0]
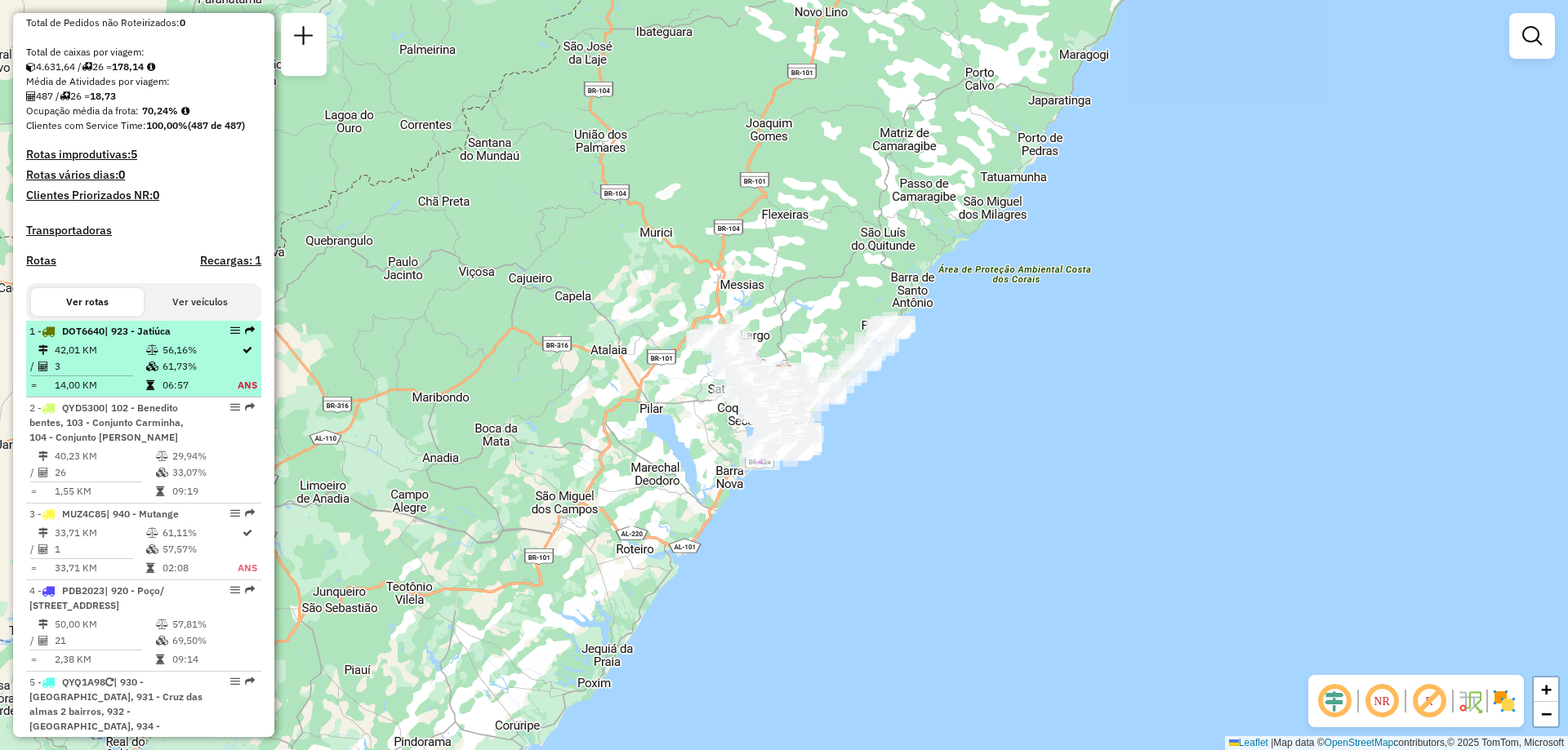
select select "**********"
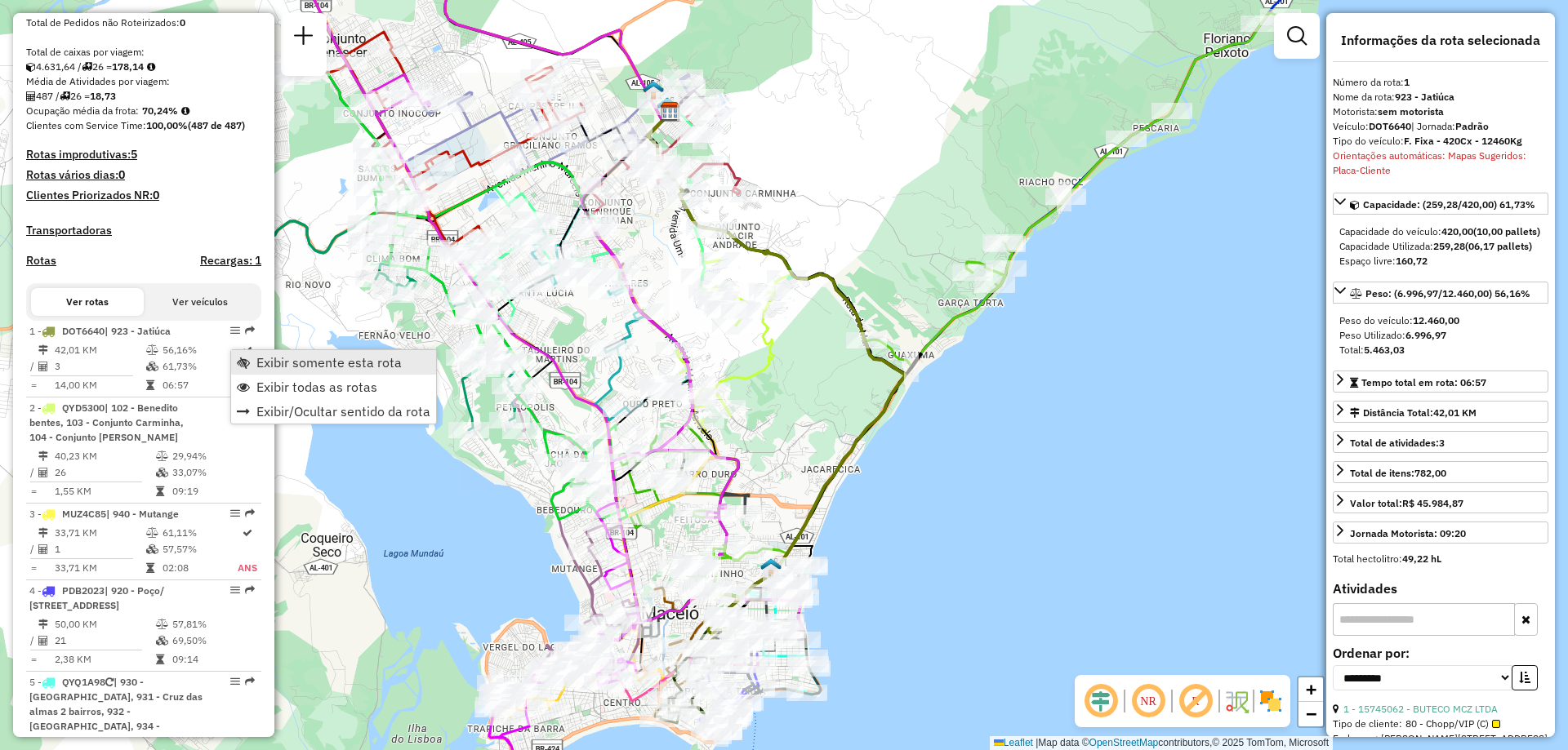
click at [288, 362] on span "Exibir somente esta rota" at bounding box center [329, 362] width 146 height 13
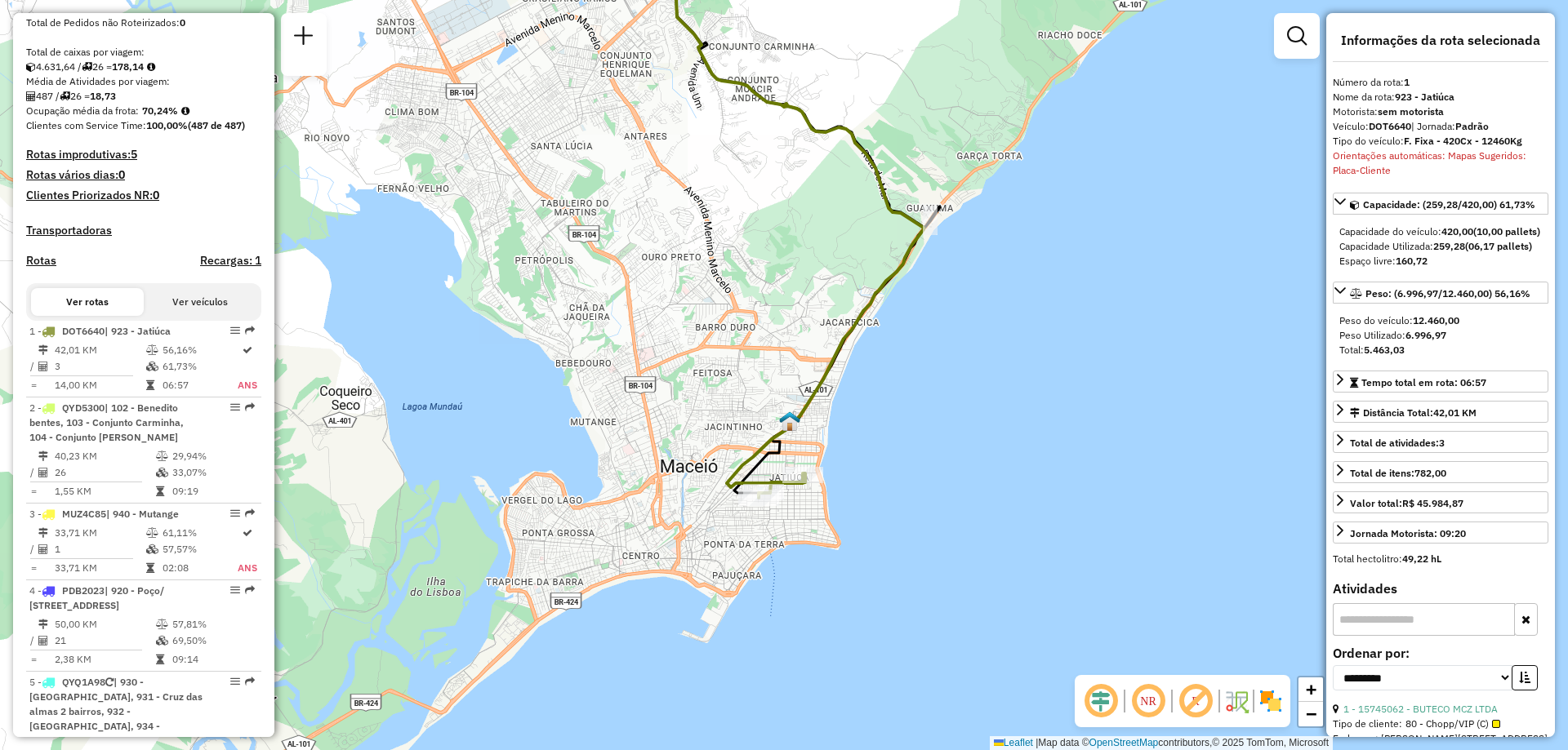
drag, startPoint x: 476, startPoint y: 446, endPoint x: 495, endPoint y: 298, distance: 149.2
click at [495, 298] on div "Janela de atendimento Grade de atendimento Capacidade Transportadoras Veículos …" at bounding box center [784, 375] width 1568 height 750
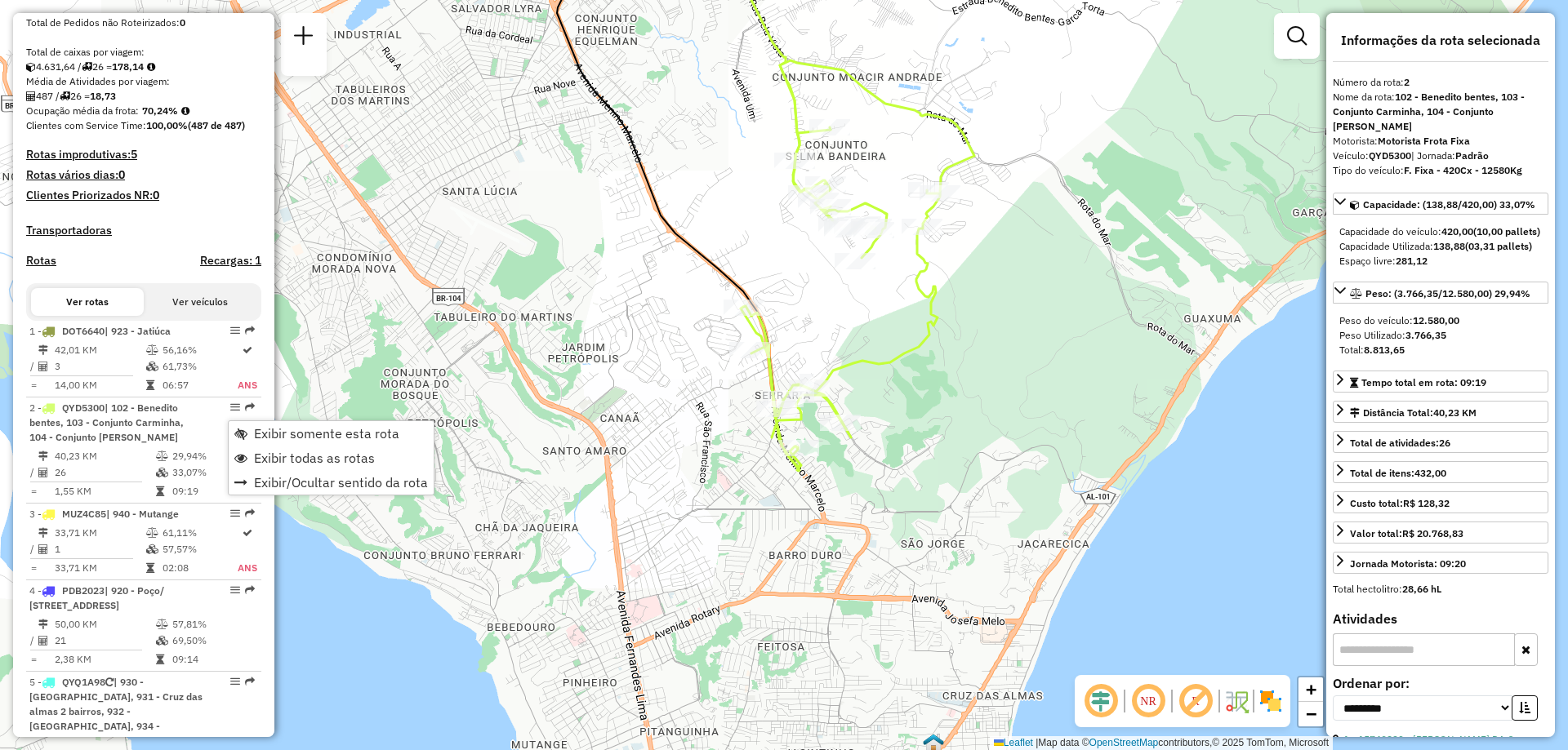
drag, startPoint x: 573, startPoint y: 499, endPoint x: 554, endPoint y: 268, distance: 231.8
click at [554, 268] on div "Janela de atendimento Grade de atendimento Capacidade Transportadoras Veículos …" at bounding box center [784, 375] width 1568 height 750
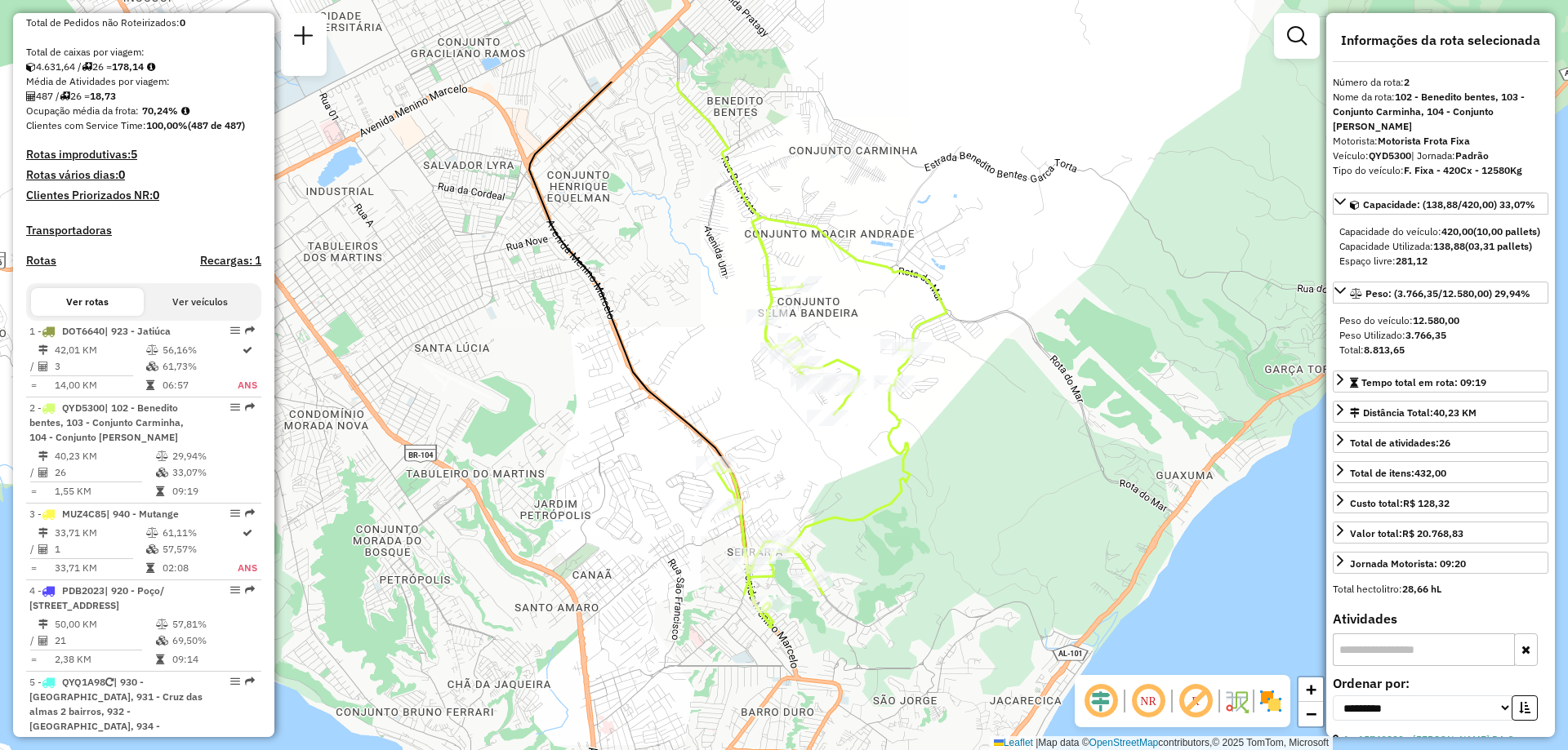
drag, startPoint x: 685, startPoint y: 438, endPoint x: 657, endPoint y: 595, distance: 159.5
click at [657, 595] on div "Janela de atendimento Grade de atendimento Capacidade Transportadoras Veículos …" at bounding box center [784, 375] width 1568 height 750
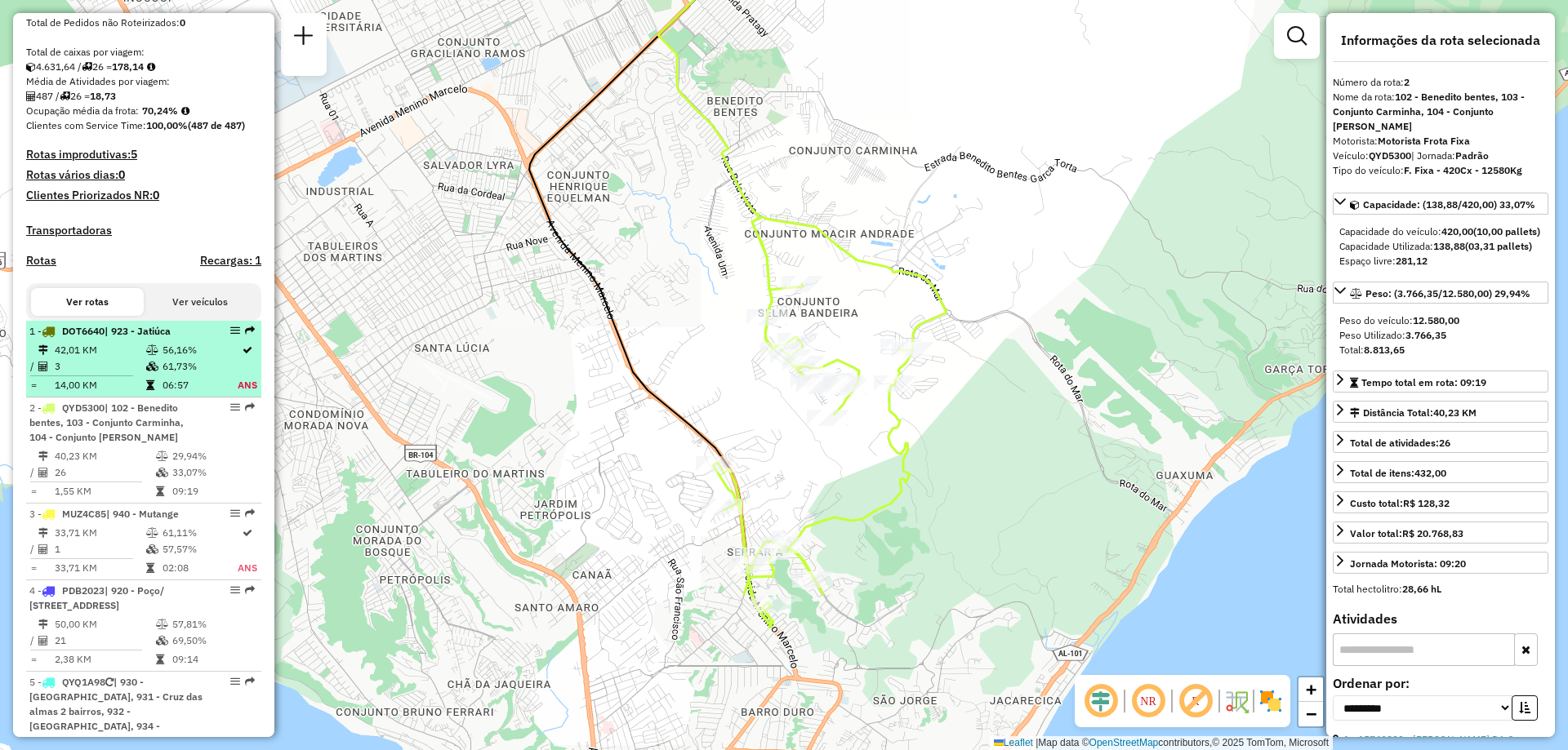
scroll to position [409, 0]
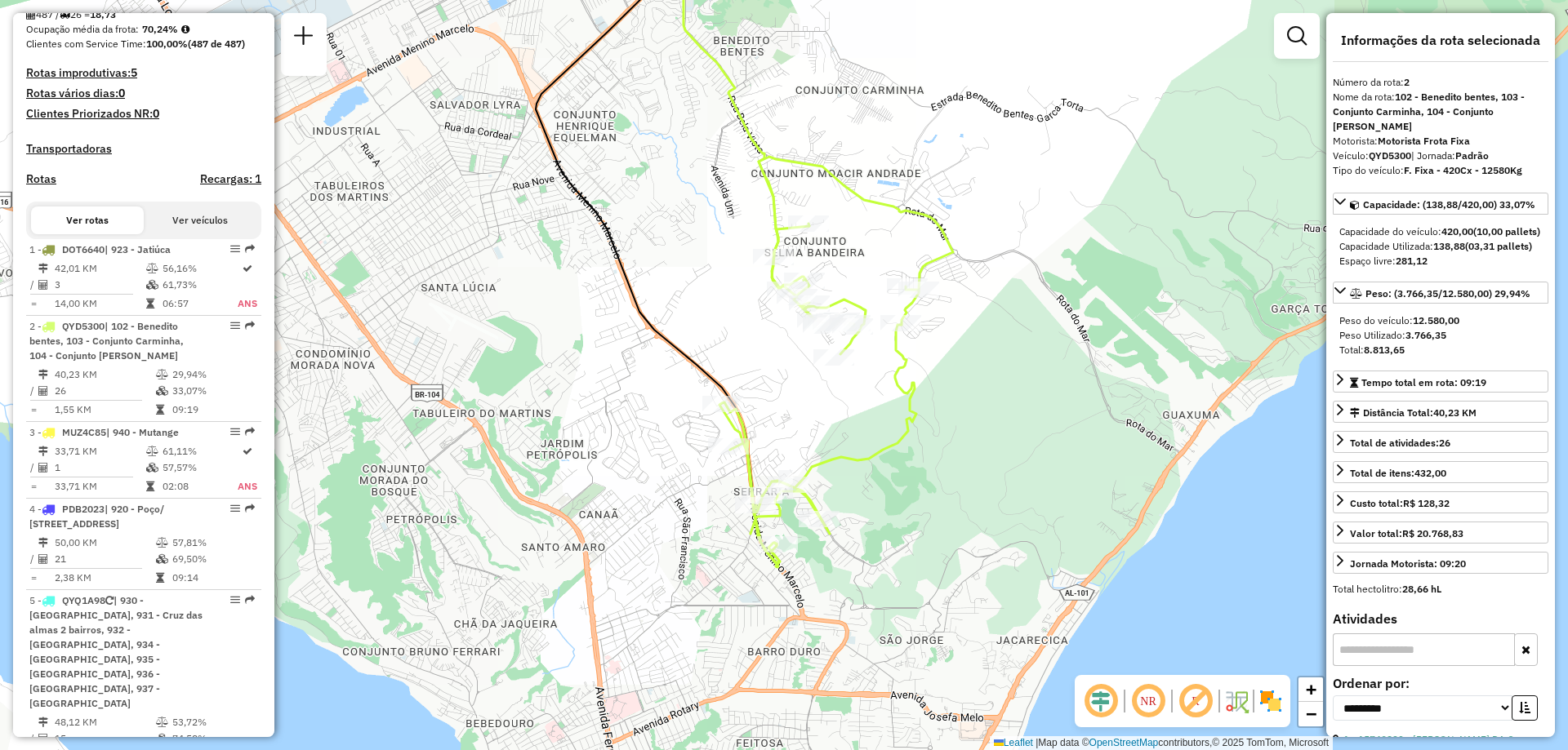
drag, startPoint x: 662, startPoint y: 556, endPoint x: 687, endPoint y: 519, distance: 44.7
click at [669, 494] on div "Janela de atendimento Grade de atendimento Capacidade Transportadoras Veículos …" at bounding box center [784, 375] width 1568 height 750
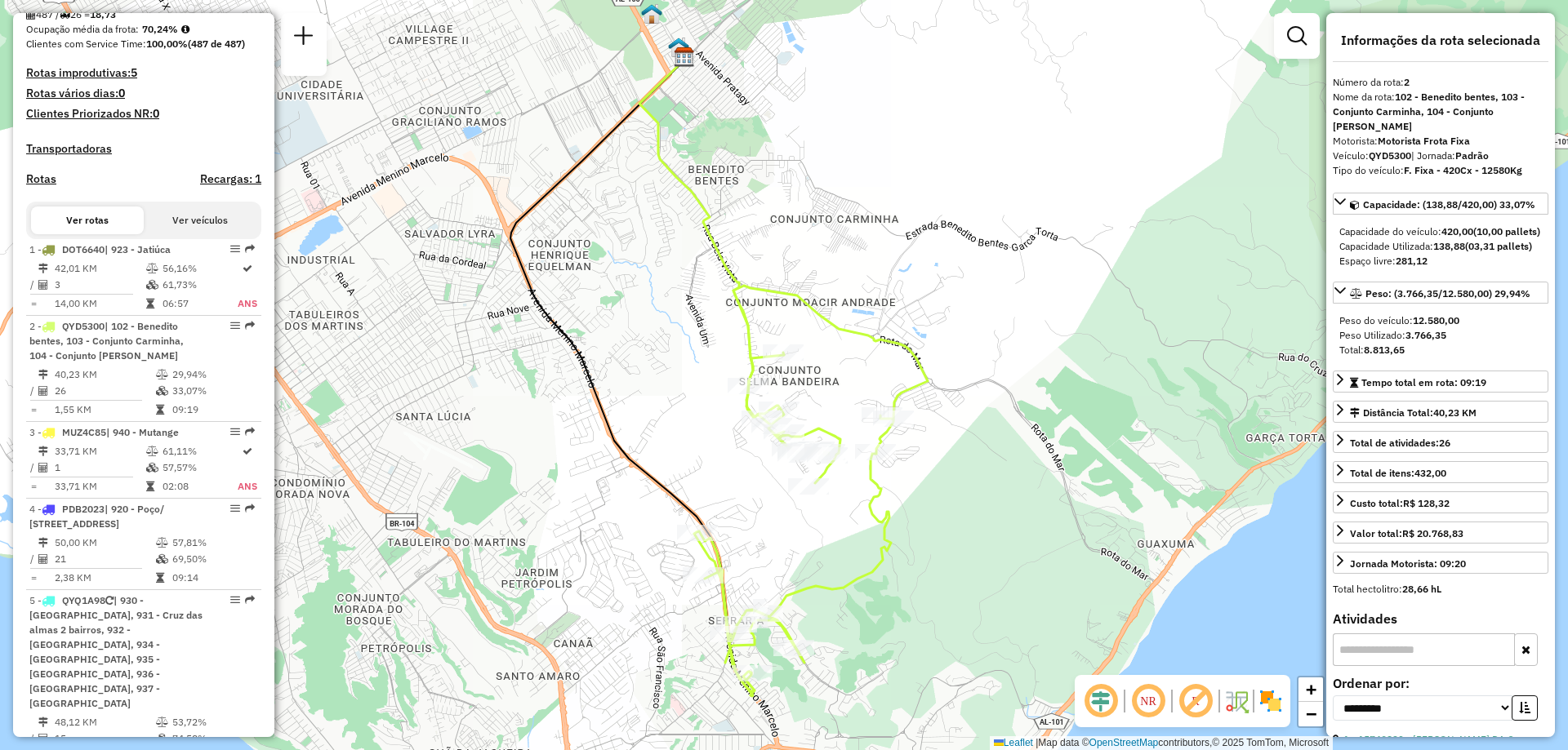
drag, startPoint x: 890, startPoint y: 504, endPoint x: 863, endPoint y: 634, distance: 132.8
click at [863, 634] on div "Janela de atendimento Grade de atendimento Capacidade Transportadoras Veículos …" at bounding box center [784, 375] width 1568 height 750
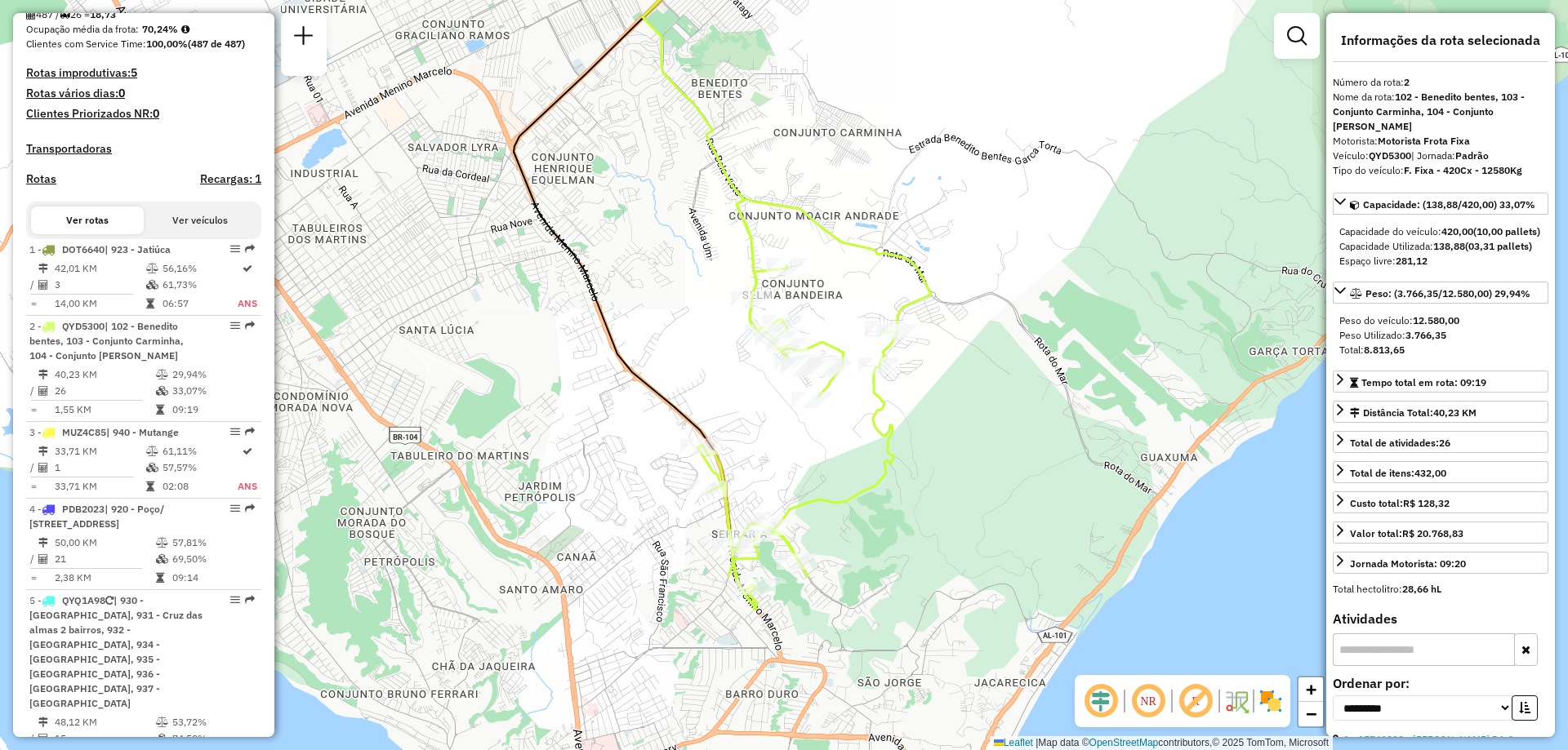
drag, startPoint x: 704, startPoint y: 438, endPoint x: 707, endPoint y: 352, distance: 86.1
click at [707, 352] on div "Janela de atendimento Grade de atendimento Capacidade Transportadoras Veículos …" at bounding box center [784, 375] width 1568 height 750
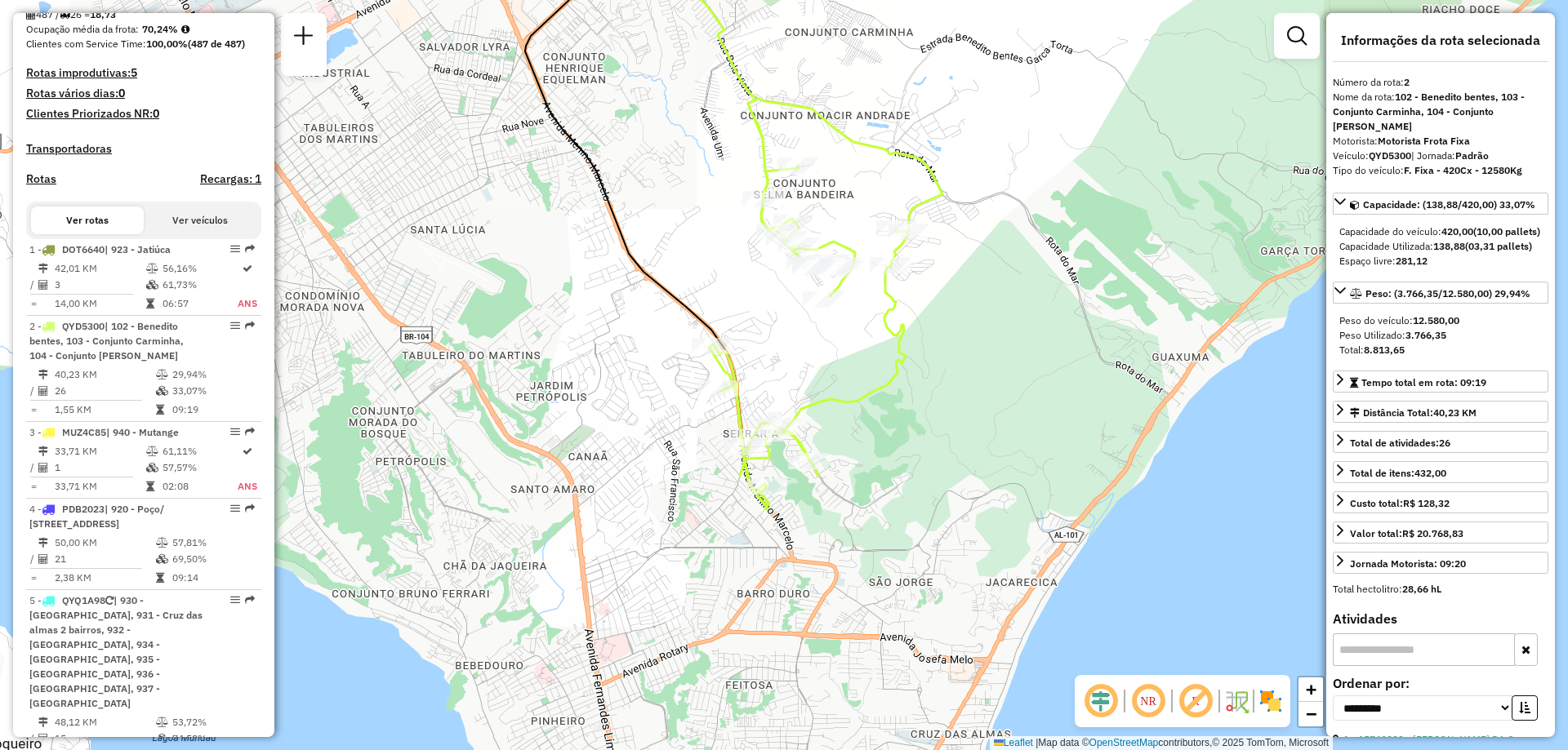
drag, startPoint x: 861, startPoint y: 590, endPoint x: 873, endPoint y: 489, distance: 101.7
click at [873, 489] on div "Janela de atendimento Grade de atendimento Capacidade Transportadoras Veículos …" at bounding box center [784, 375] width 1568 height 750
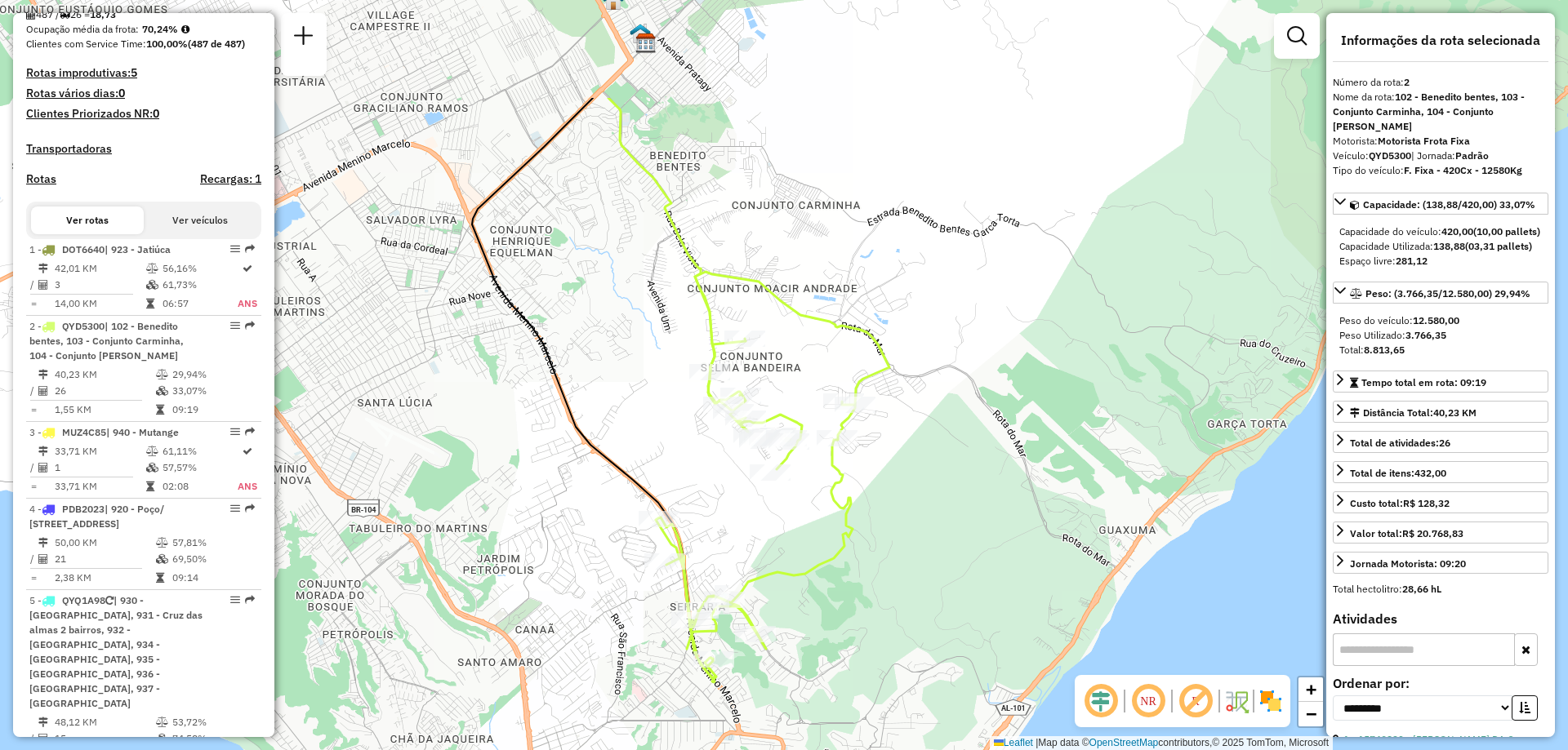
drag, startPoint x: 448, startPoint y: 566, endPoint x: 395, endPoint y: 739, distance: 180.9
click at [395, 739] on div "Janela de atendimento Grade de atendimento Capacidade Transportadoras Veículos …" at bounding box center [784, 375] width 1568 height 750
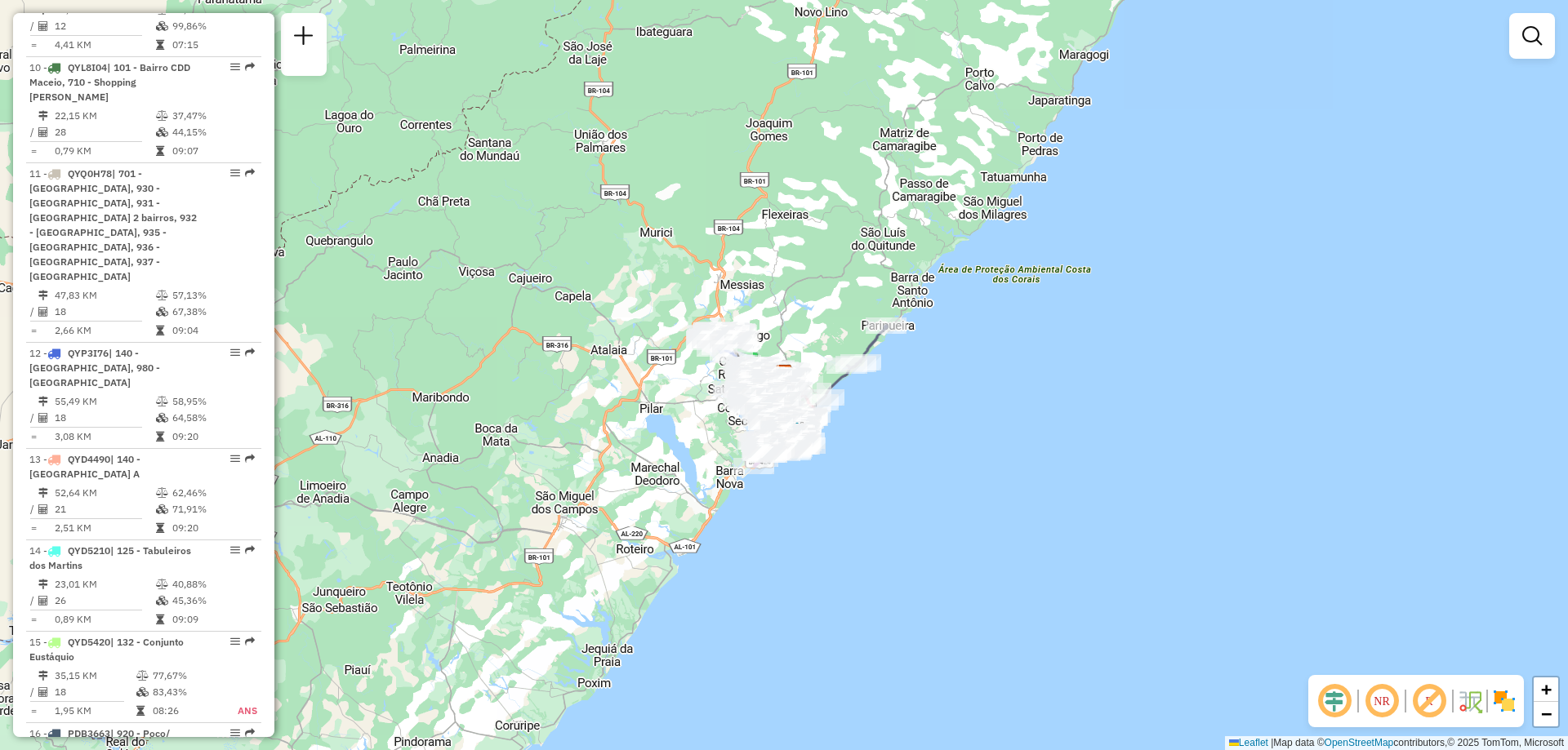
scroll to position [935, 0]
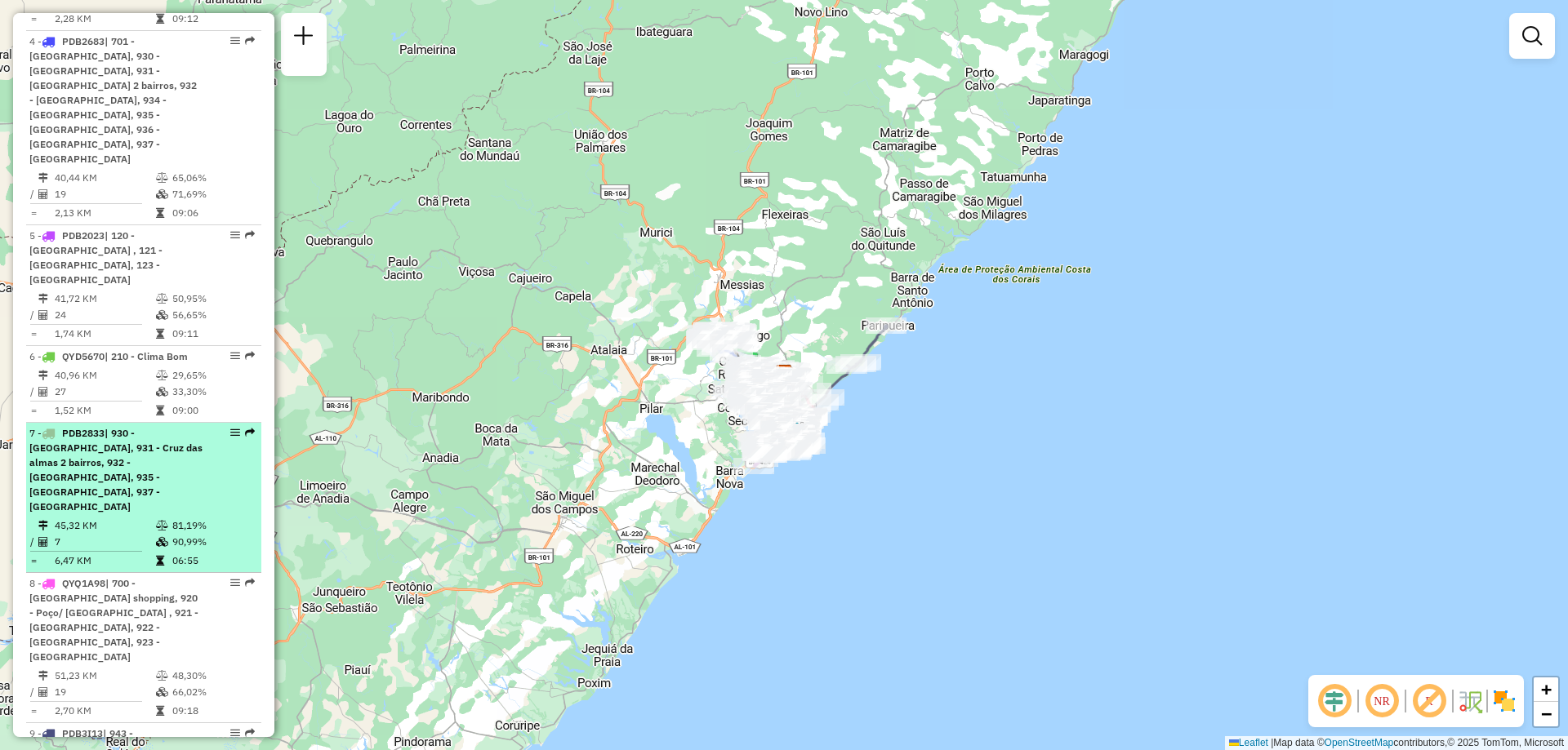
select select "**********"
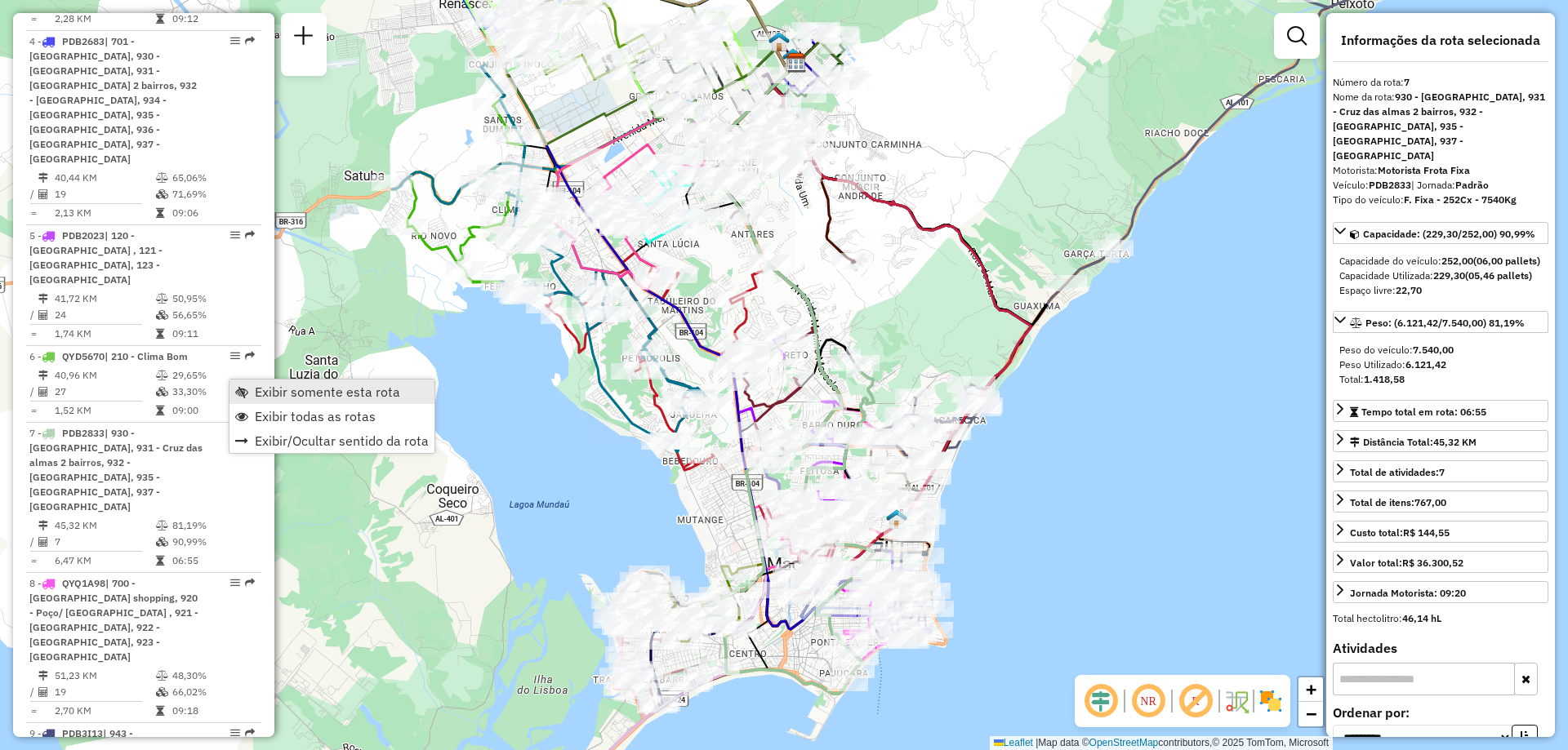
click at [283, 395] on span "Exibir somente esta rota" at bounding box center [327, 392] width 146 height 13
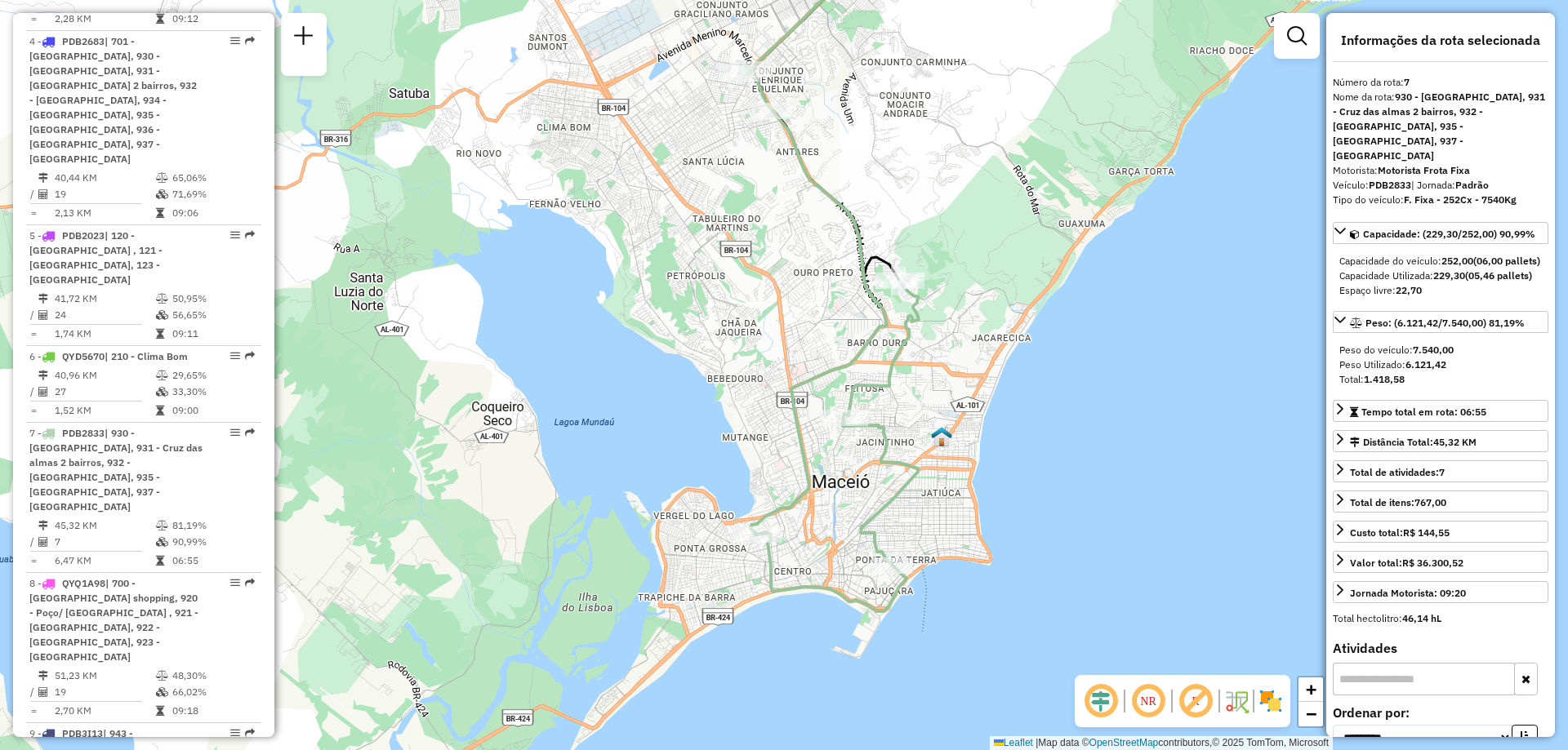
drag, startPoint x: 625, startPoint y: 516, endPoint x: 670, endPoint y: 434, distance: 93.5
click at [670, 434] on div "Janela de atendimento Grade de atendimento Capacidade Transportadoras Veículos …" at bounding box center [784, 375] width 1568 height 750
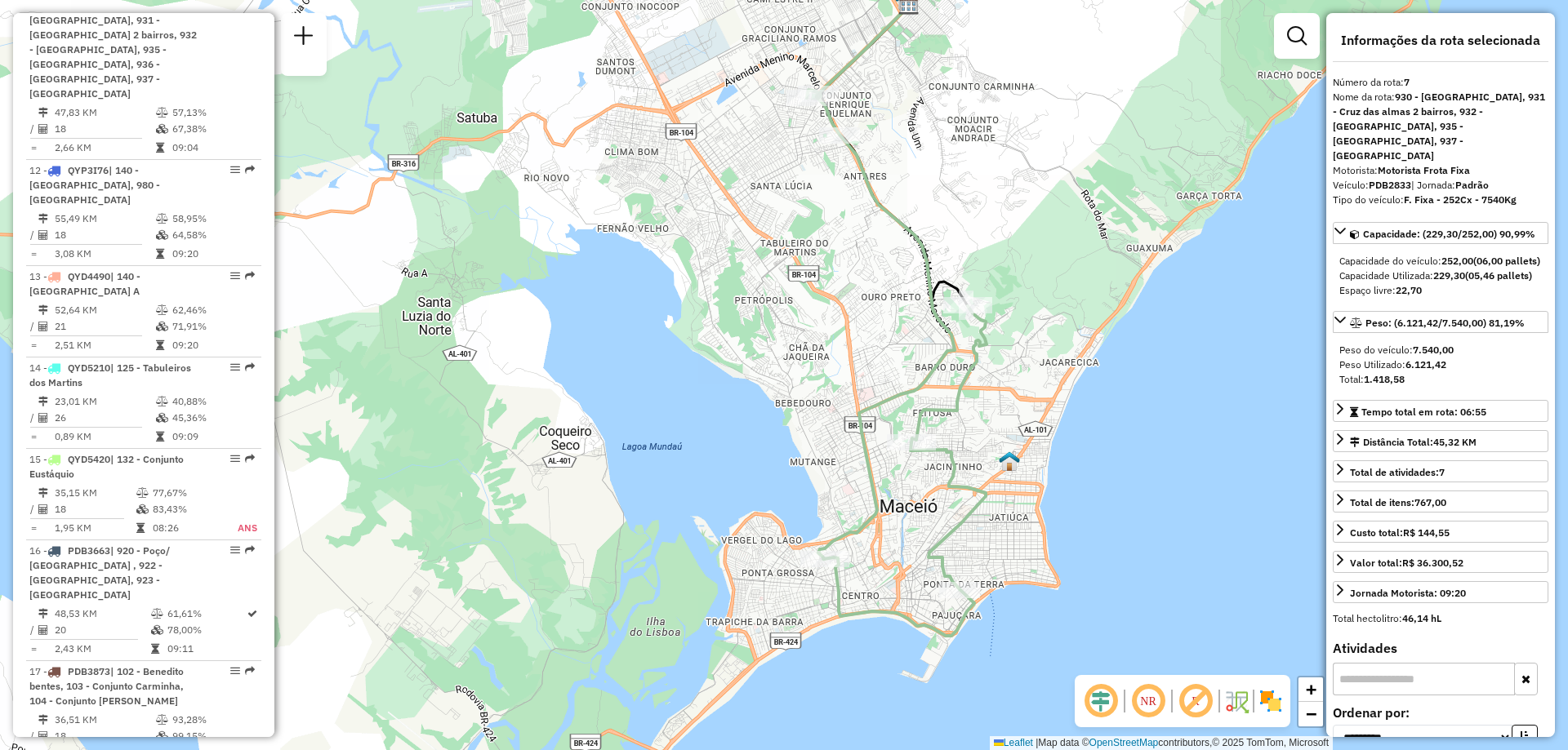
drag, startPoint x: 647, startPoint y: 346, endPoint x: 715, endPoint y: 370, distance: 72.1
click at [715, 370] on div "Janela de atendimento Grade de atendimento Capacidade Transportadoras Veículos …" at bounding box center [784, 375] width 1568 height 750
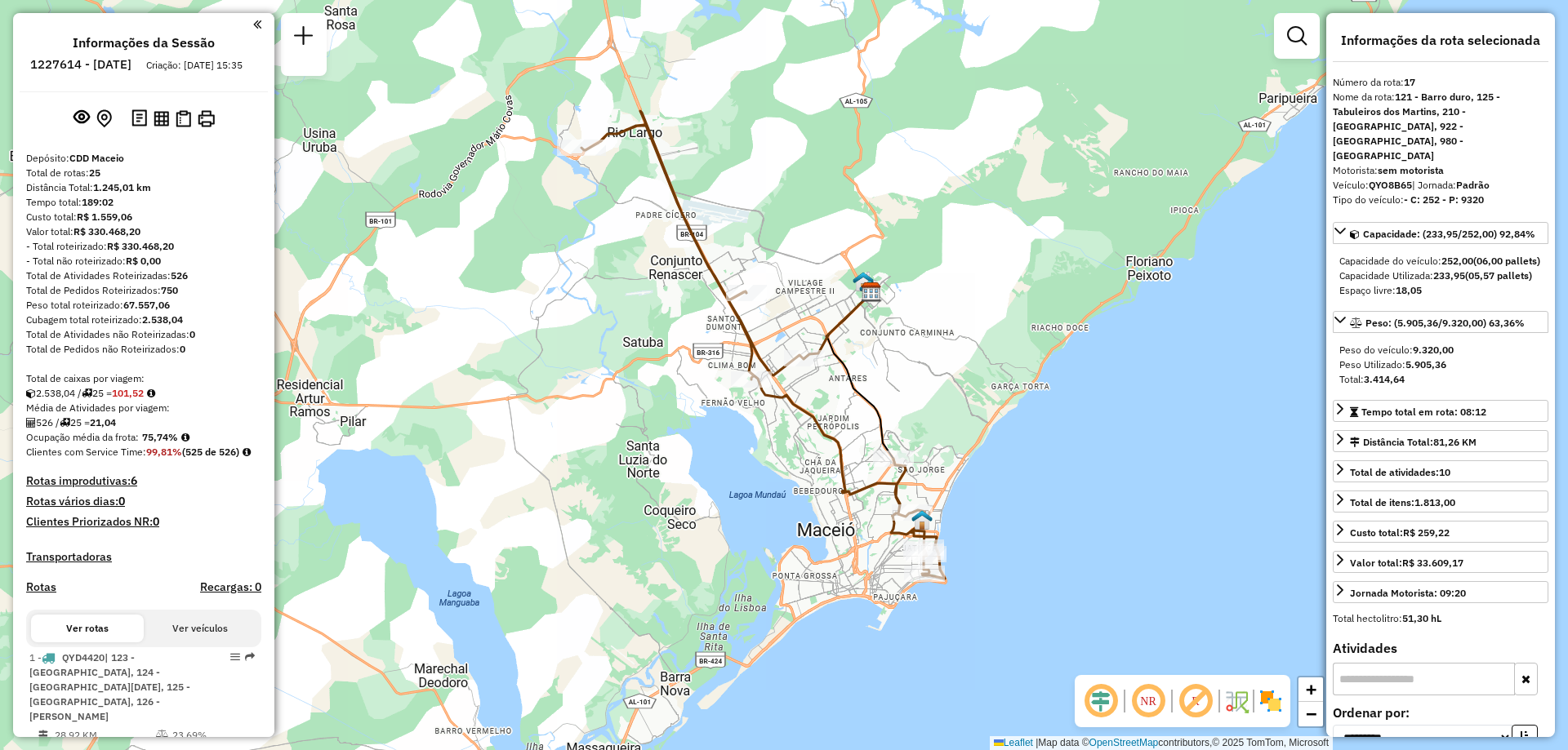
select select "**********"
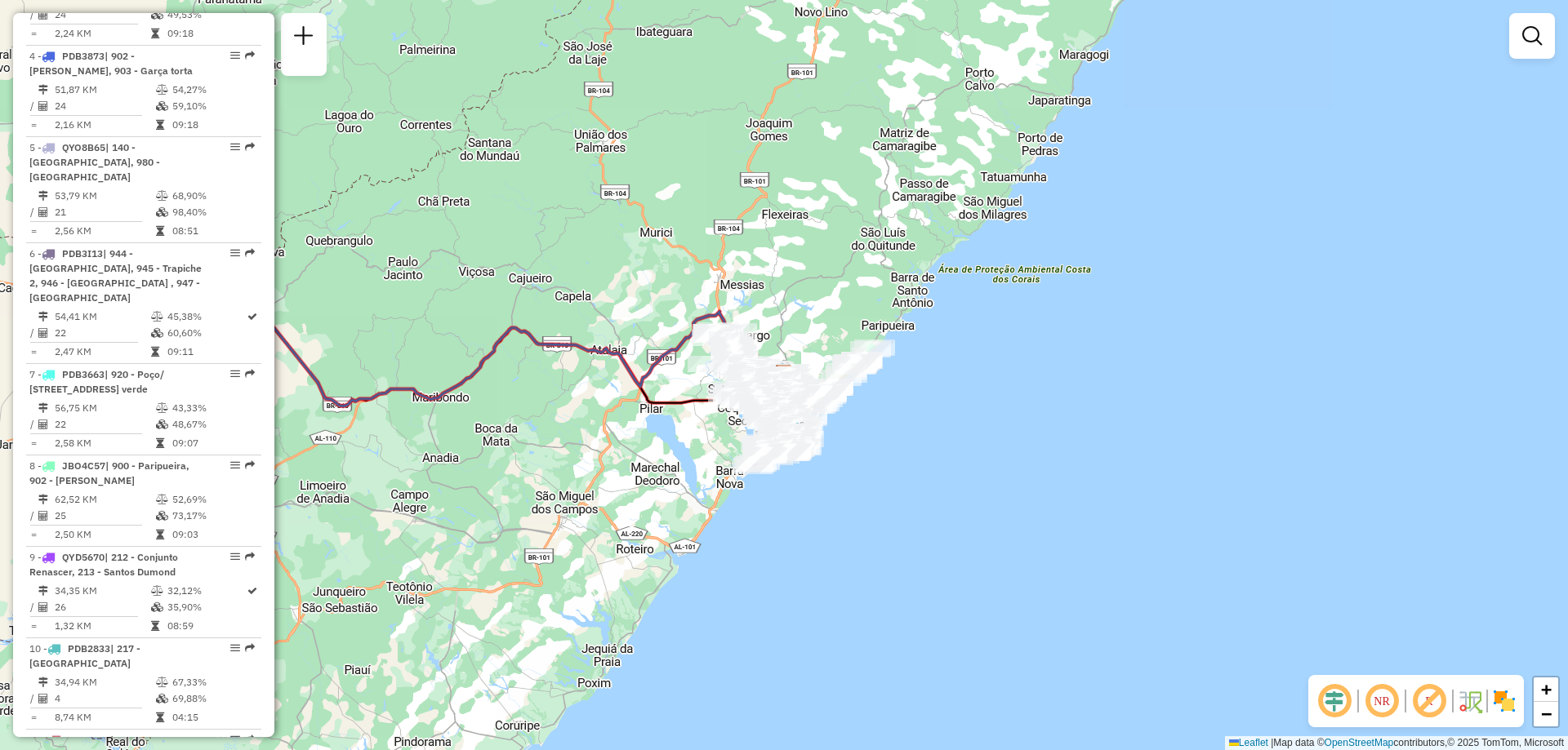
scroll to position [2802, 0]
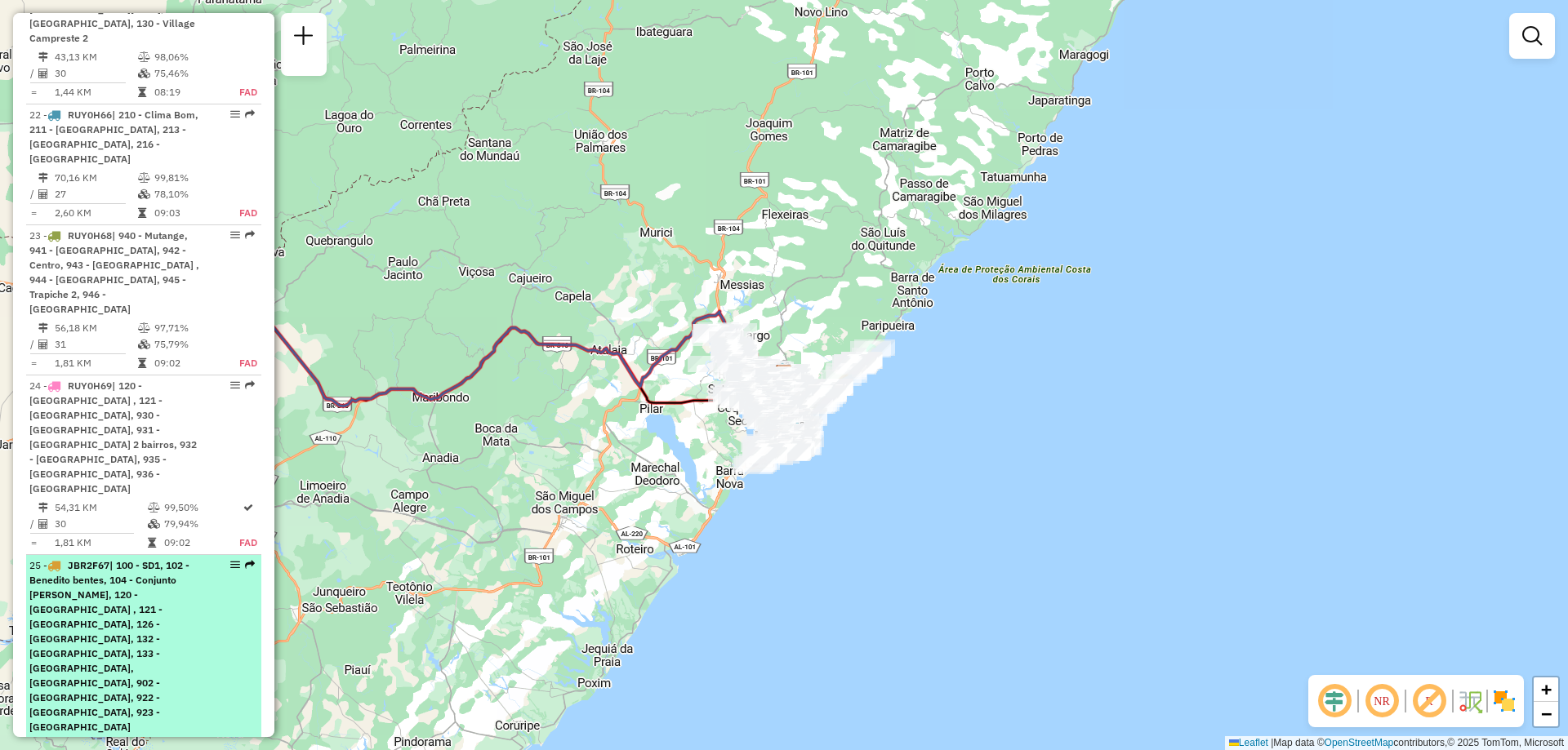
select select "**********"
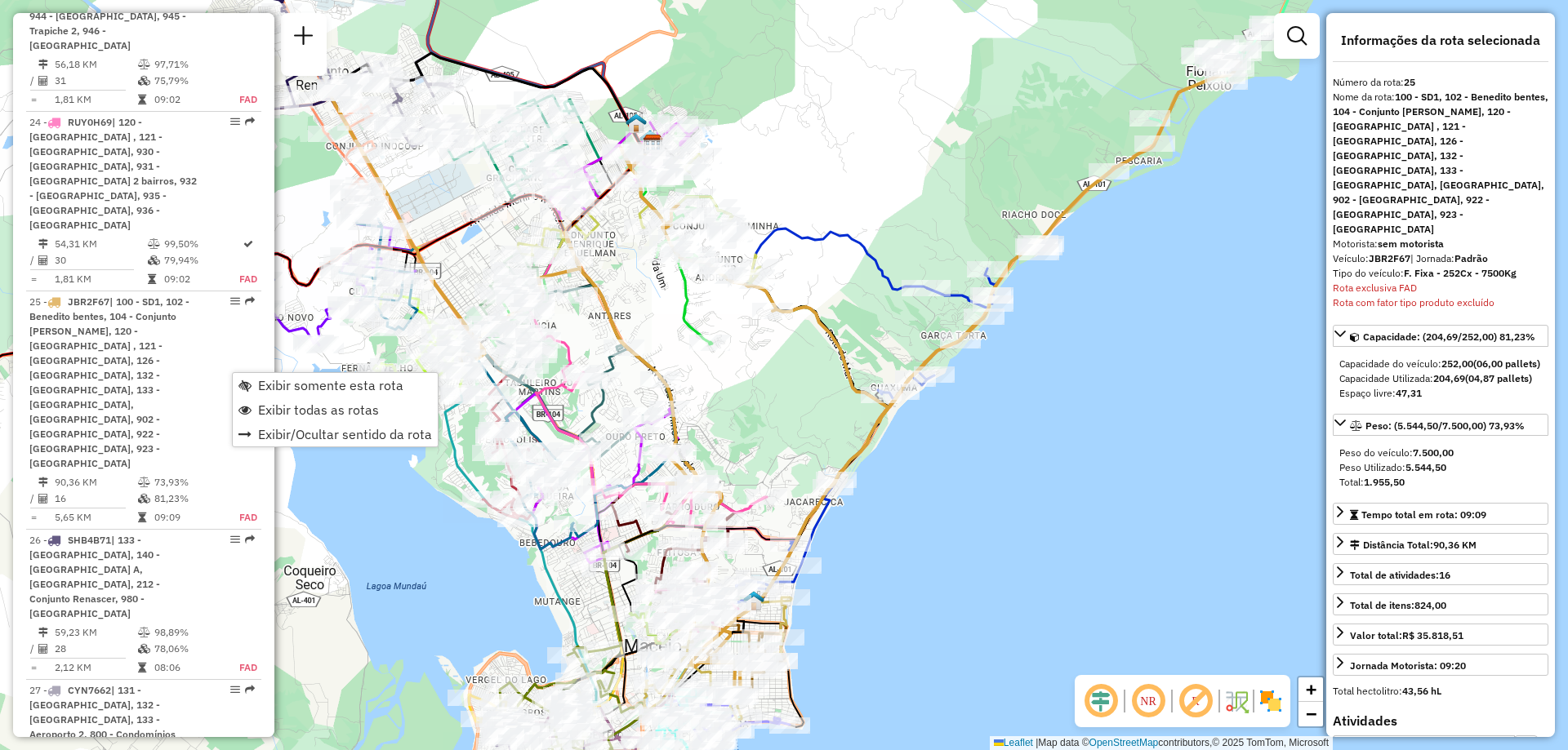
scroll to position [3152, 0]
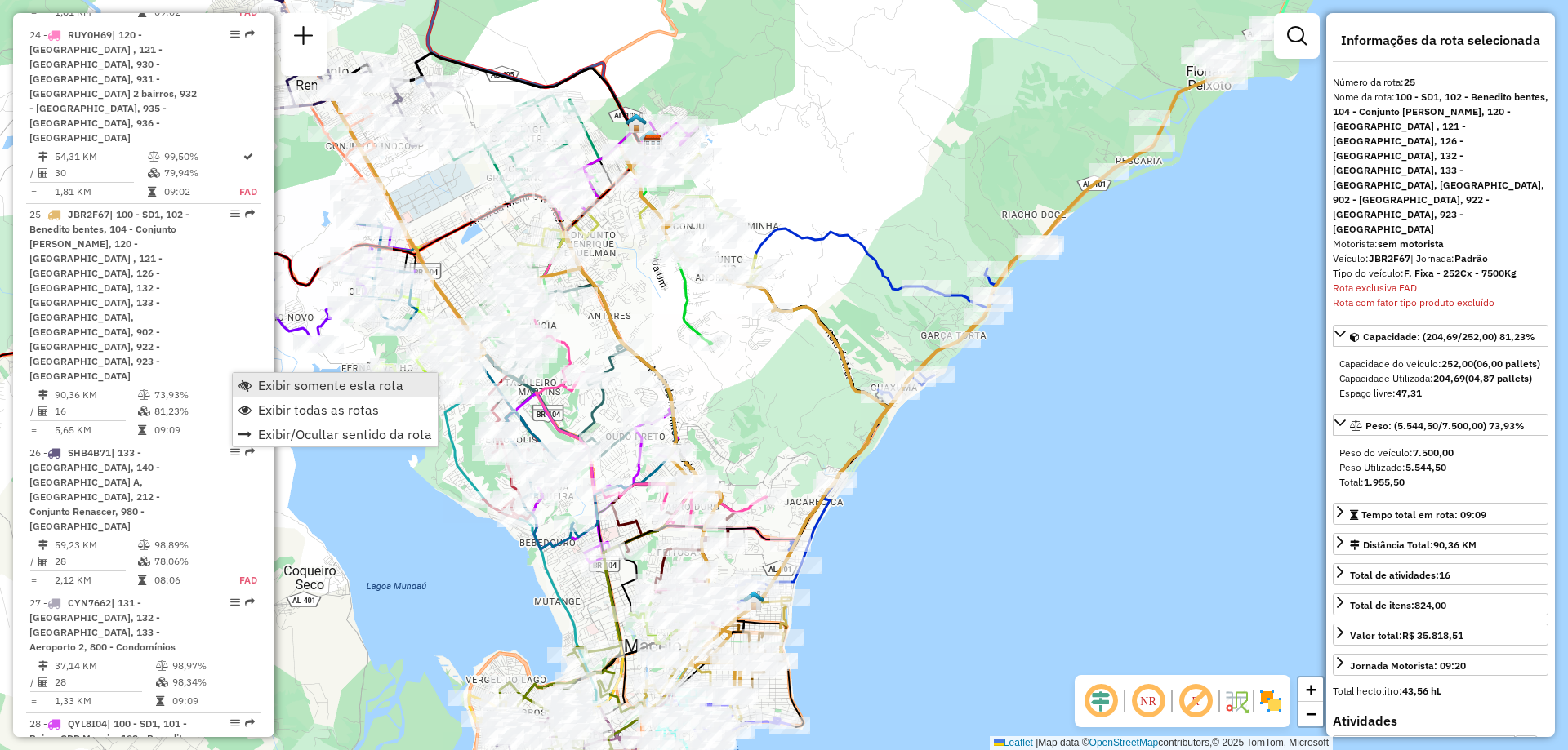
click at [275, 392] on span "Exibir somente esta rota" at bounding box center [331, 386] width 146 height 13
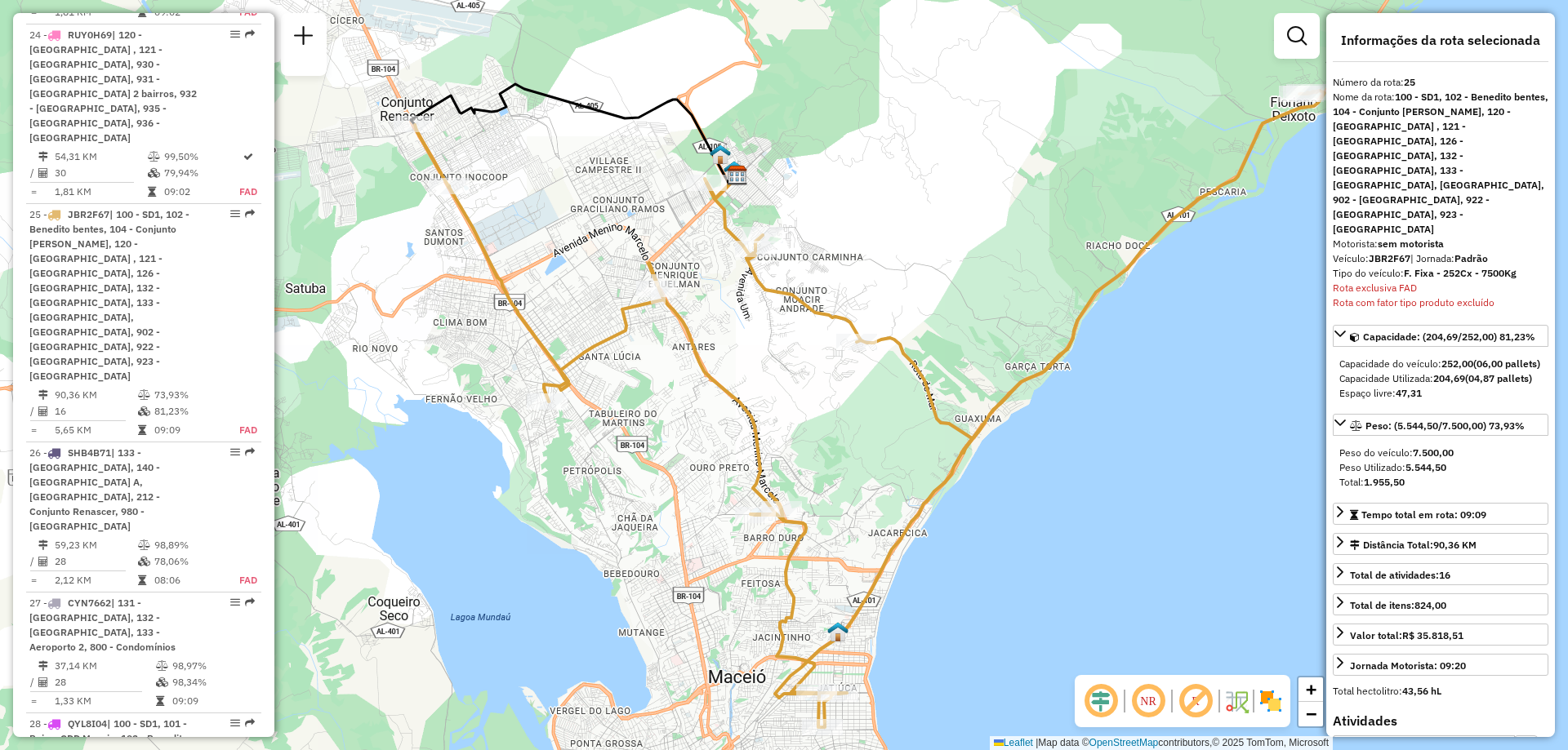
drag, startPoint x: 864, startPoint y: 398, endPoint x: 948, endPoint y: 429, distance: 89.5
click at [948, 429] on icon at bounding box center [870, 409] width 910 height 636
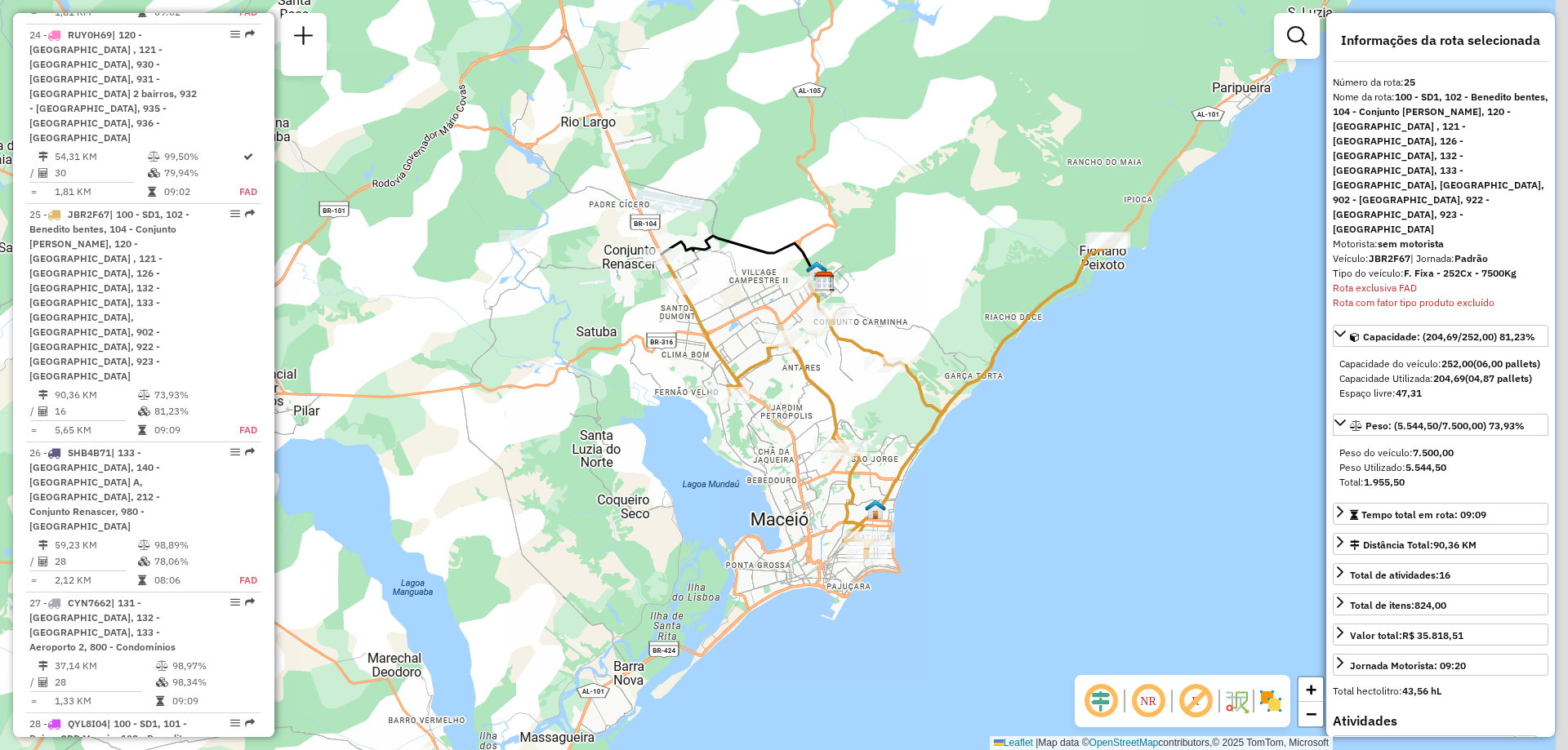
drag, startPoint x: 964, startPoint y: 369, endPoint x: 945, endPoint y: 349, distance: 27.6
click at [945, 349] on div "Janela de atendimento Grade de atendimento Capacidade Transportadoras Veículos …" at bounding box center [784, 375] width 1568 height 750
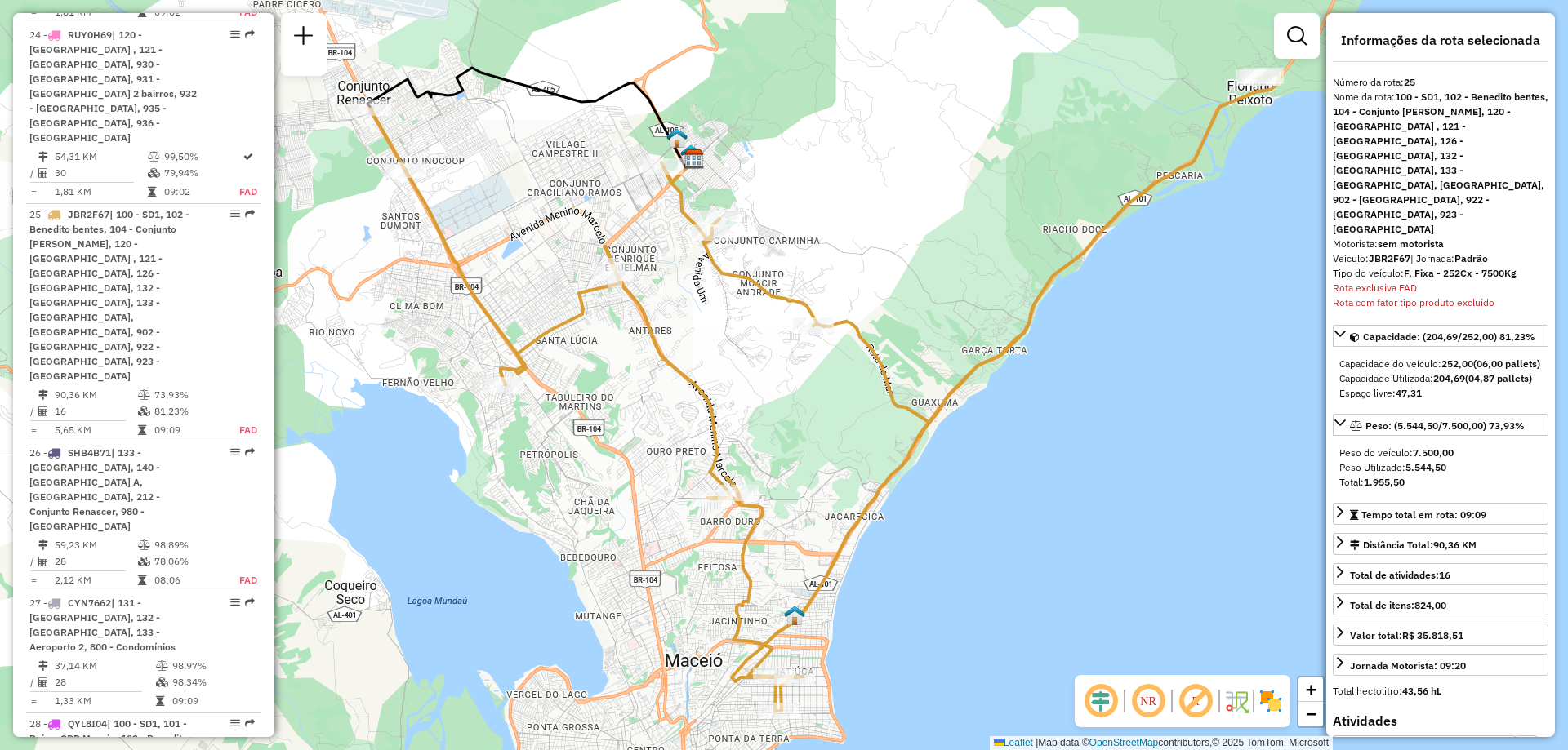
drag, startPoint x: 882, startPoint y: 432, endPoint x: 873, endPoint y: 382, distance: 50.8
click at [873, 382] on icon at bounding box center [827, 392] width 910 height 636
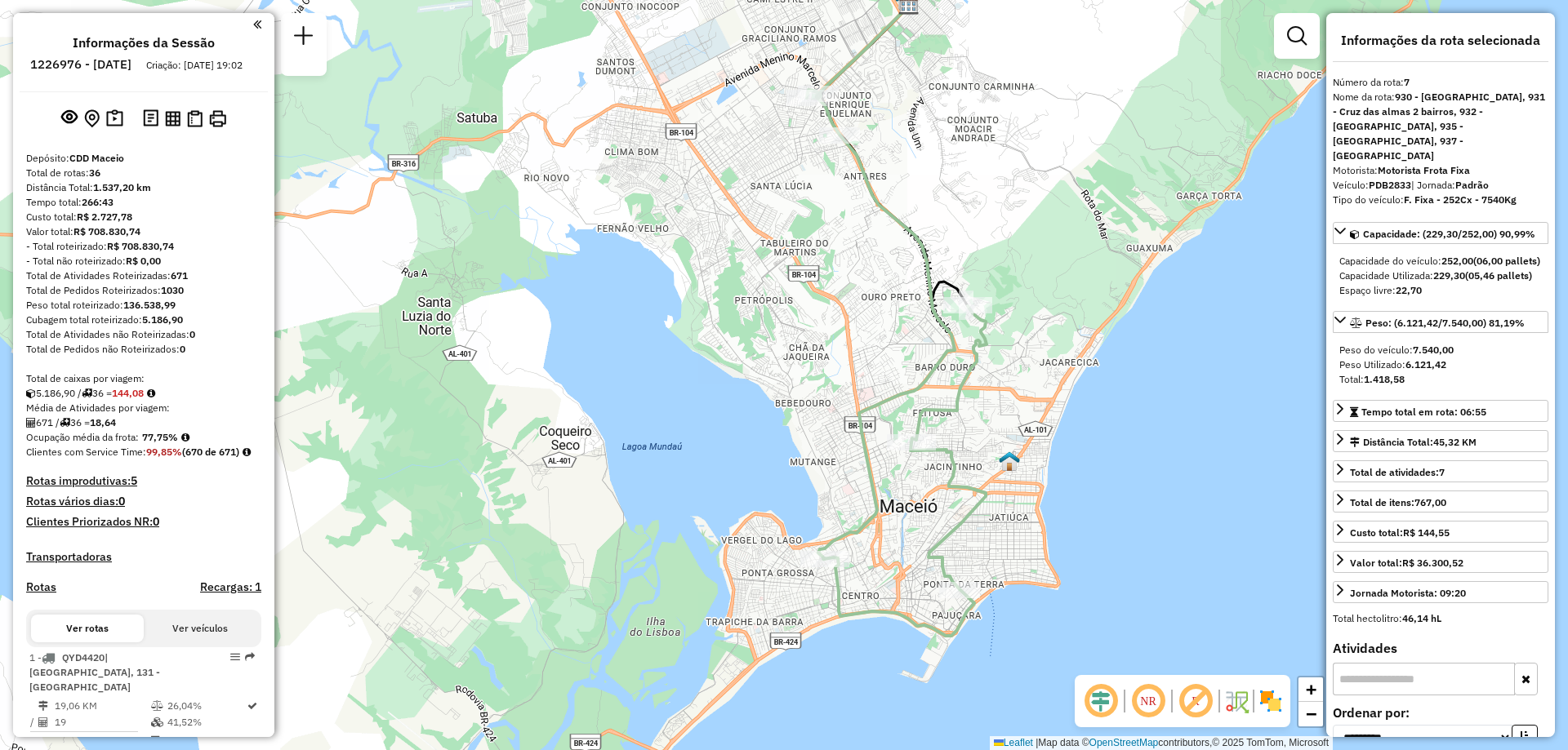
select select "**********"
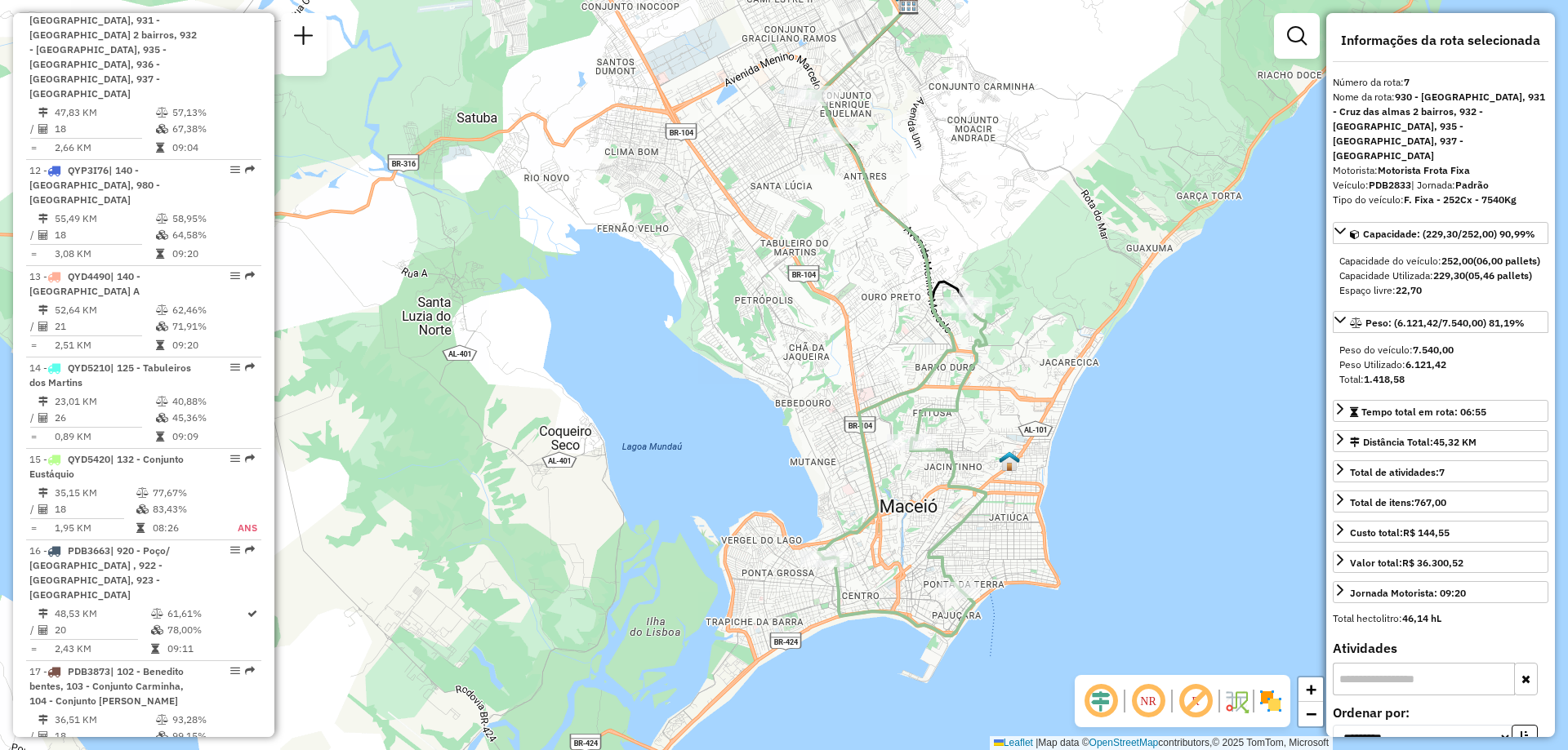
click at [1266, 704] on img at bounding box center [1270, 701] width 26 height 26
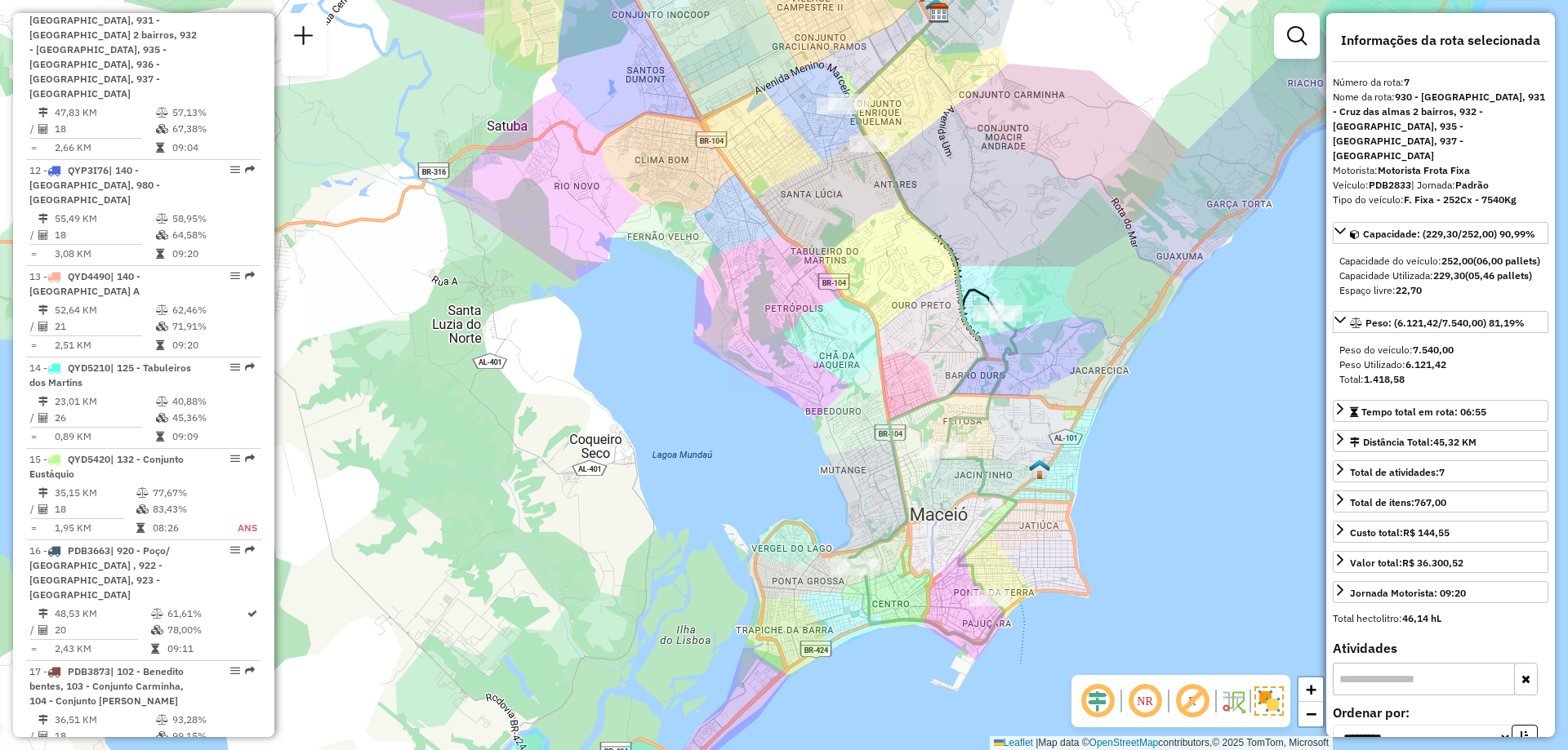
drag, startPoint x: 742, startPoint y: 471, endPoint x: 771, endPoint y: 483, distance: 31.4
click at [771, 483] on div "Janela de atendimento Grade de atendimento Capacidade Transportadoras Veículos …" at bounding box center [784, 375] width 1568 height 750
click at [553, 215] on div "Janela de atendimento Grade de atendimento Capacidade Transportadoras Veículos …" at bounding box center [784, 375] width 1568 height 750
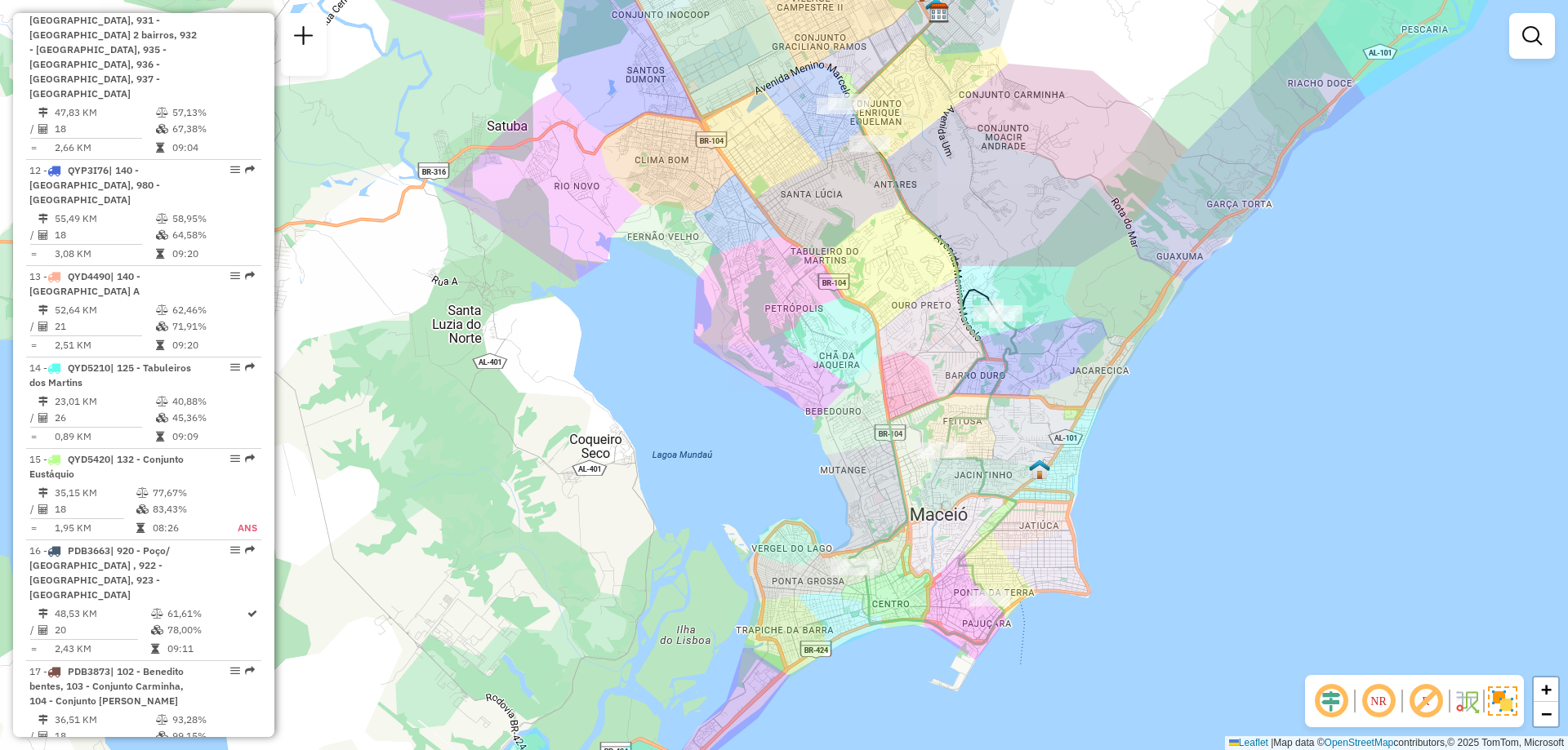
click at [566, 201] on div "Janela de atendimento Grade de atendimento Capacidade Transportadoras Veículos …" at bounding box center [784, 375] width 1568 height 750
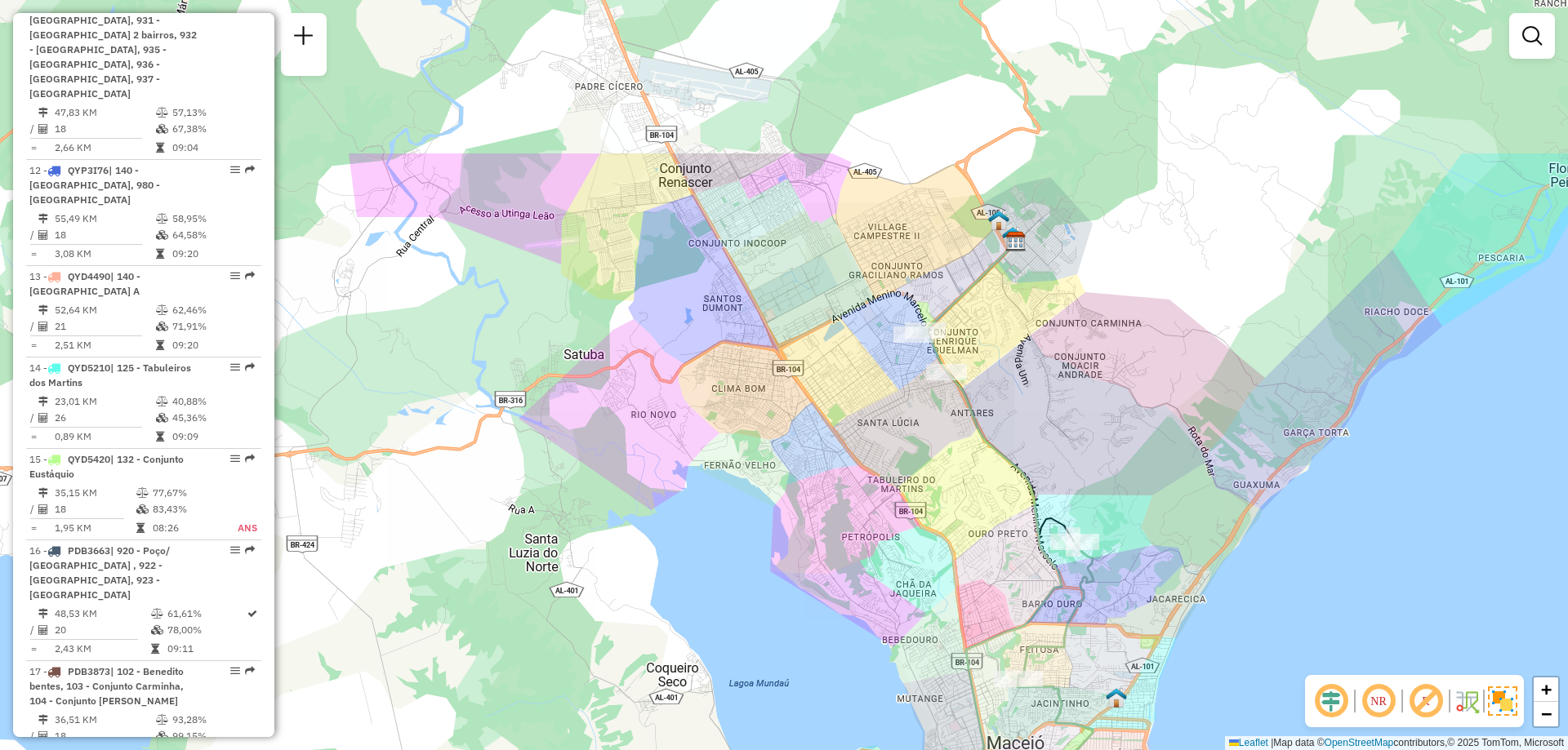
drag, startPoint x: 608, startPoint y: 274, endPoint x: 686, endPoint y: 504, distance: 242.9
click at [686, 504] on div "Janela de atendimento Grade de atendimento Capacidade Transportadoras Veículos …" at bounding box center [784, 375] width 1568 height 750
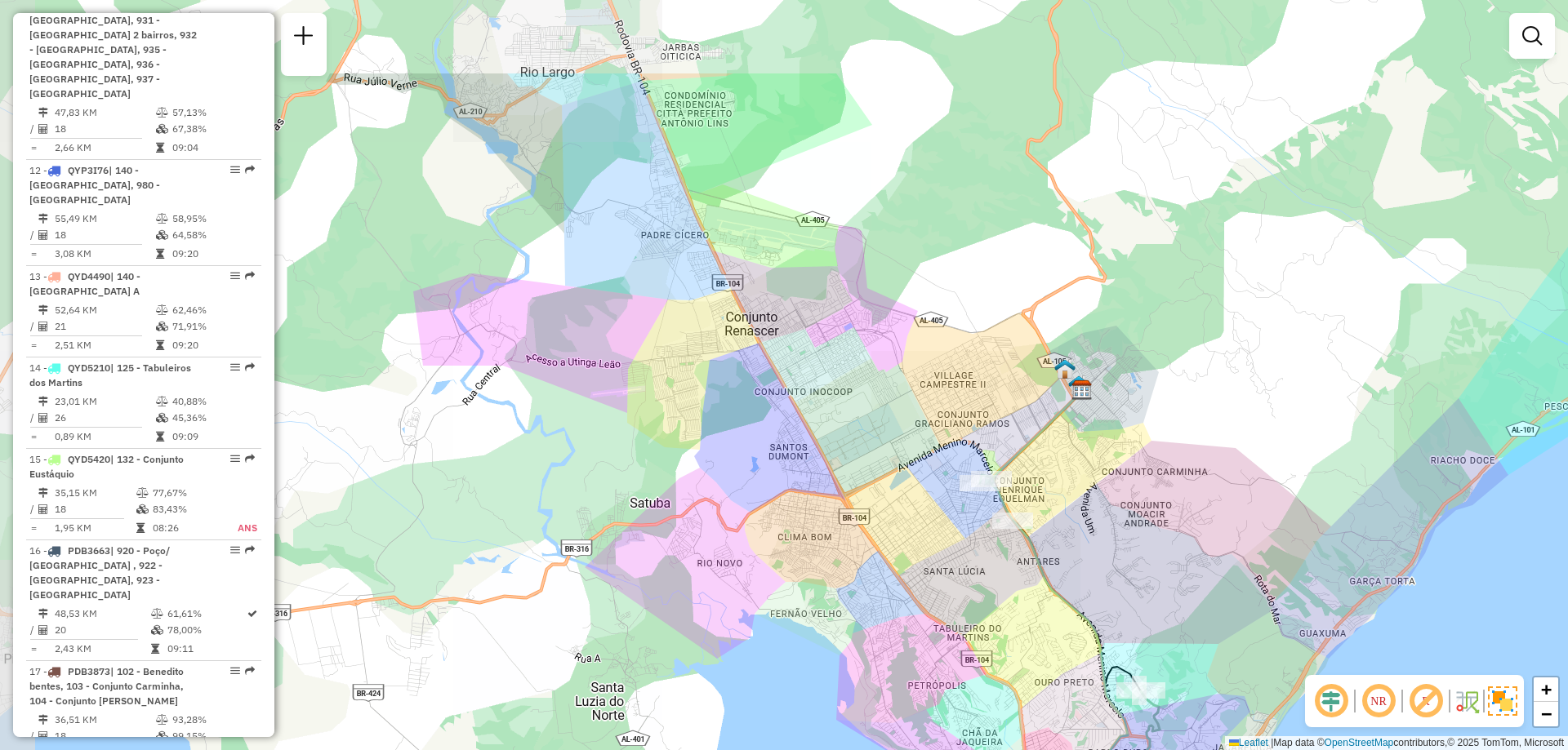
drag, startPoint x: 516, startPoint y: 187, endPoint x: 476, endPoint y: 349, distance: 166.9
click at [578, 336] on div "Janela de atendimento Grade de atendimento Capacidade Transportadoras Veículos …" at bounding box center [784, 375] width 1568 height 750
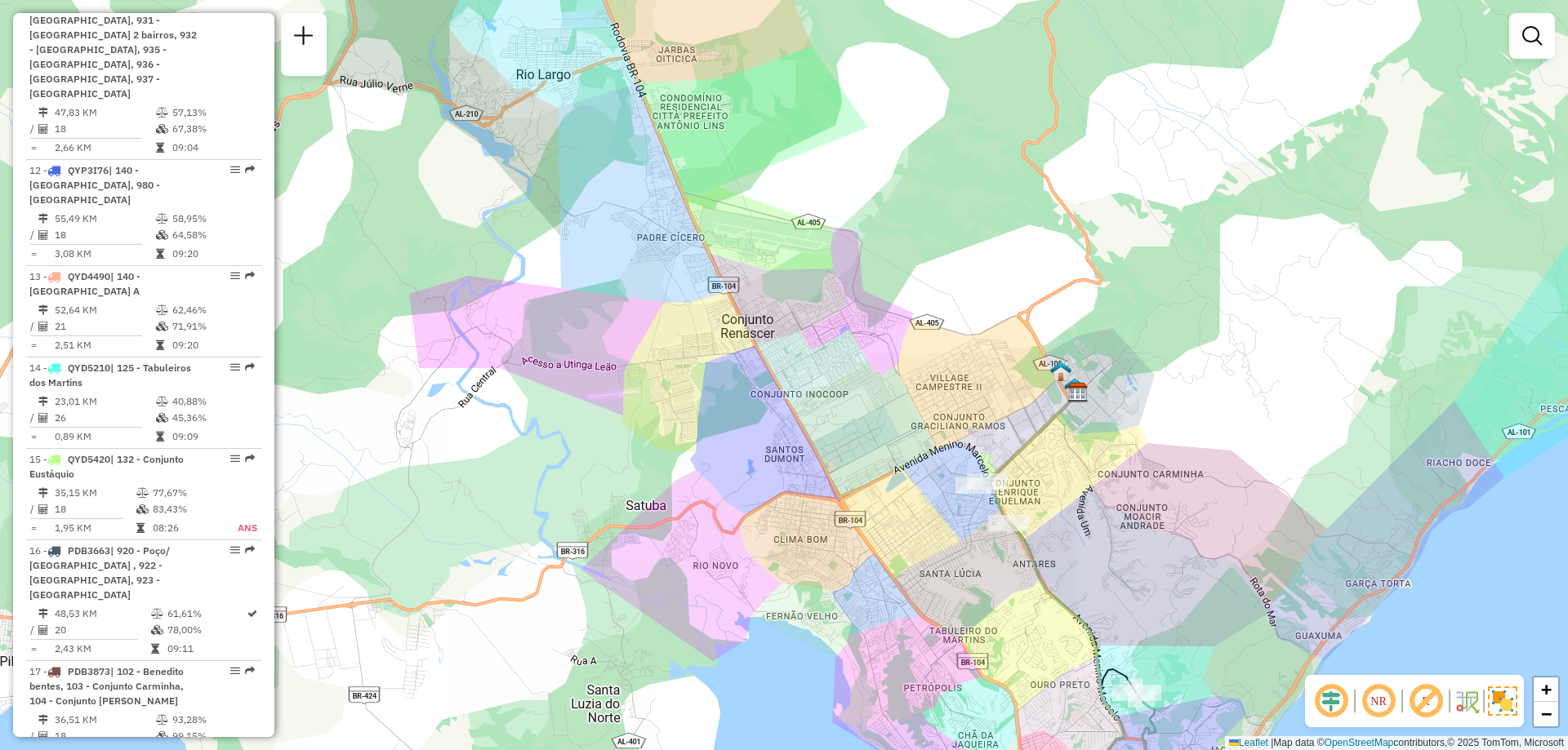
click at [502, 336] on div "Janela de atendimento Grade de atendimento Capacidade Transportadoras Veículos …" at bounding box center [784, 375] width 1568 height 750
click at [538, 65] on div "Janela de atendimento Grade de atendimento Capacidade Transportadoras Veículos …" at bounding box center [784, 375] width 1568 height 750
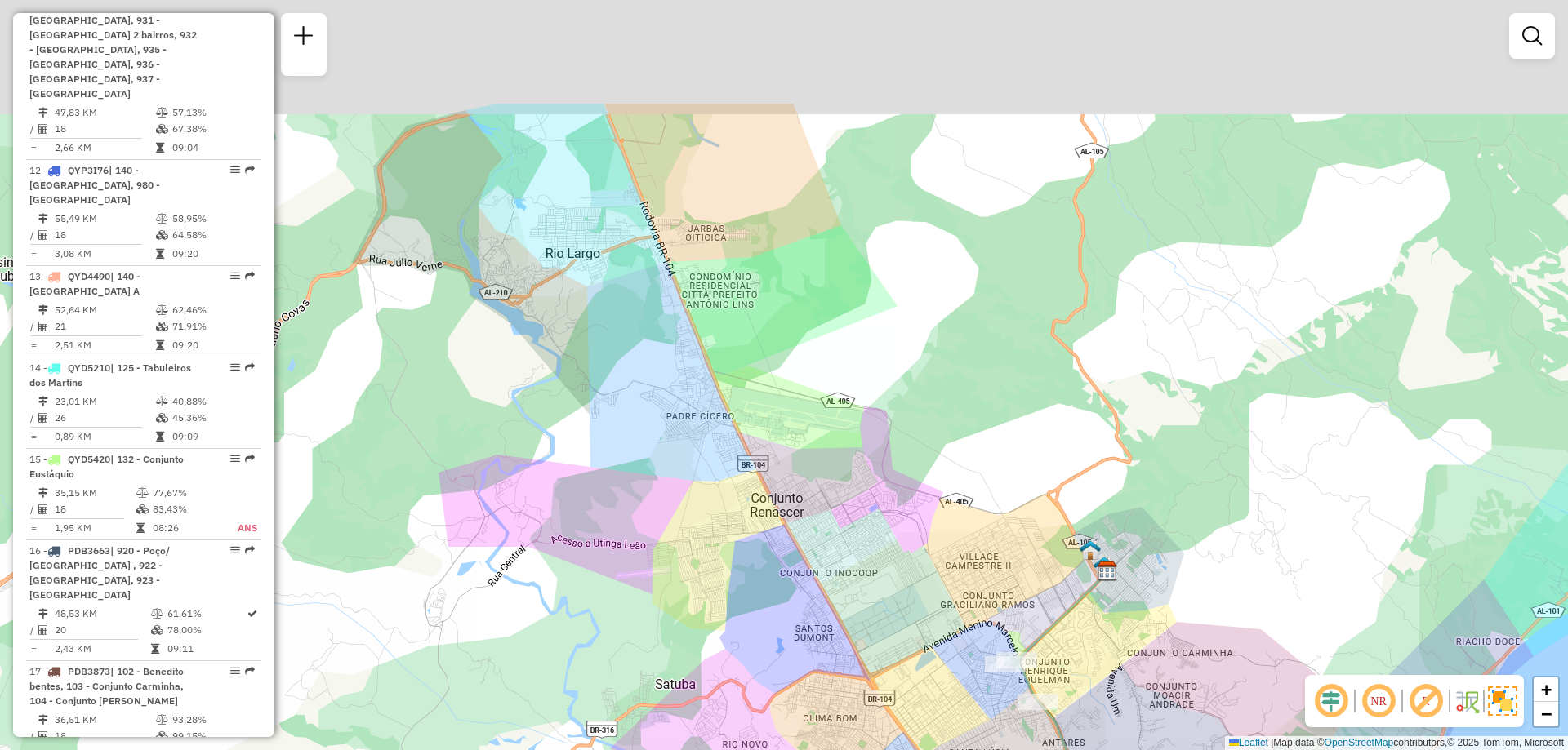
drag, startPoint x: 571, startPoint y: 81, endPoint x: 601, endPoint y: 260, distance: 181.5
click at [601, 260] on div "Janela de atendimento Grade de atendimento Capacidade Transportadoras Veículos …" at bounding box center [784, 375] width 1568 height 750
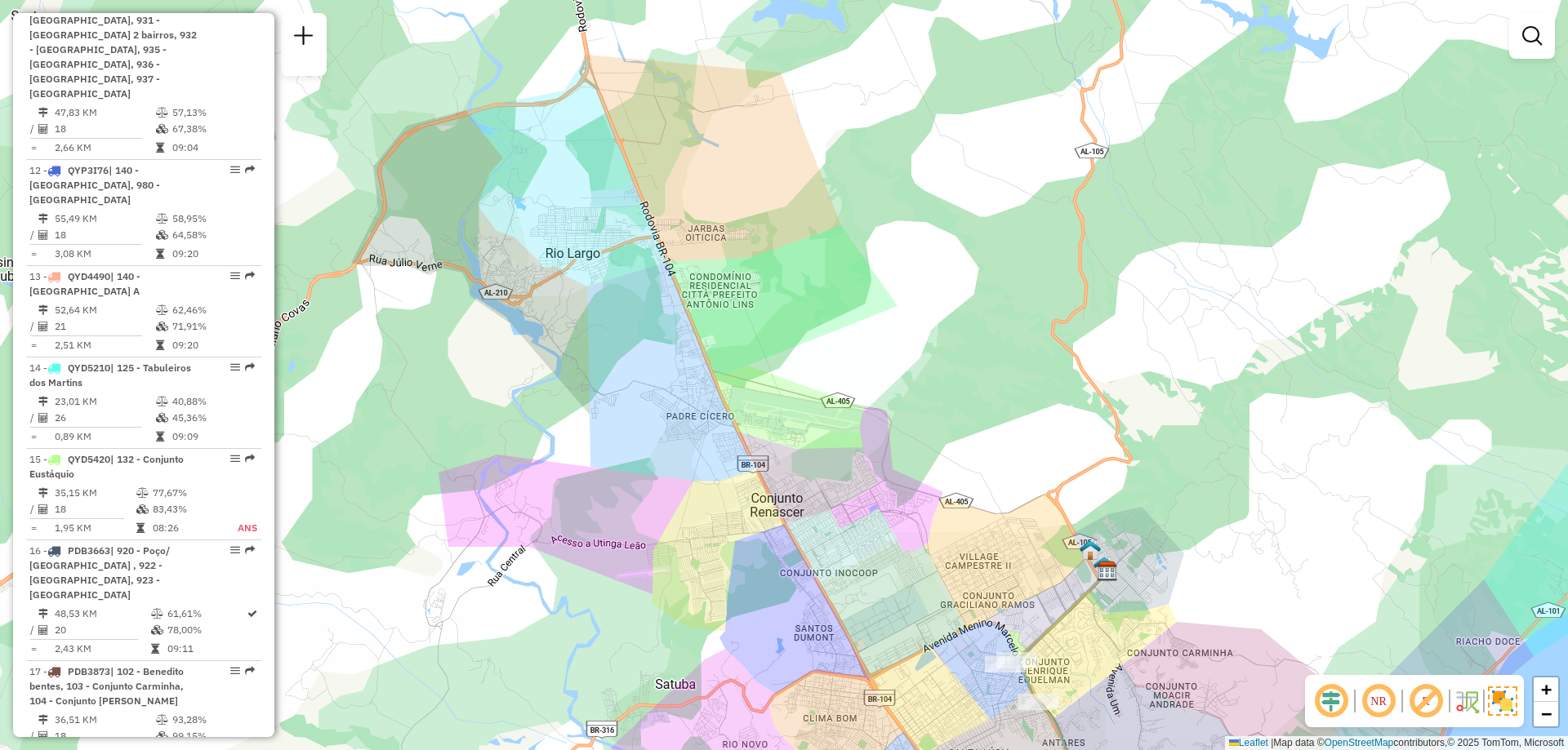
click at [601, 244] on div "Janela de atendimento Grade de atendimento Capacidade Transportadoras Veículos …" at bounding box center [784, 375] width 1568 height 750
